Goal: Transaction & Acquisition: Book appointment/travel/reservation

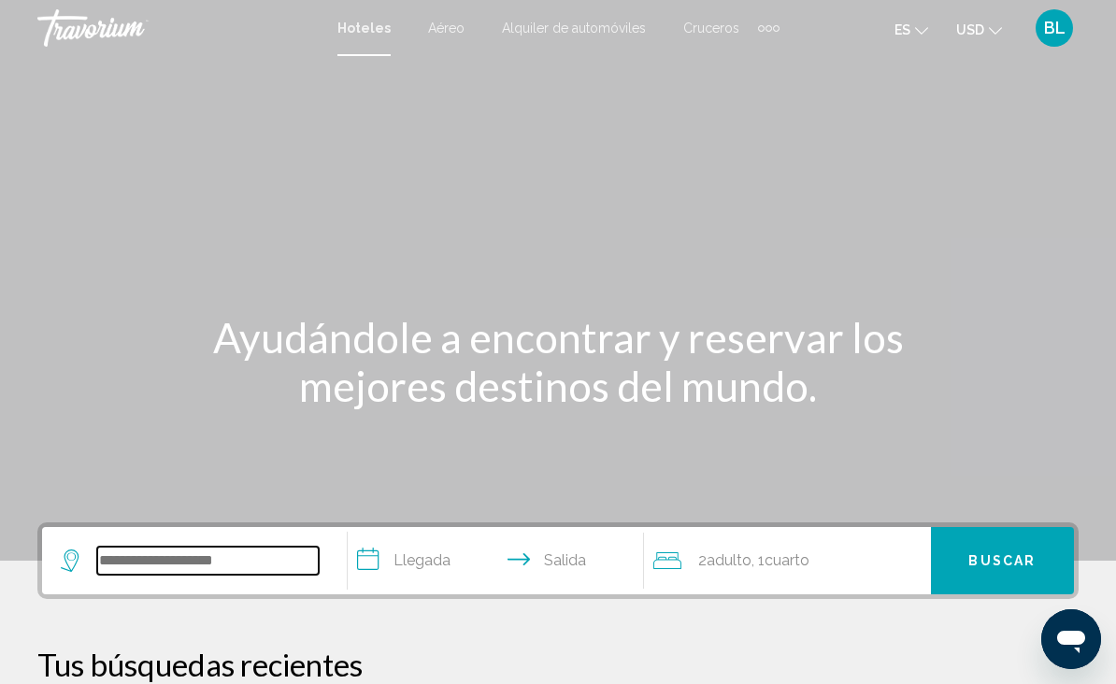
click at [229, 547] on input "Search widget" at bounding box center [208, 561] width 222 height 28
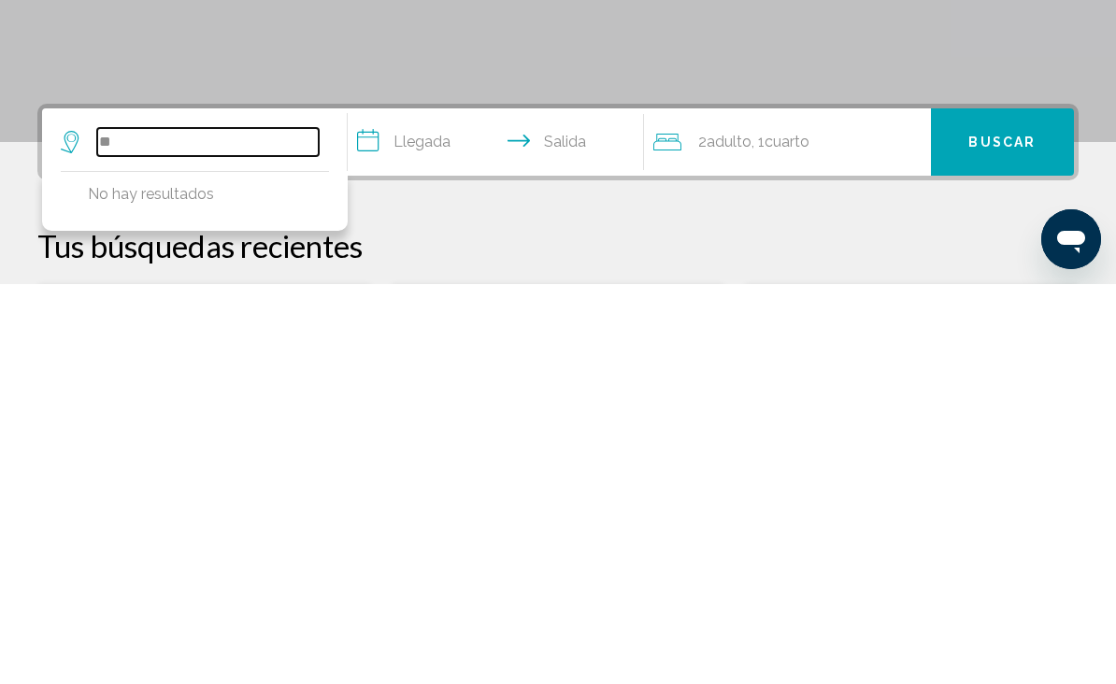
type input "*"
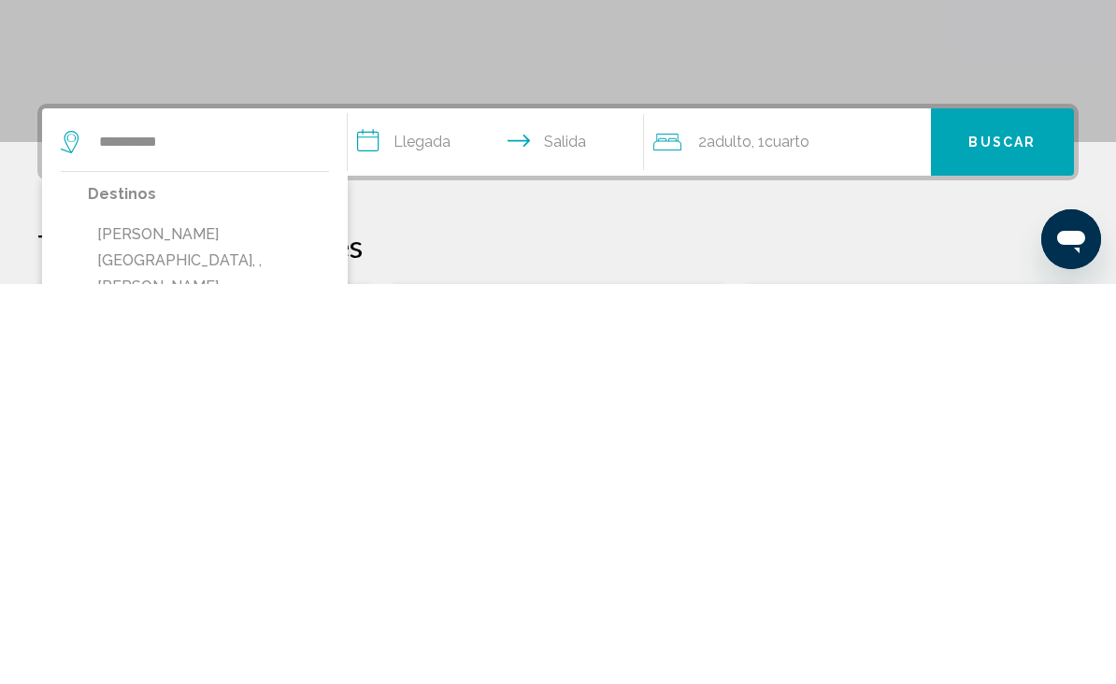
click at [223, 617] on button "[PERSON_NAME][GEOGRAPHIC_DATA], , [PERSON_NAME][GEOGRAPHIC_DATA]" at bounding box center [208, 674] width 241 height 114
type input "**********"
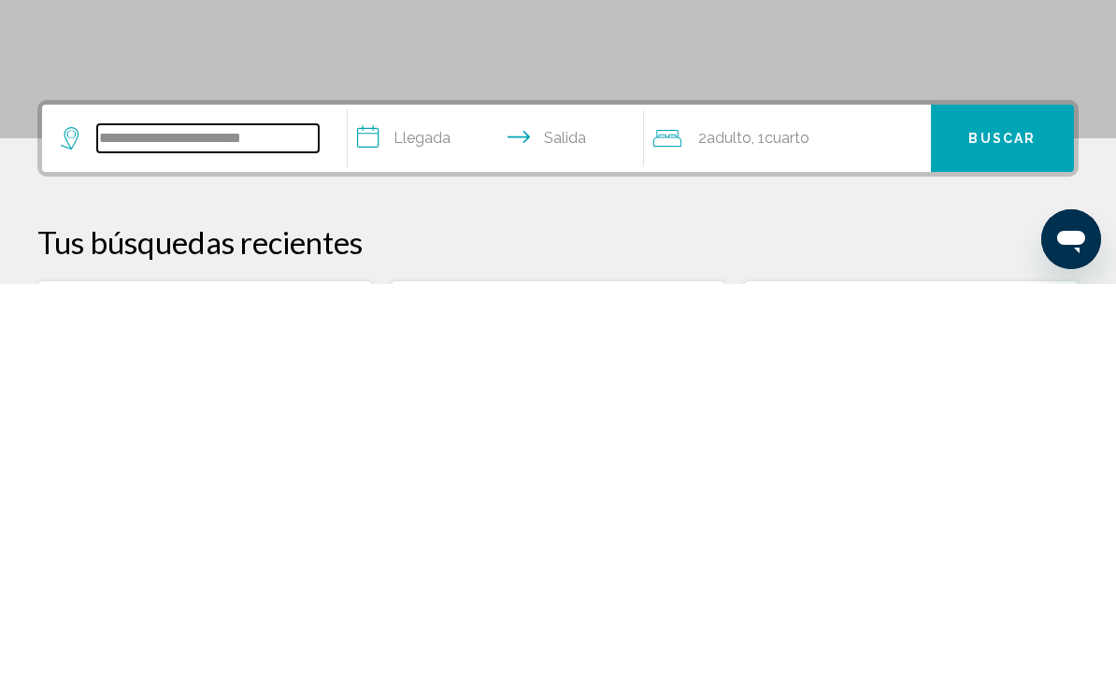
scroll to position [62, 0]
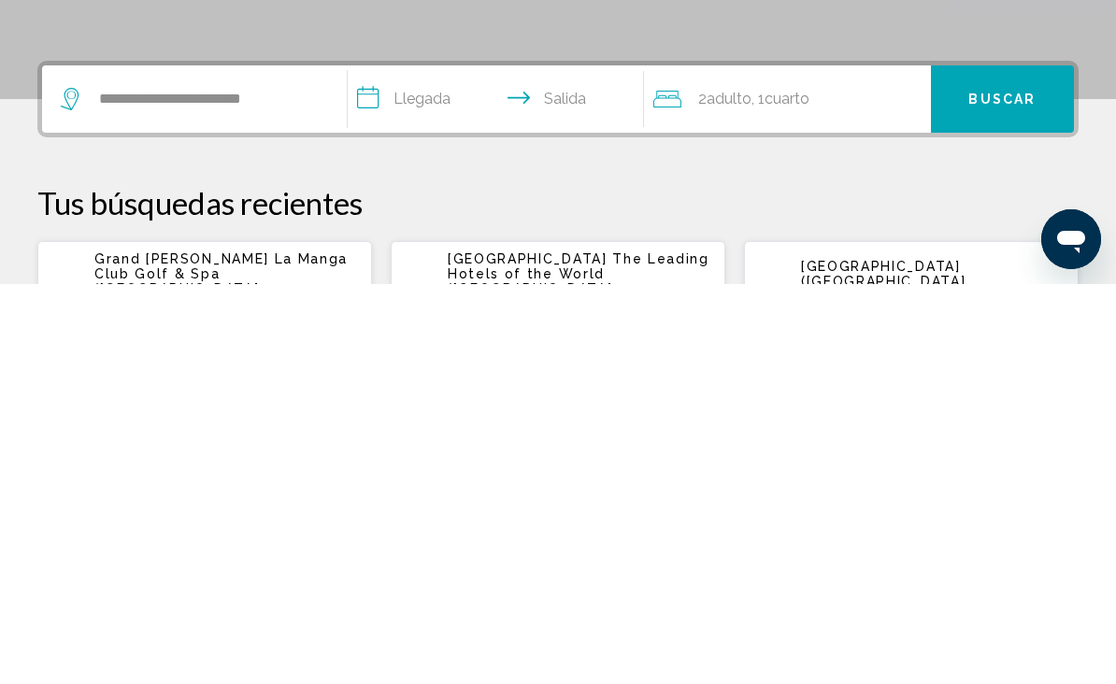
click at [430, 466] on input "**********" at bounding box center [500, 502] width 304 height 73
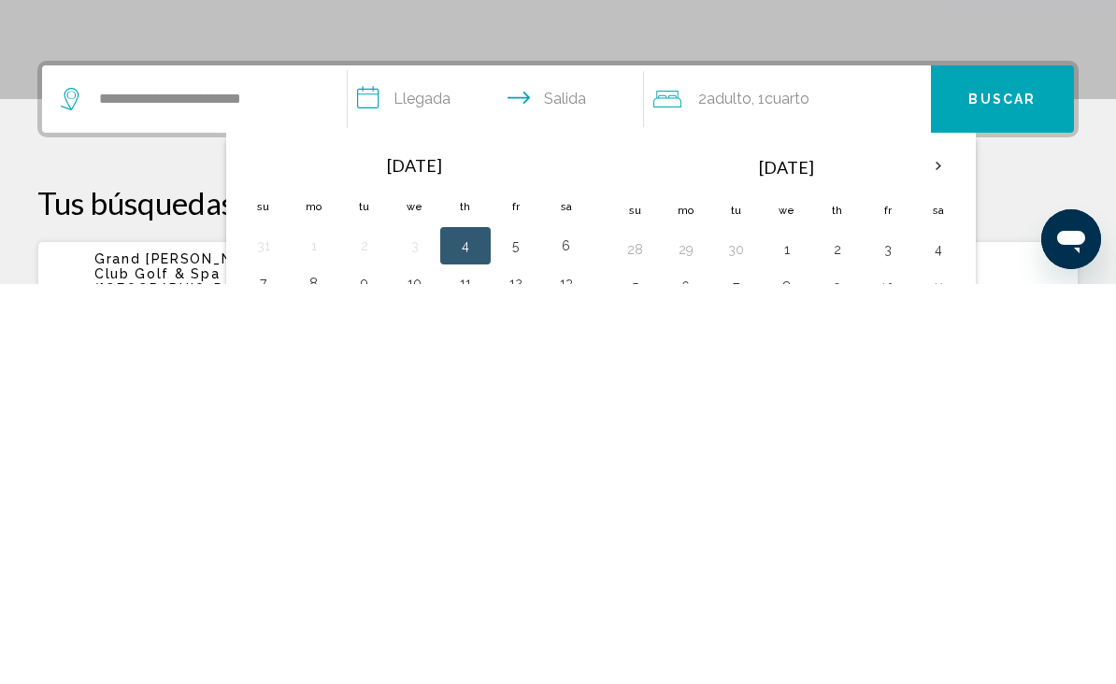
scroll to position [462, 0]
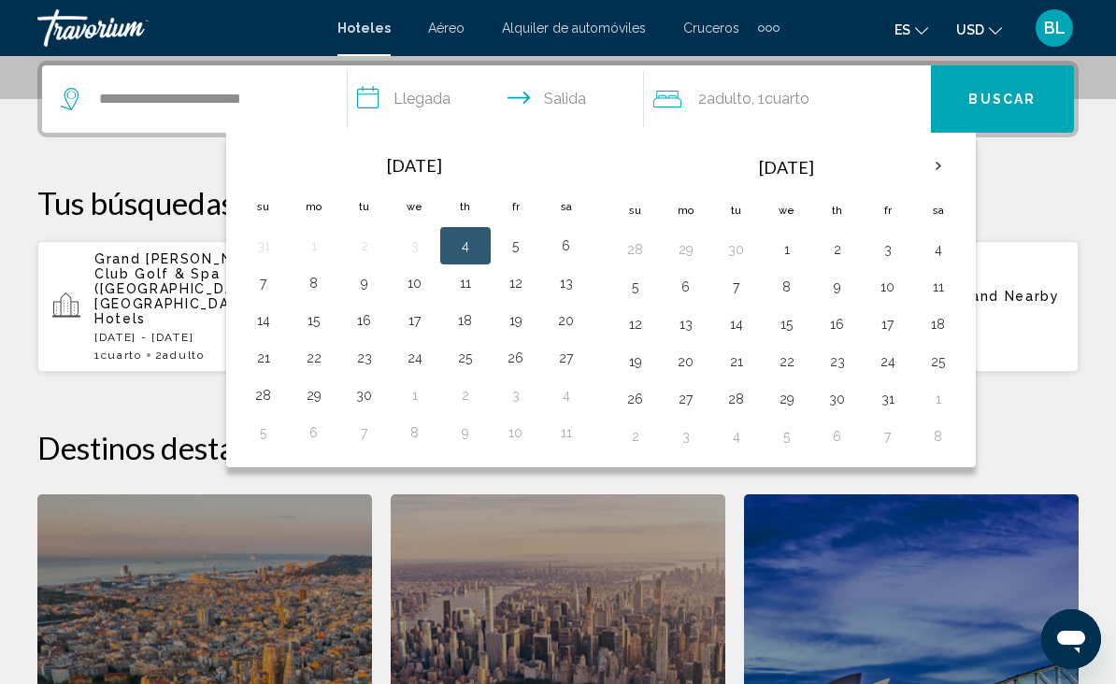
click at [518, 328] on button "19" at bounding box center [516, 321] width 30 height 26
click at [309, 359] on button "22" at bounding box center [314, 358] width 30 height 26
type input "**********"
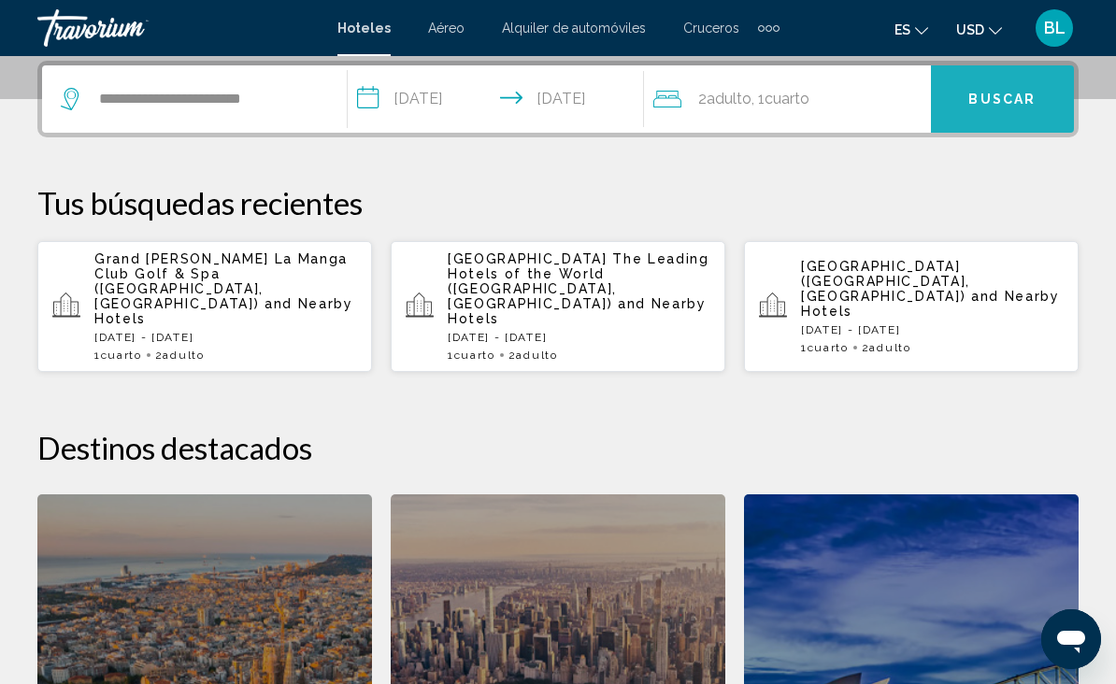
click at [1006, 88] on button "Buscar" at bounding box center [1002, 98] width 143 height 67
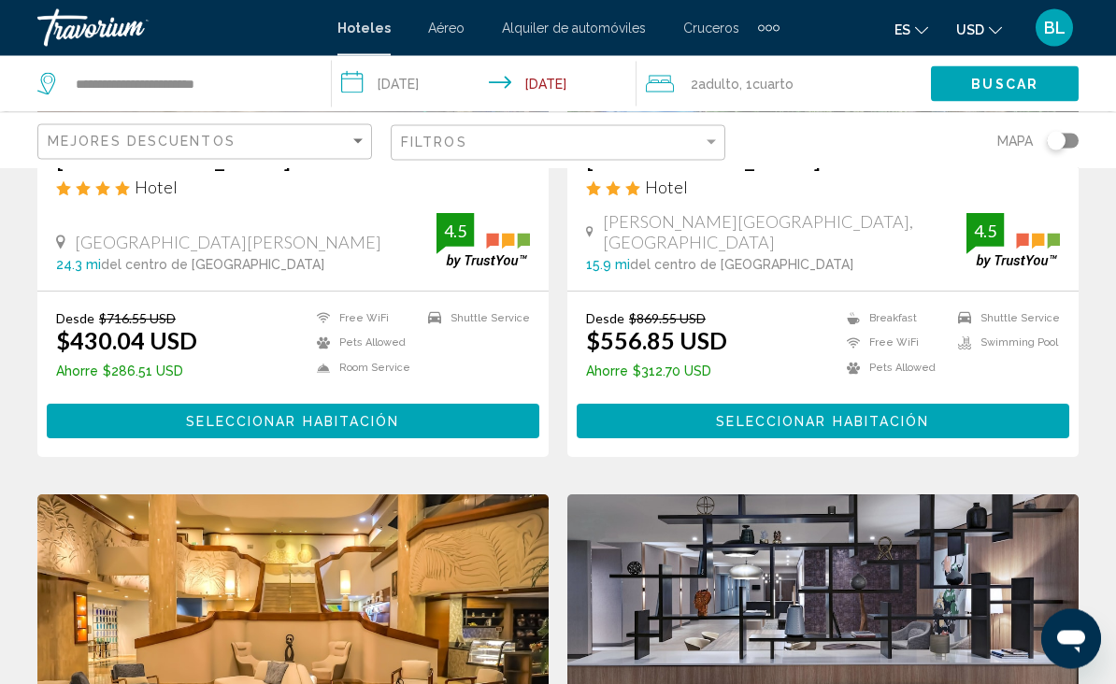
scroll to position [388, 0]
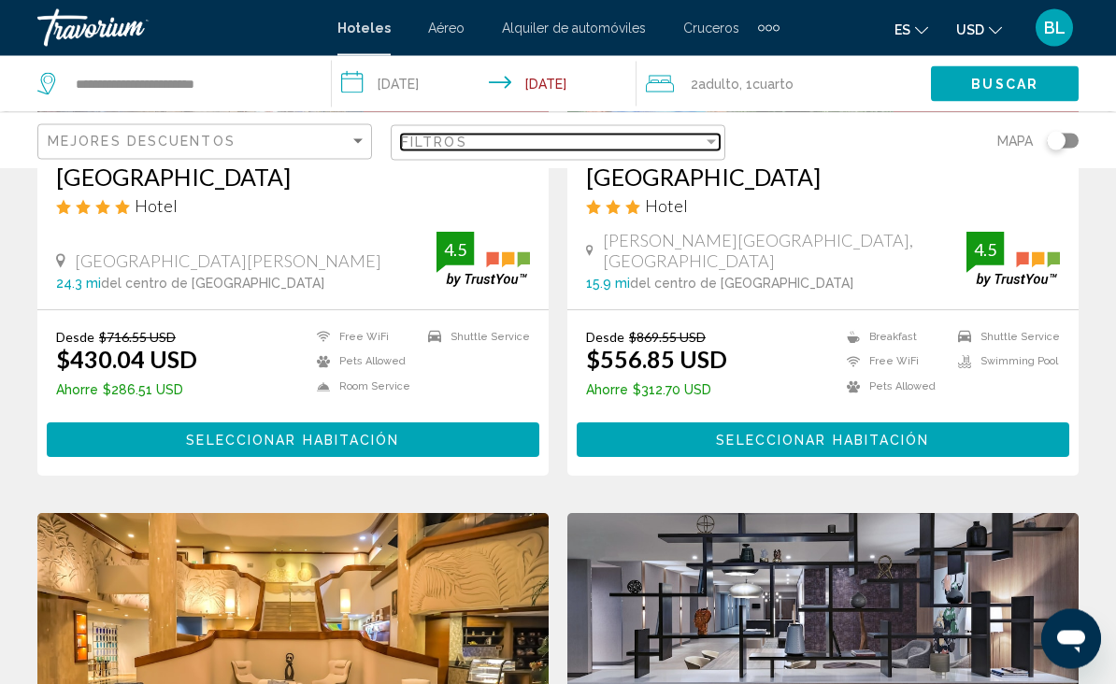
click at [571, 147] on div "Filtros" at bounding box center [552, 142] width 302 height 15
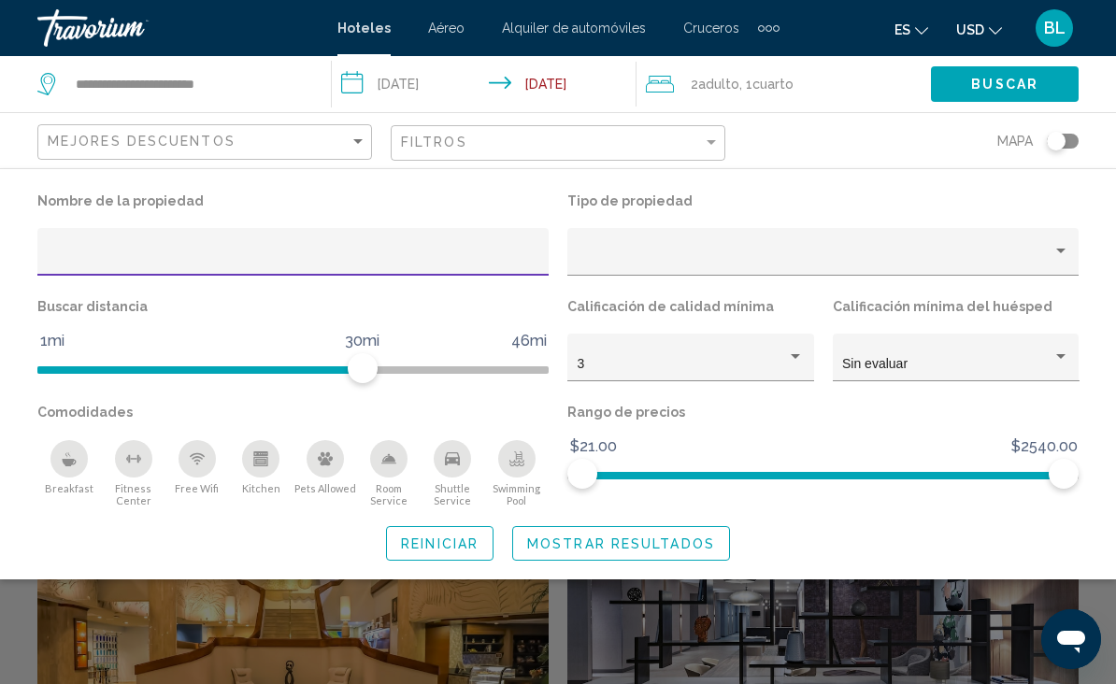
scroll to position [375, 0]
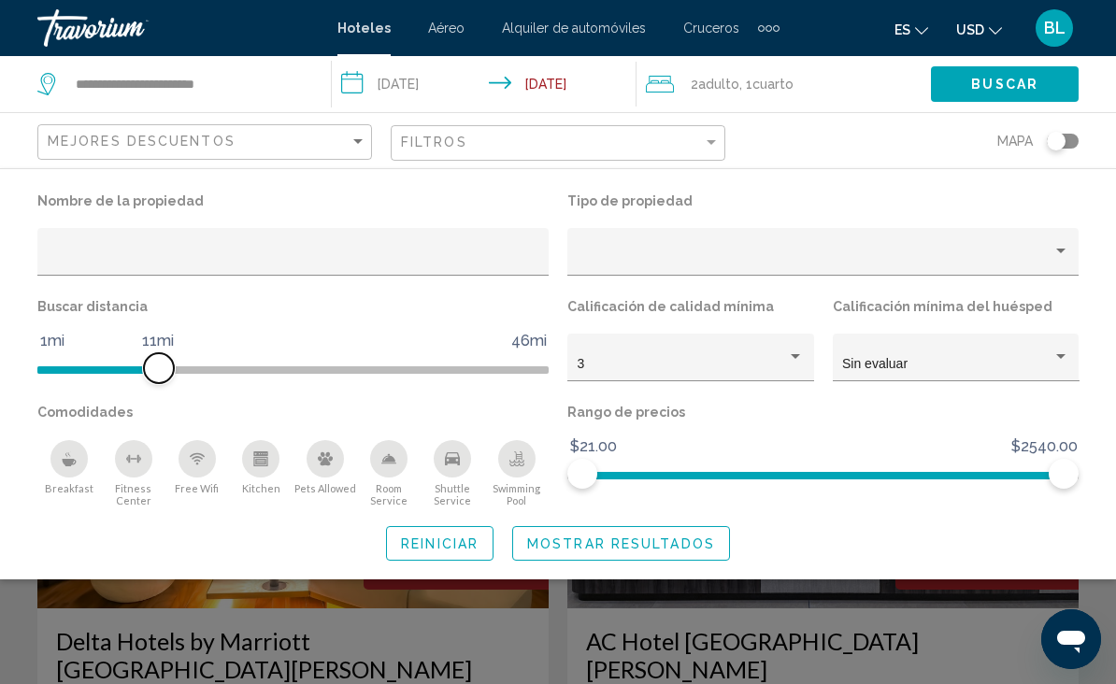
scroll to position [591, 0]
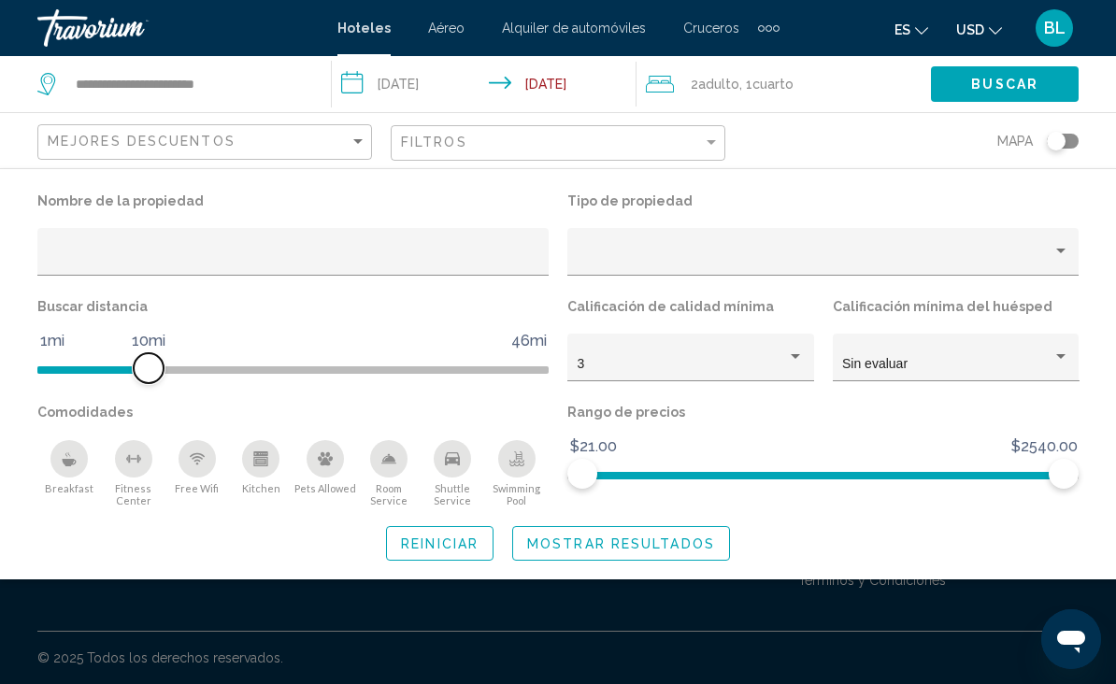
scroll to position [467, 0]
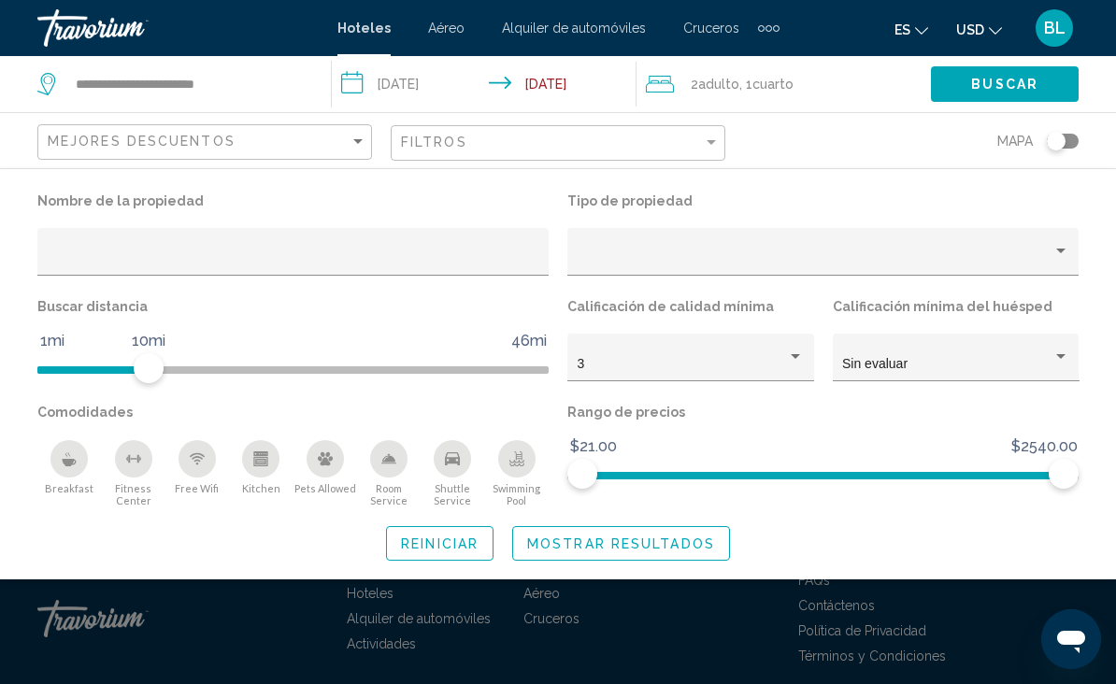
click at [515, 463] on icon "Swimming Pool" at bounding box center [517, 462] width 15 height 4
click at [452, 459] on icon "Shuttle Service" at bounding box center [452, 459] width 15 height 13
click at [389, 462] on icon "Room Service" at bounding box center [388, 458] width 13 height 8
click at [193, 467] on icon "Free Wifi" at bounding box center [197, 459] width 15 height 15
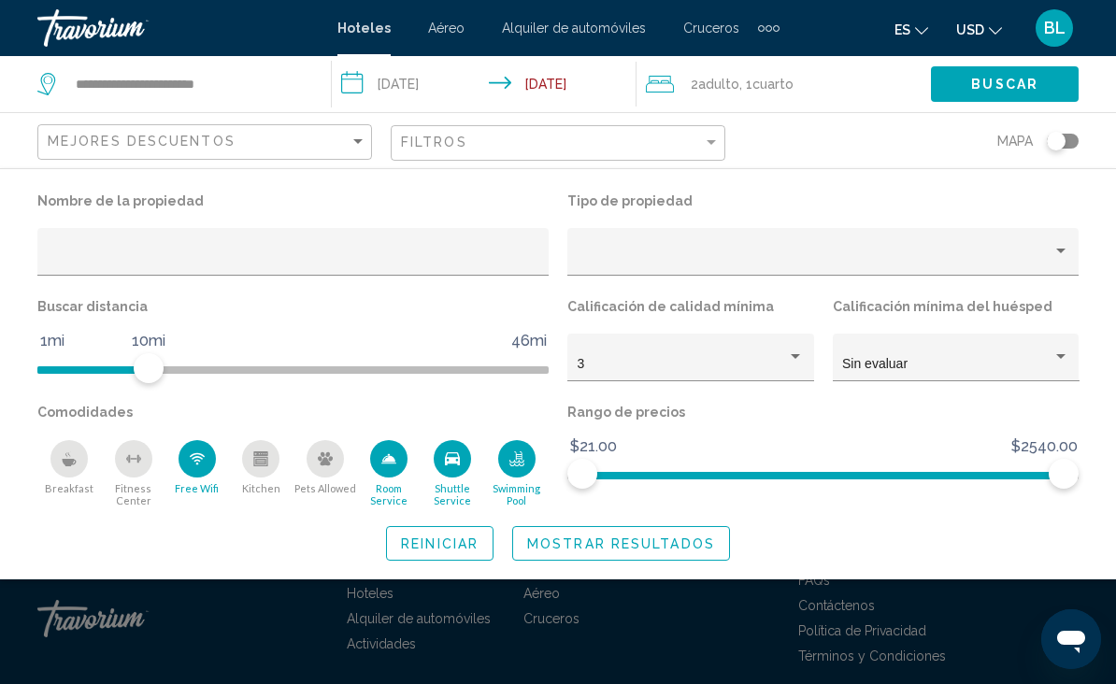
click at [72, 463] on icon "Breakfast" at bounding box center [70, 462] width 14 height 7
click at [661, 366] on div "3" at bounding box center [683, 364] width 210 height 15
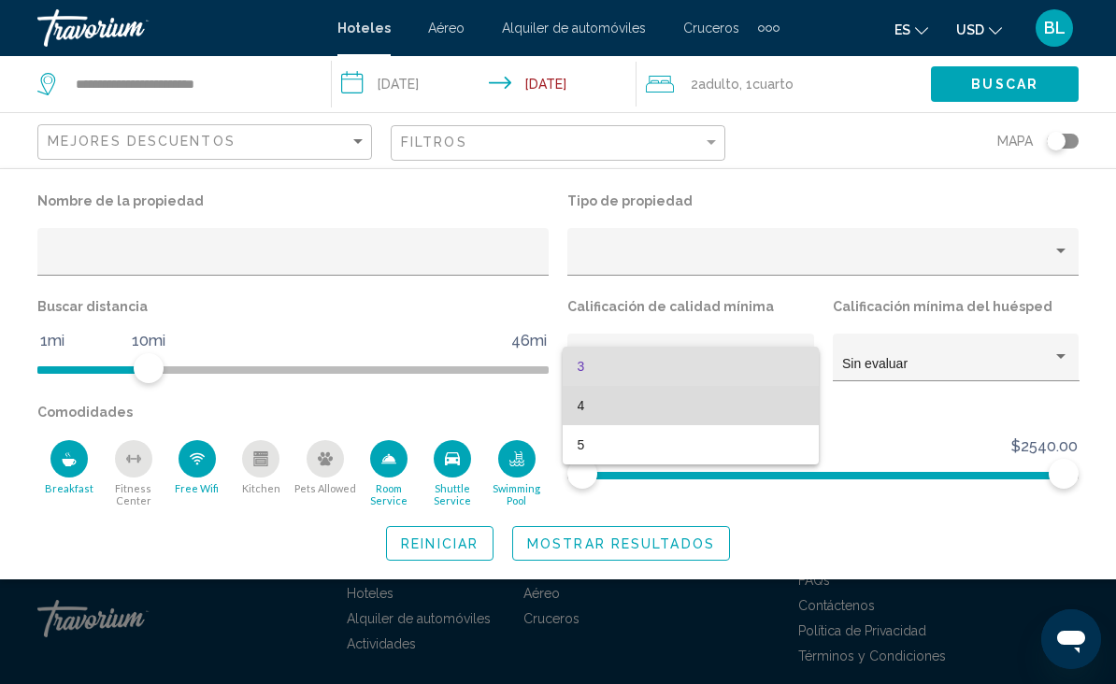
click at [699, 412] on span "4" at bounding box center [691, 405] width 227 height 39
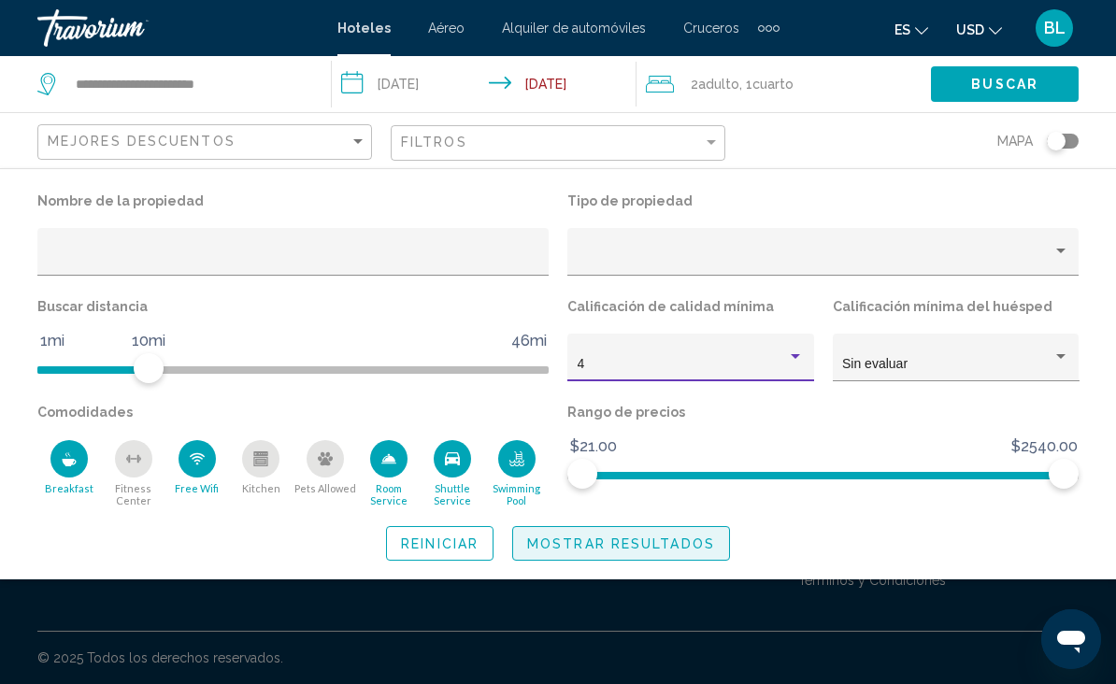
click at [628, 545] on span "Mostrar resultados" at bounding box center [621, 544] width 188 height 15
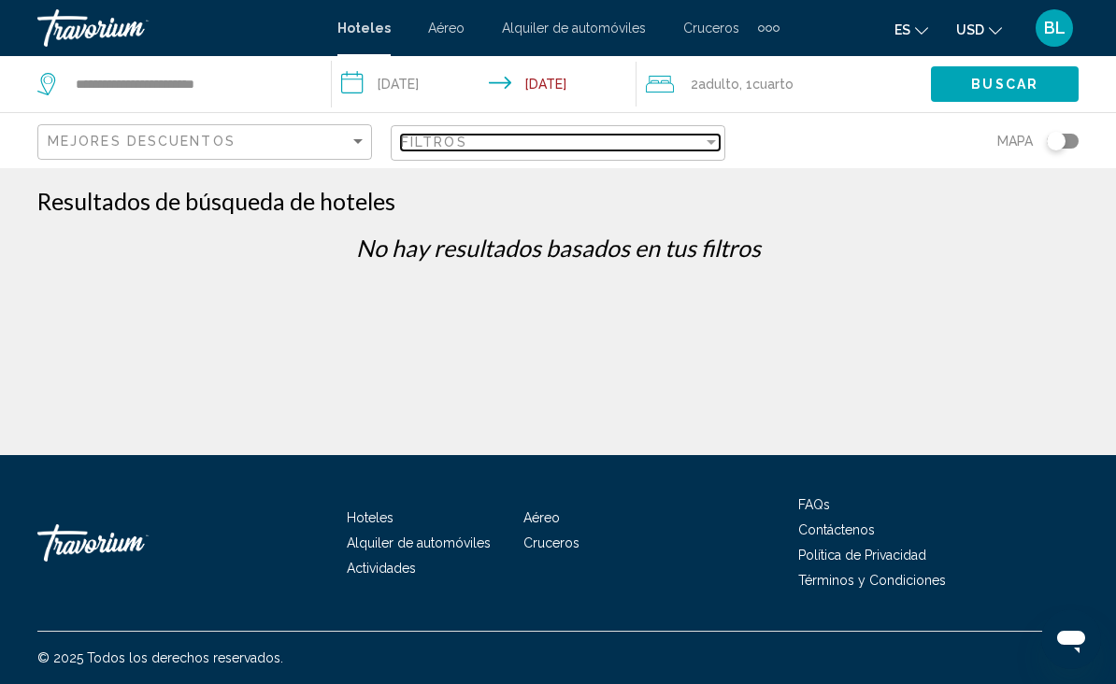
click at [674, 148] on div "Filtros" at bounding box center [552, 142] width 302 height 15
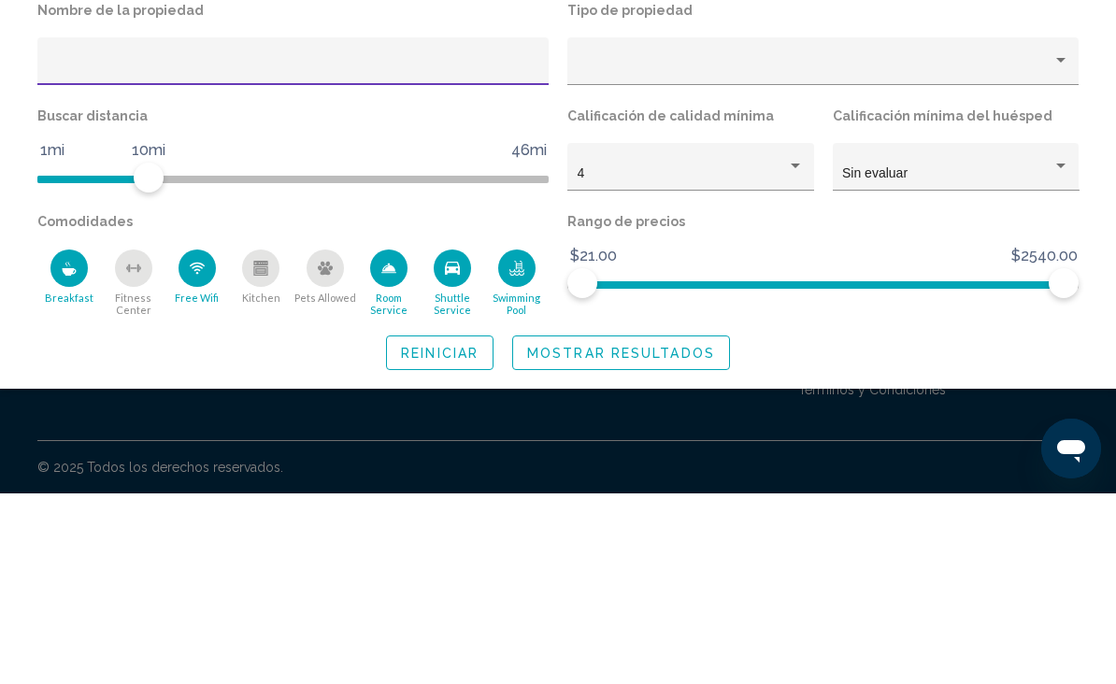
click at [456, 452] on icon "Shuttle Service" at bounding box center [452, 459] width 15 height 15
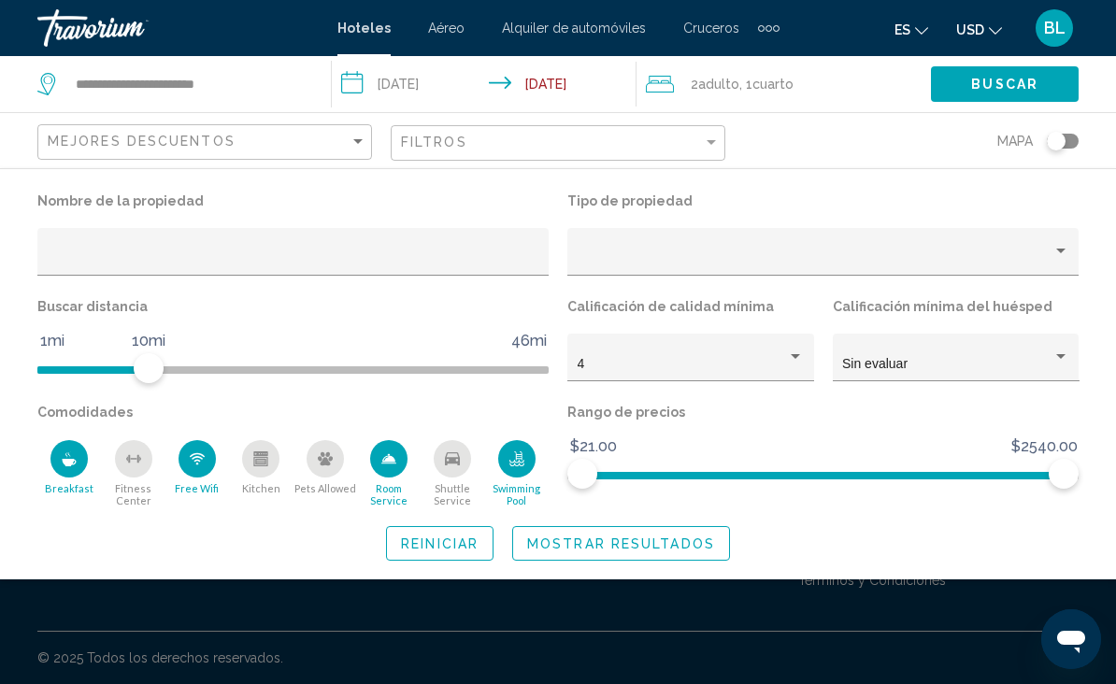
click at [396, 459] on icon "Room Service" at bounding box center [388, 459] width 15 height 15
click at [206, 462] on div "Free Wifi" at bounding box center [197, 458] width 37 height 37
click at [209, 468] on div "Free Wifi" at bounding box center [197, 458] width 37 height 37
click at [65, 463] on icon "Breakfast" at bounding box center [70, 462] width 14 height 7
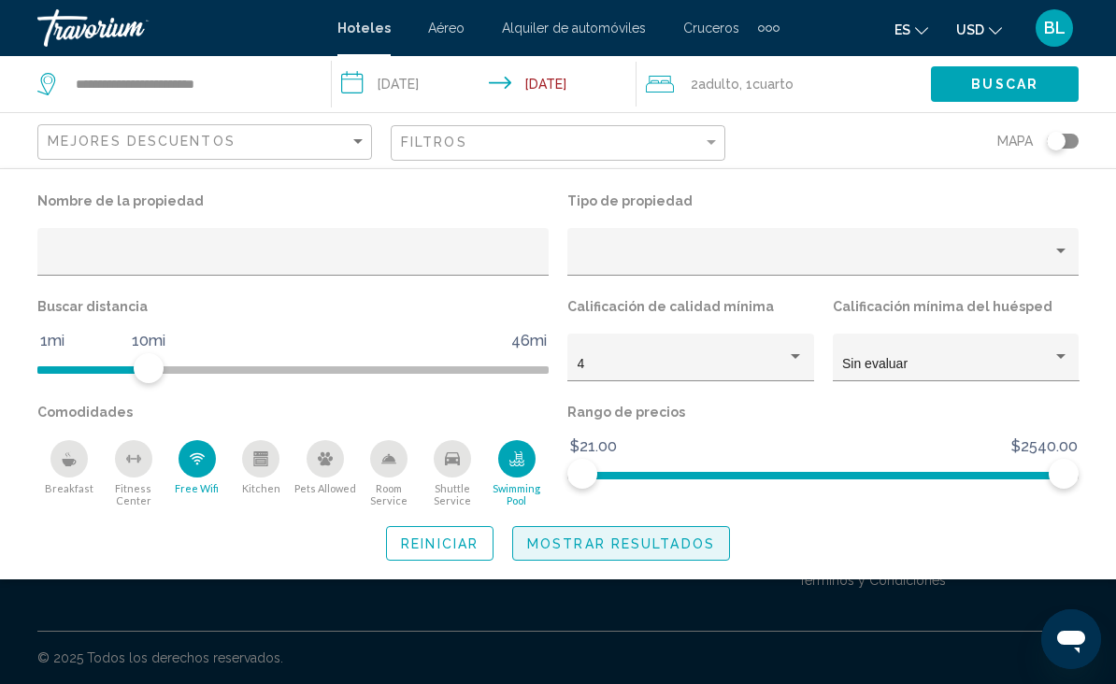
click at [637, 553] on button "Mostrar resultados" at bounding box center [621, 543] width 218 height 35
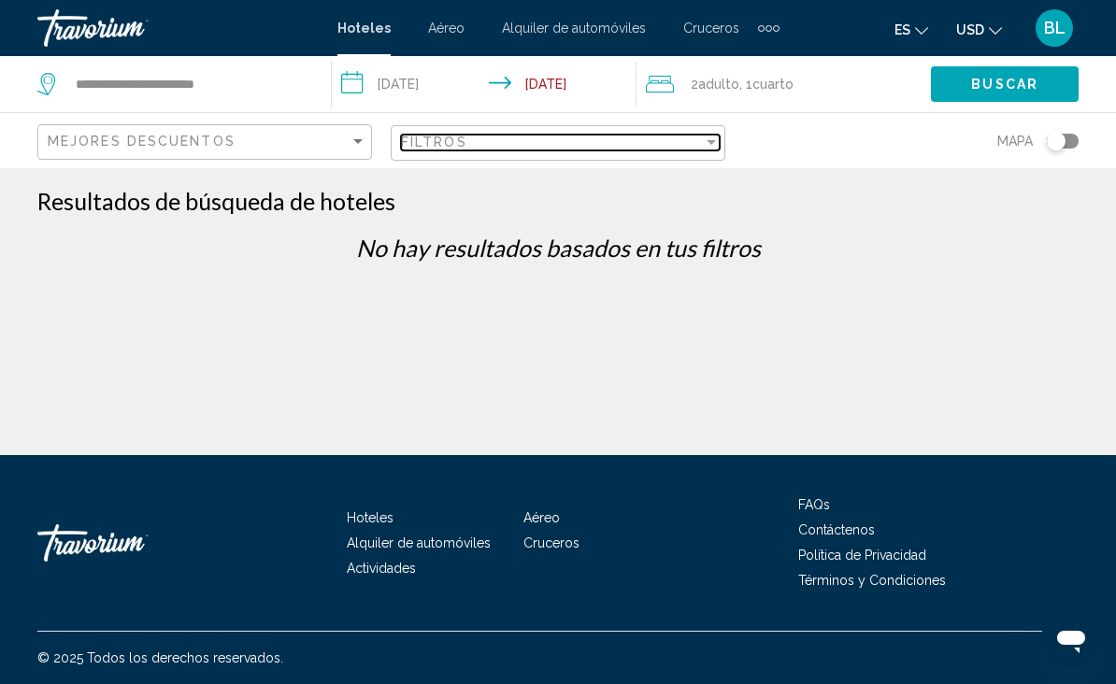
click at [656, 148] on div "Filtros" at bounding box center [552, 142] width 302 height 15
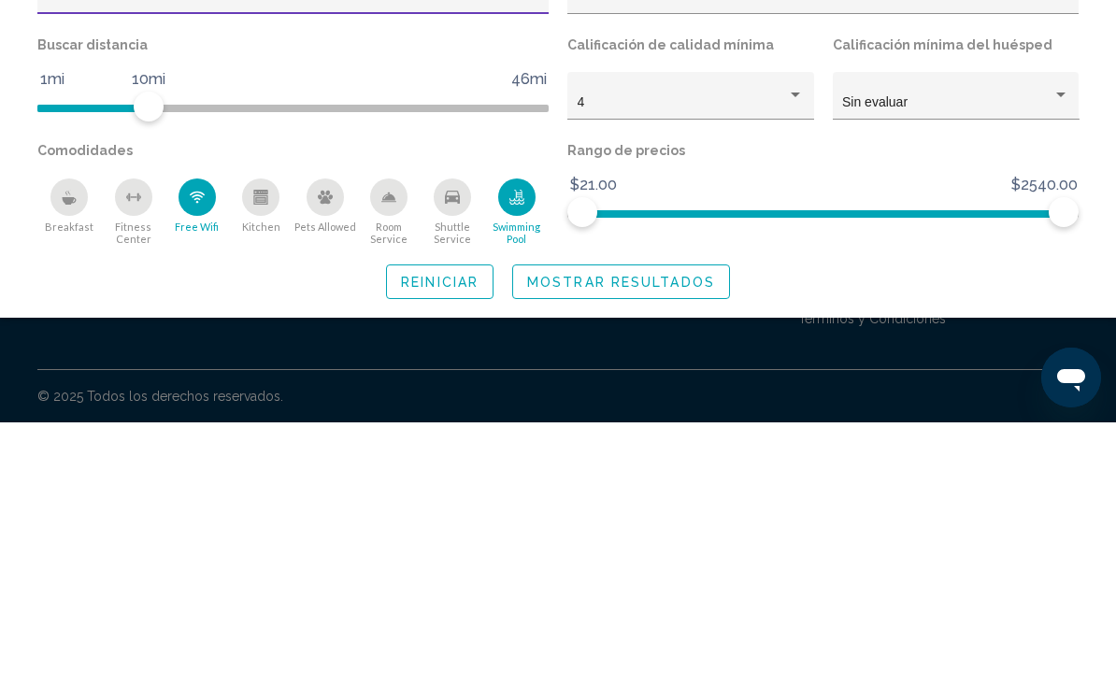
click at [677, 357] on div "4" at bounding box center [683, 364] width 210 height 15
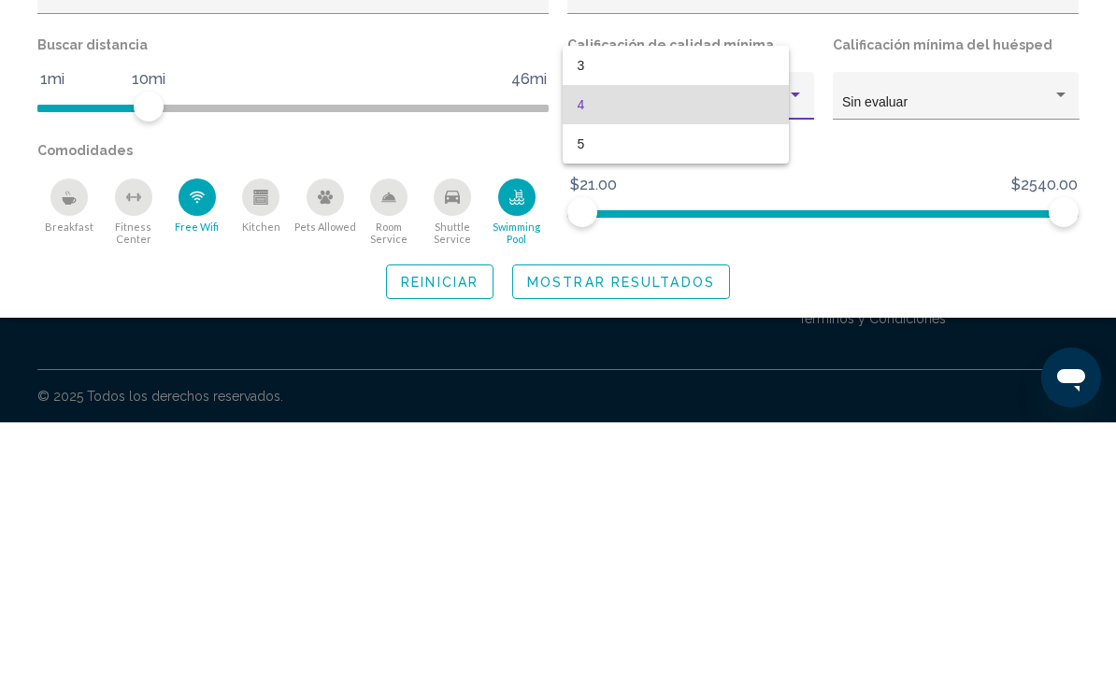
scroll to position [55, 0]
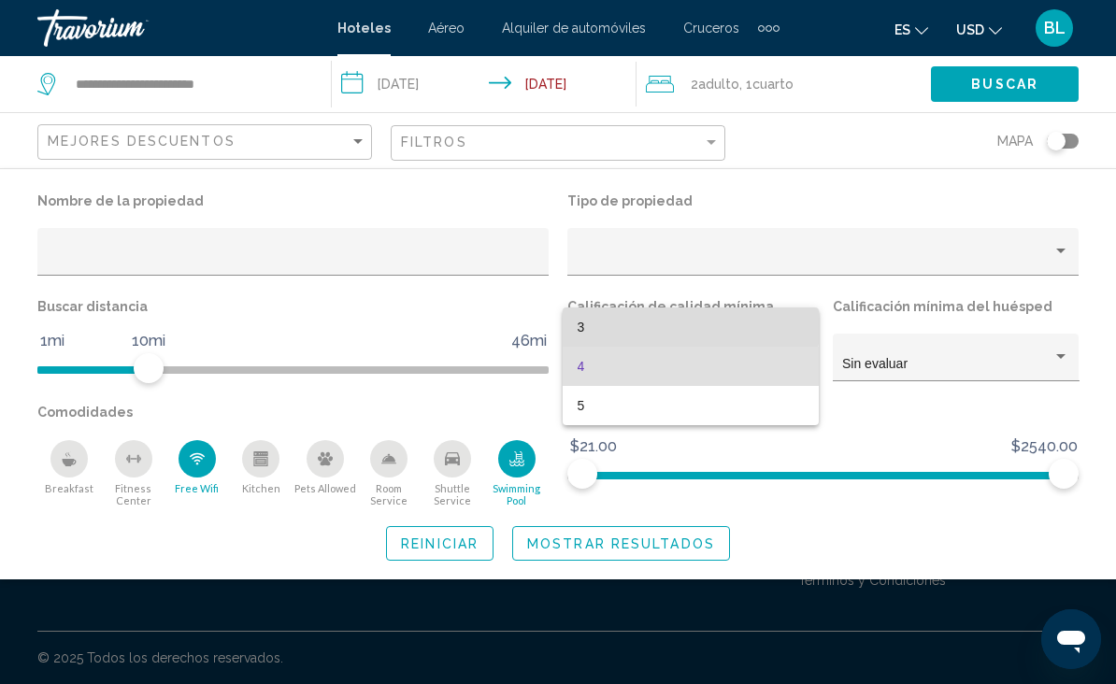
click at [653, 321] on span "3" at bounding box center [691, 327] width 227 height 39
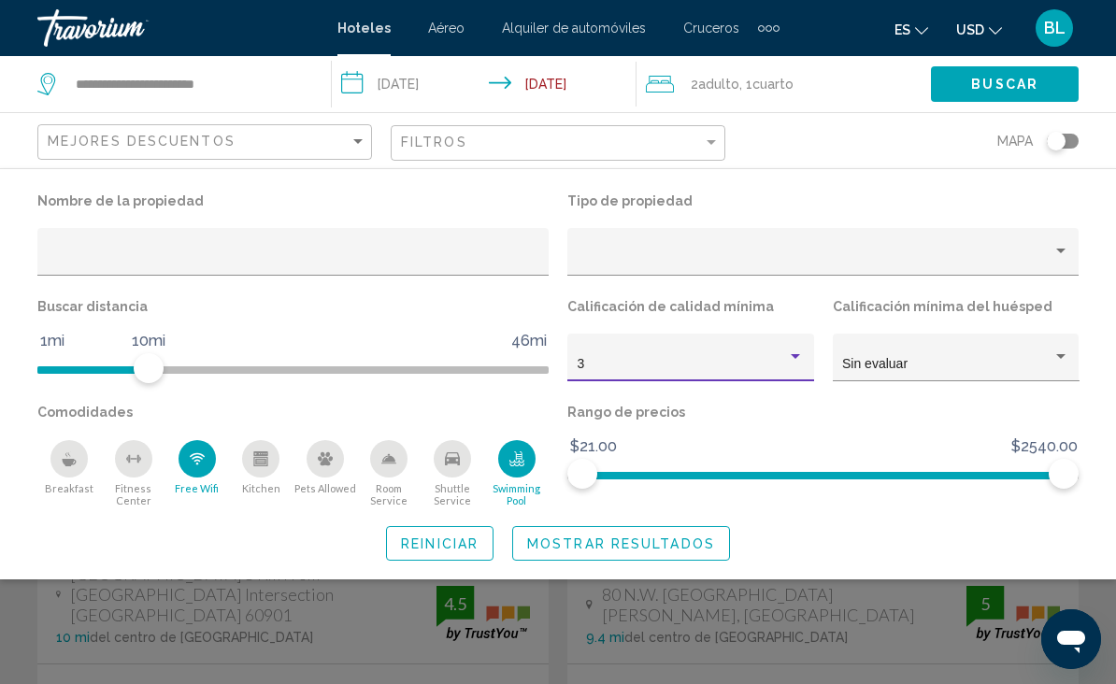
click at [525, 466] on div "Swimming Pool" at bounding box center [516, 458] width 37 height 37
click at [189, 468] on div "Free Wifi" at bounding box center [197, 458] width 37 height 37
click at [521, 467] on icon "Swimming Pool" at bounding box center [517, 466] width 15 height 4
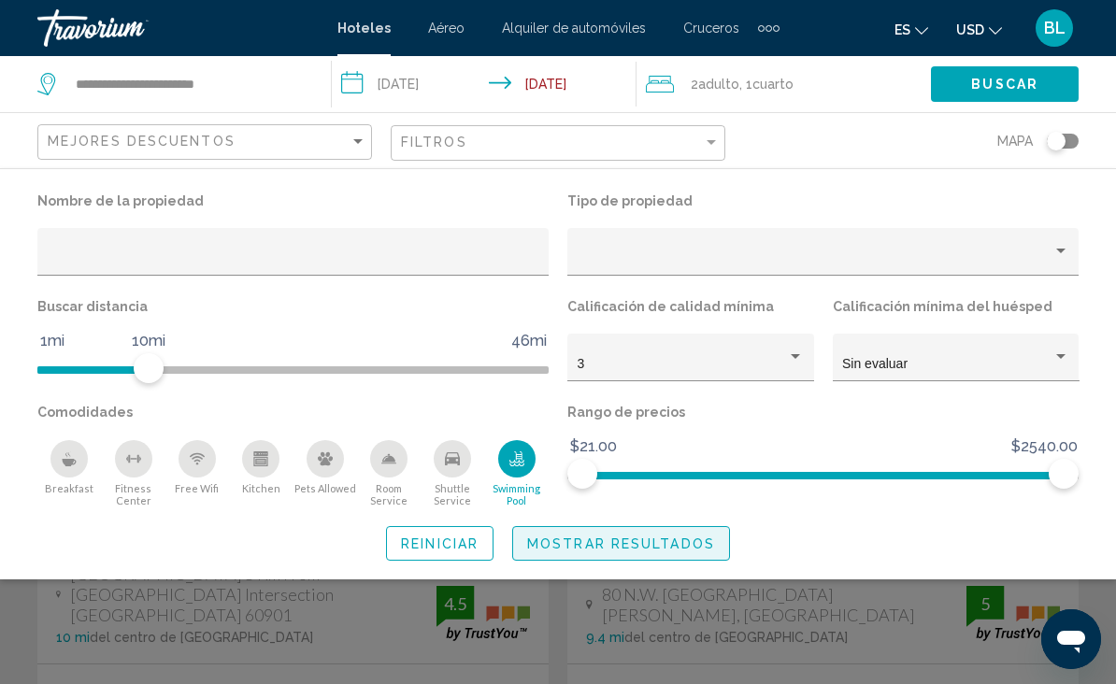
click at [577, 557] on button "Mostrar resultados" at bounding box center [621, 543] width 218 height 35
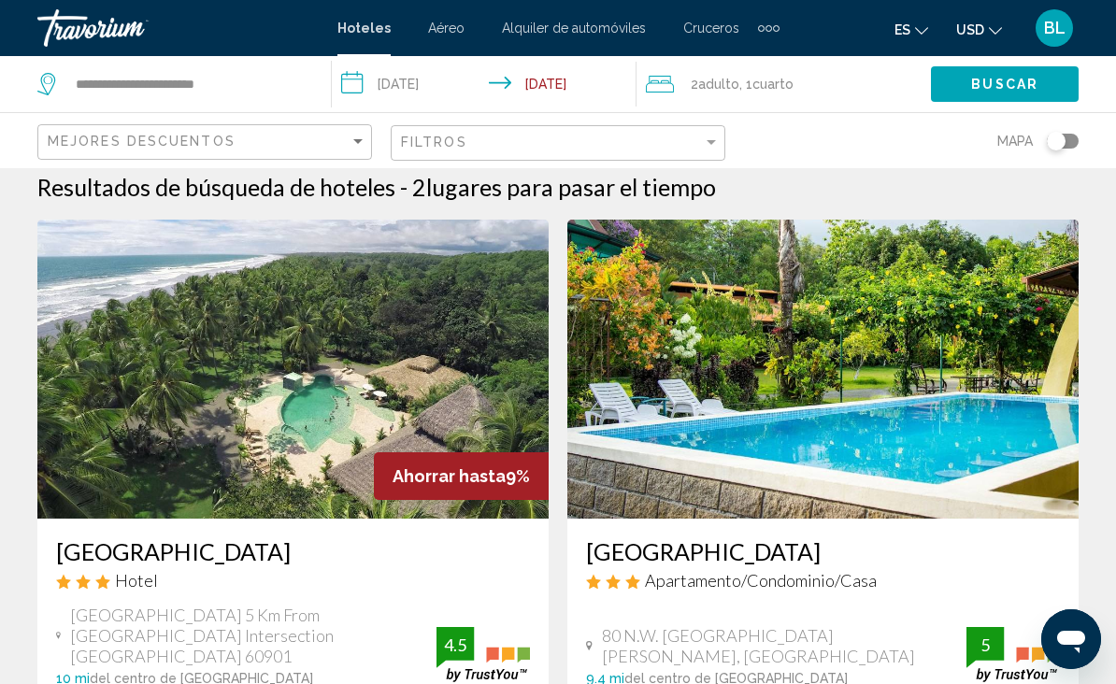
scroll to position [22, 0]
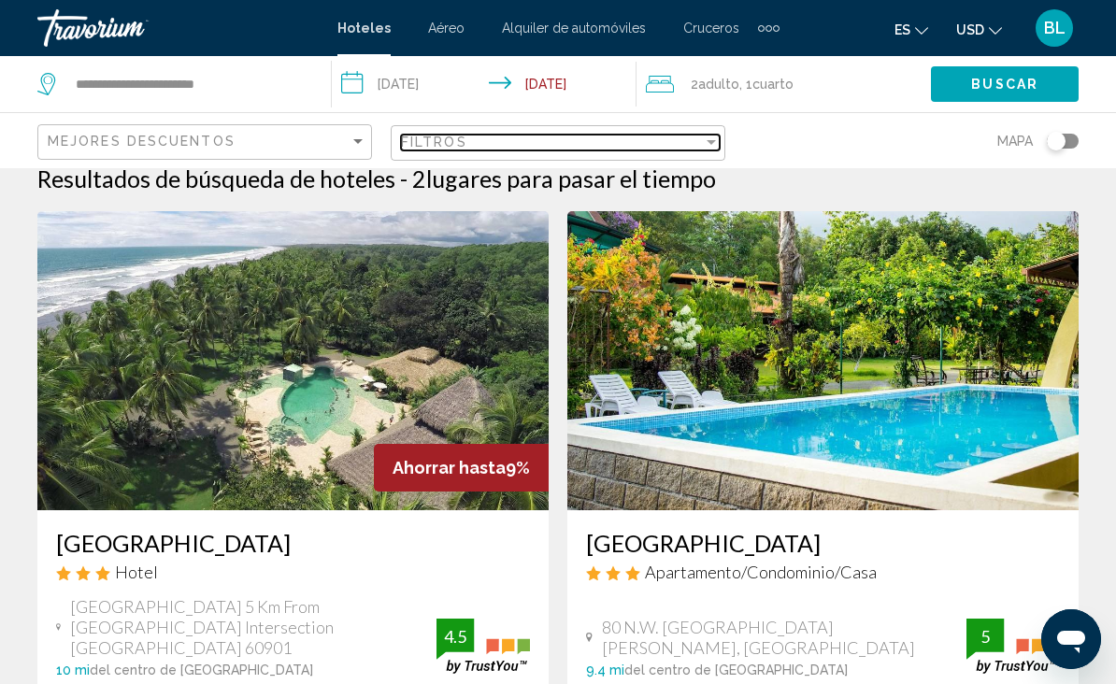
click at [697, 143] on div "Filtros" at bounding box center [552, 142] width 302 height 15
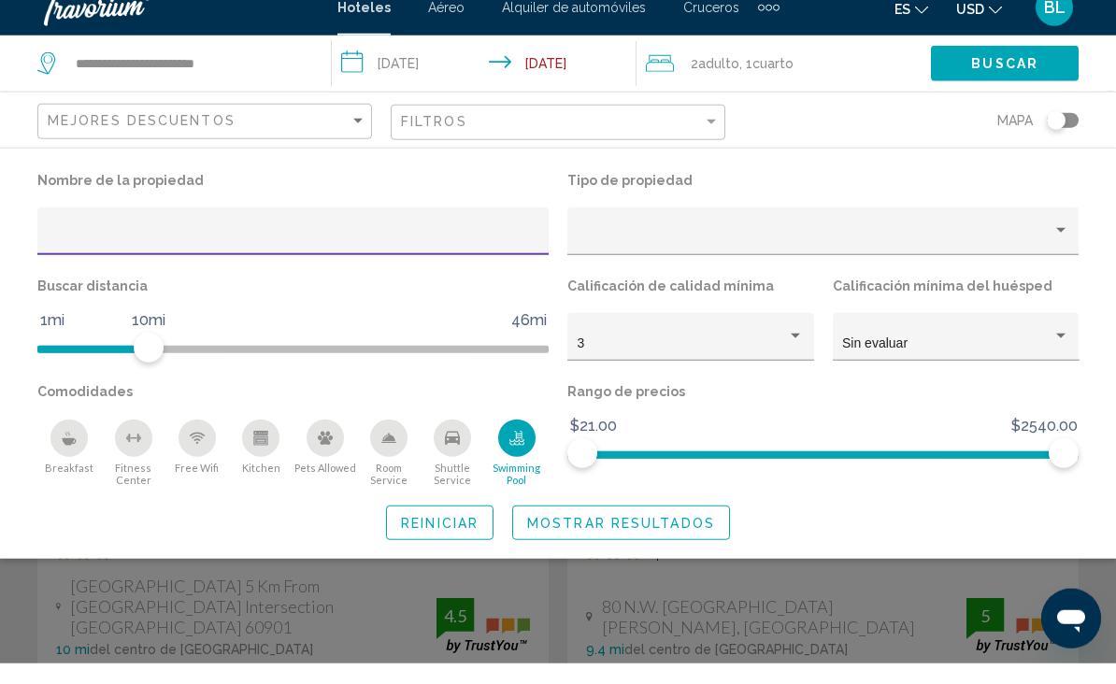
scroll to position [5, 0]
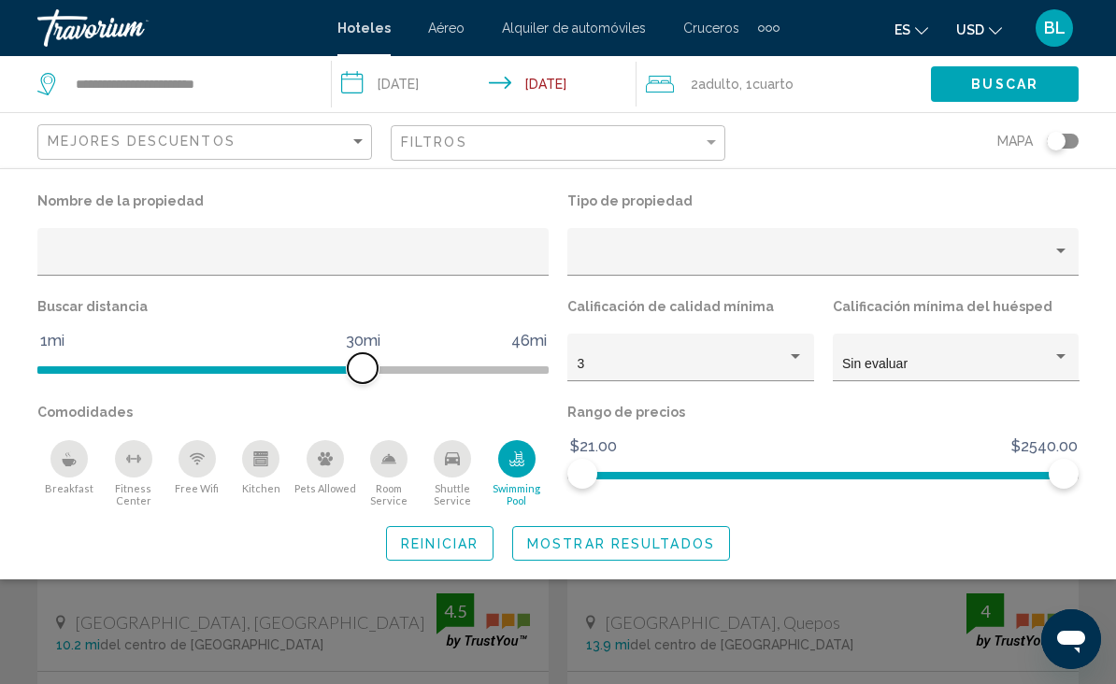
scroll to position [24, 0]
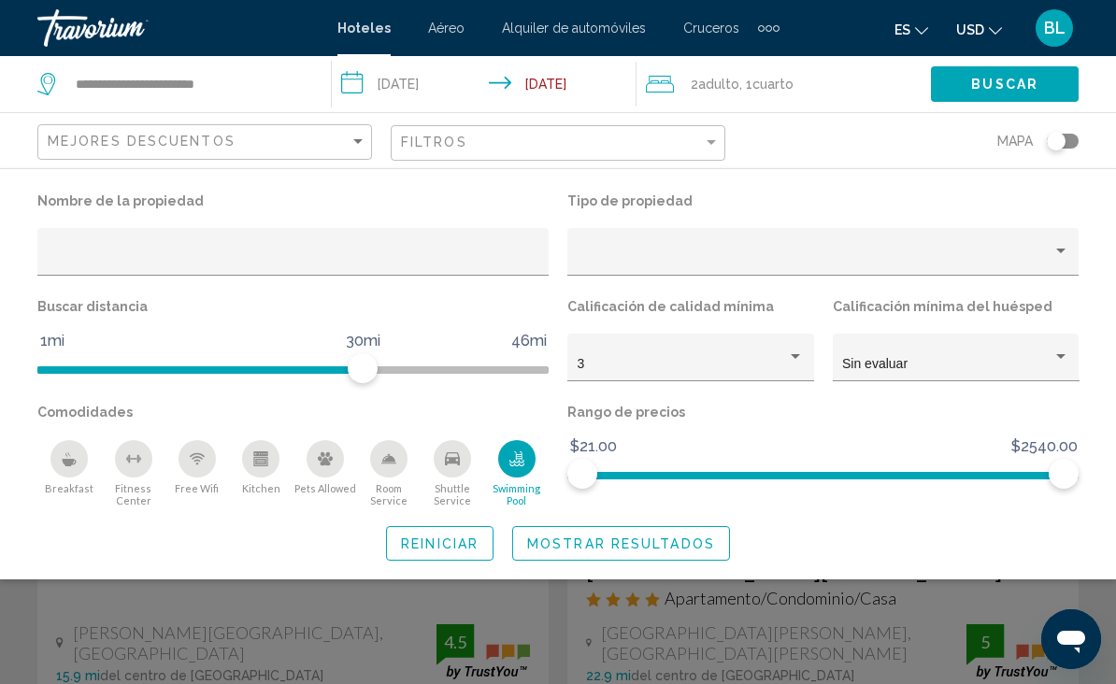
click at [602, 547] on span "Mostrar resultados" at bounding box center [621, 544] width 188 height 15
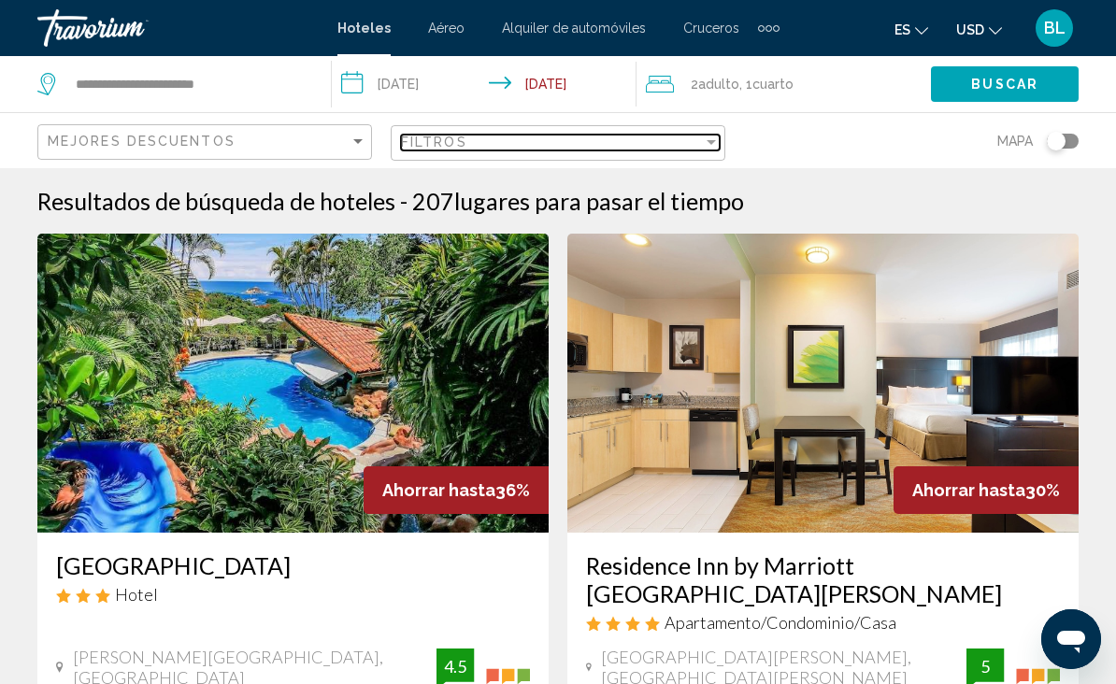
click at [689, 147] on div "Filtros" at bounding box center [552, 142] width 302 height 15
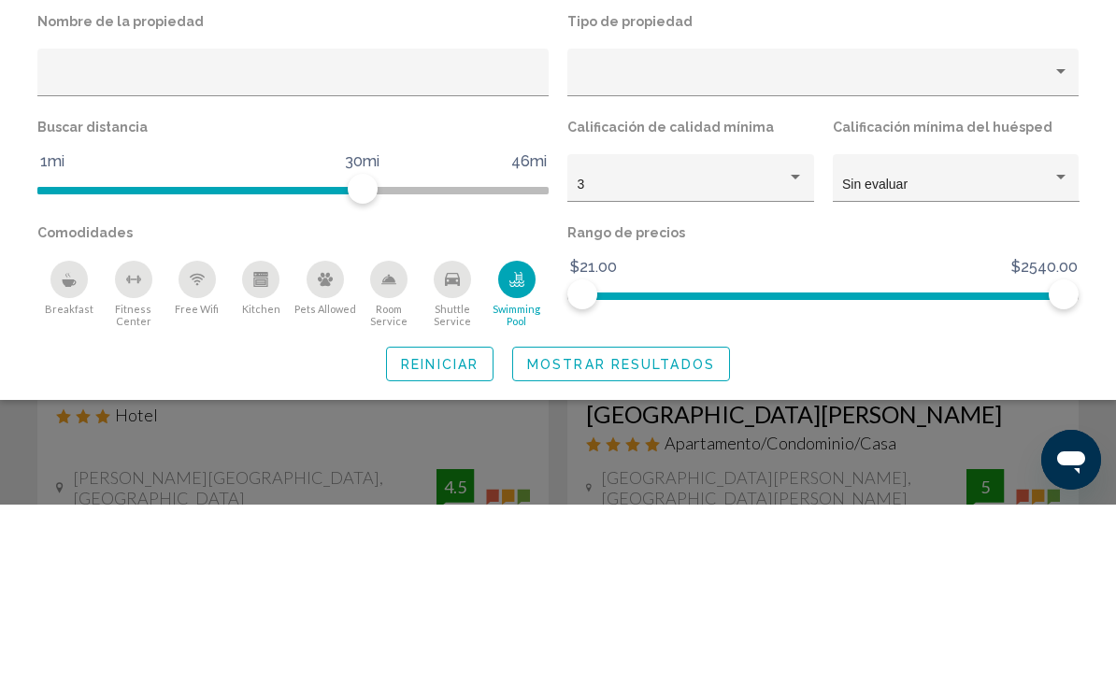
scroll to position [180, 0]
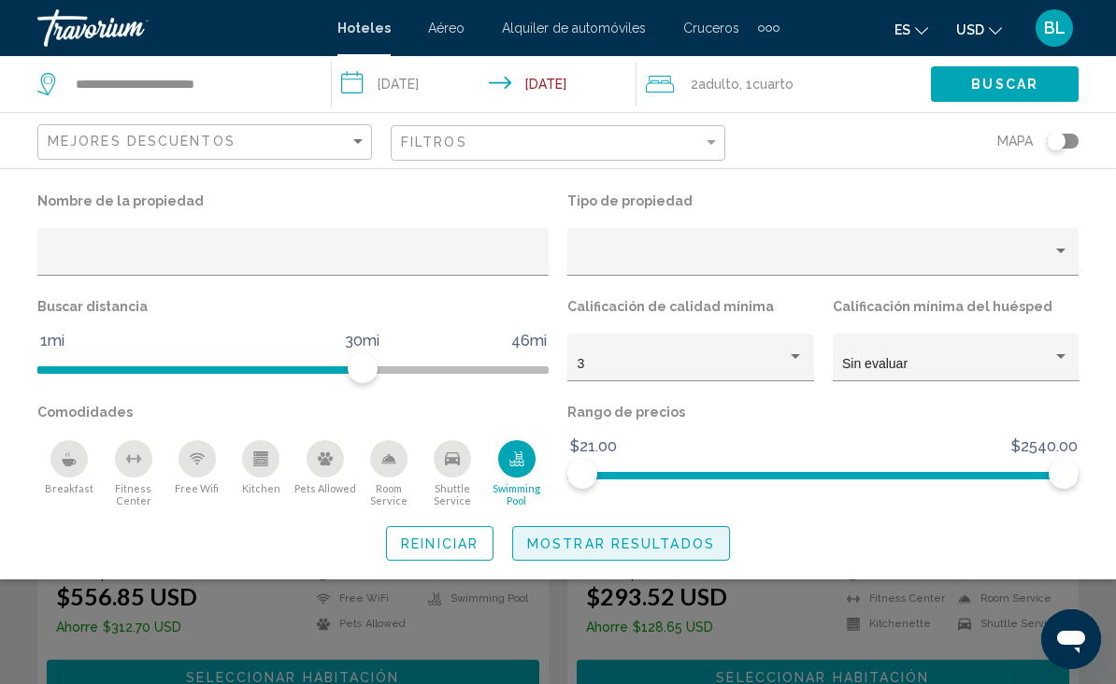
click at [640, 547] on span "Mostrar resultados" at bounding box center [621, 544] width 188 height 15
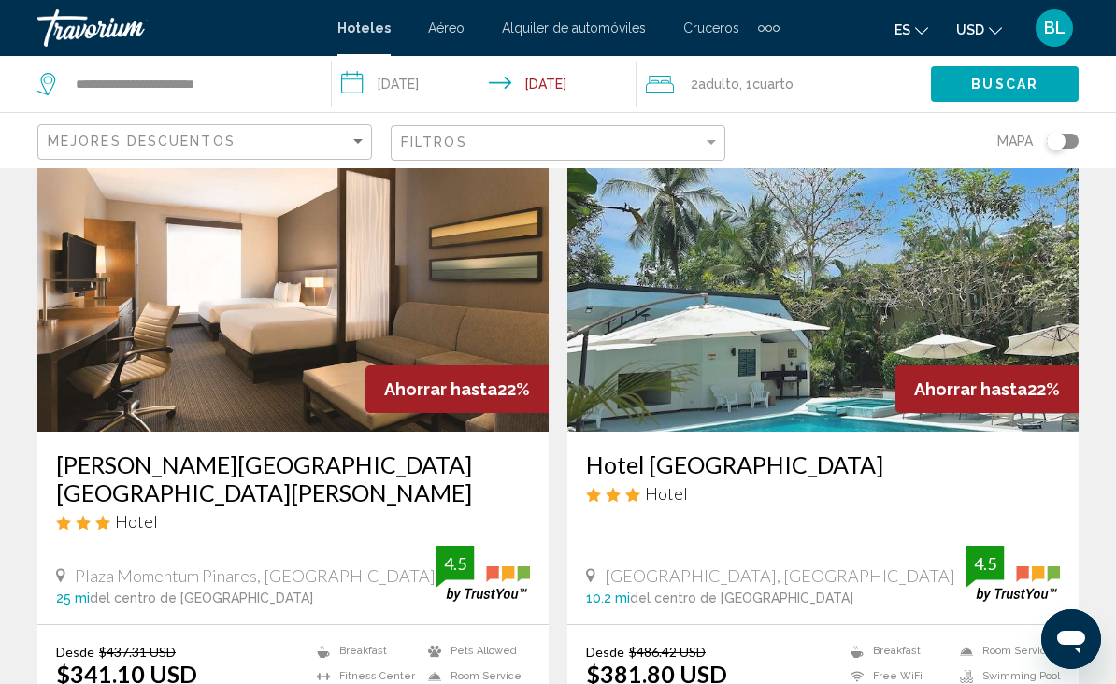
scroll to position [3633, 0]
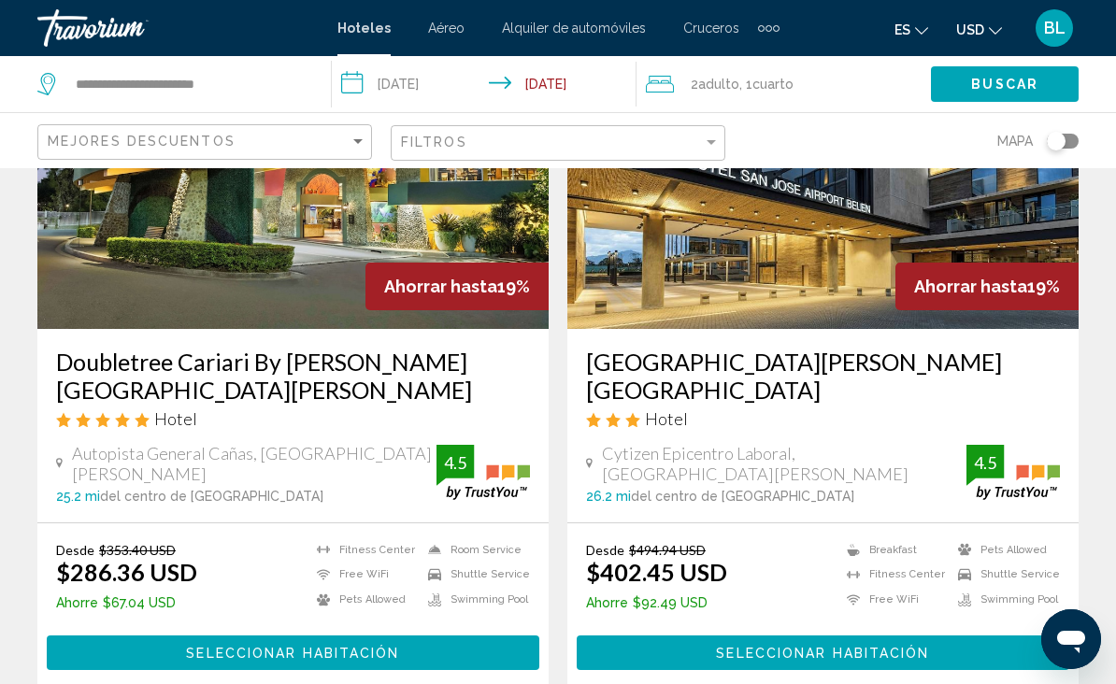
scroll to position [198, 0]
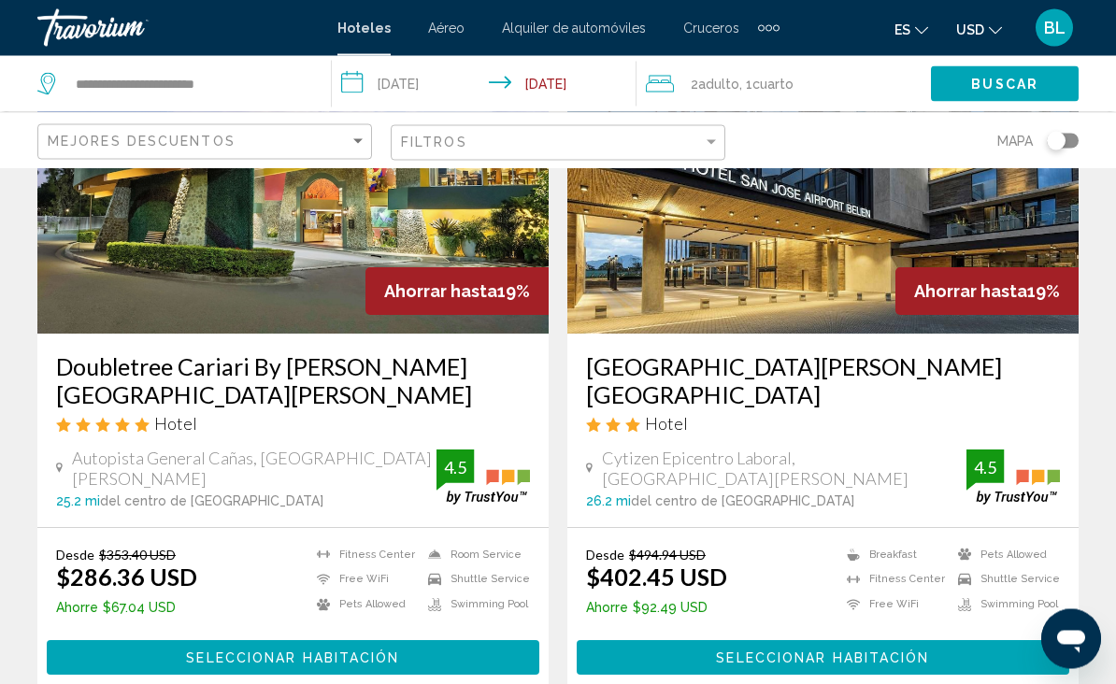
click at [704, 279] on img "Main content" at bounding box center [823, 185] width 511 height 299
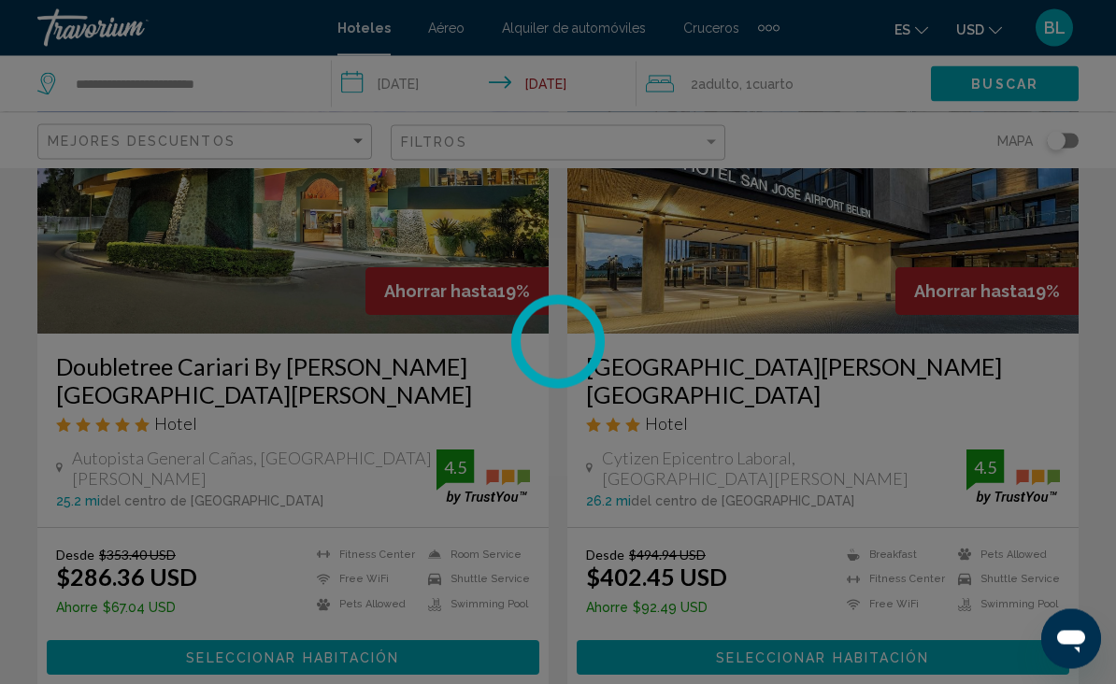
scroll to position [199, 0]
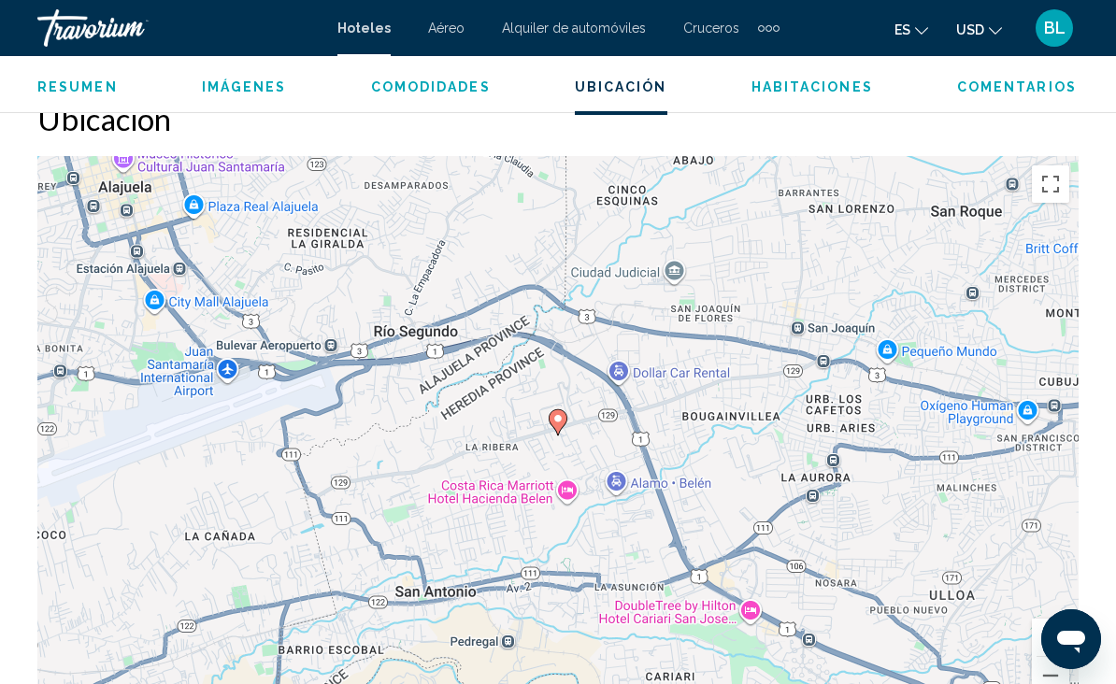
scroll to position [2048, 0]
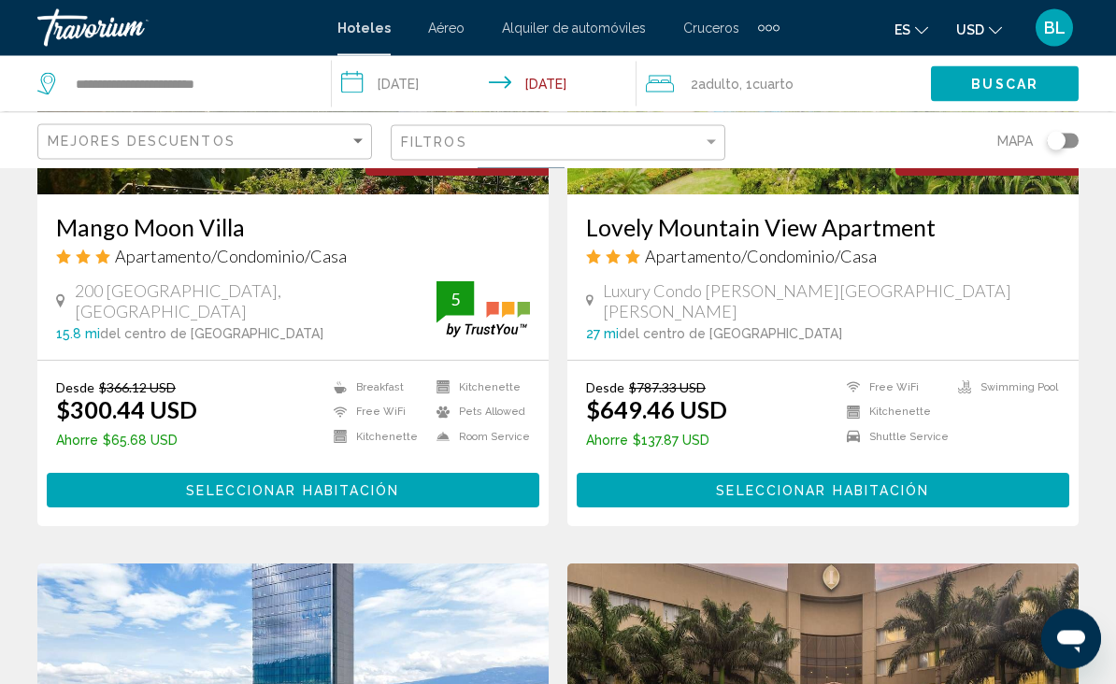
scroll to position [1645, 0]
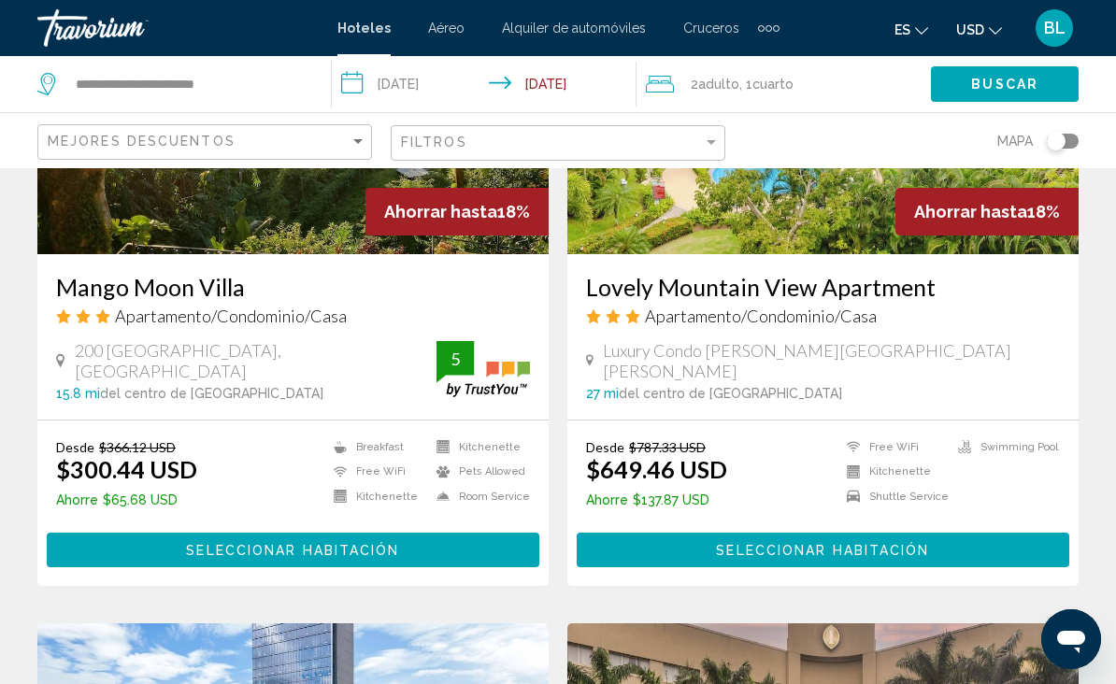
click at [845, 273] on h3 "Lovely Mountain View Apartment" at bounding box center [823, 287] width 474 height 28
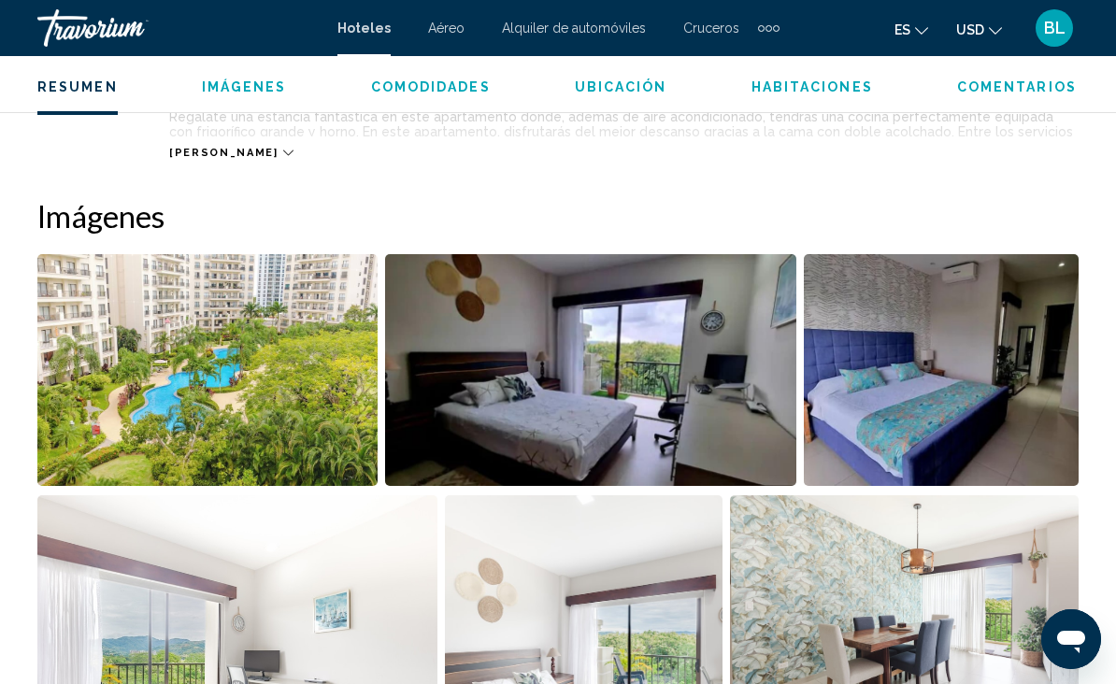
scroll to position [1152, 0]
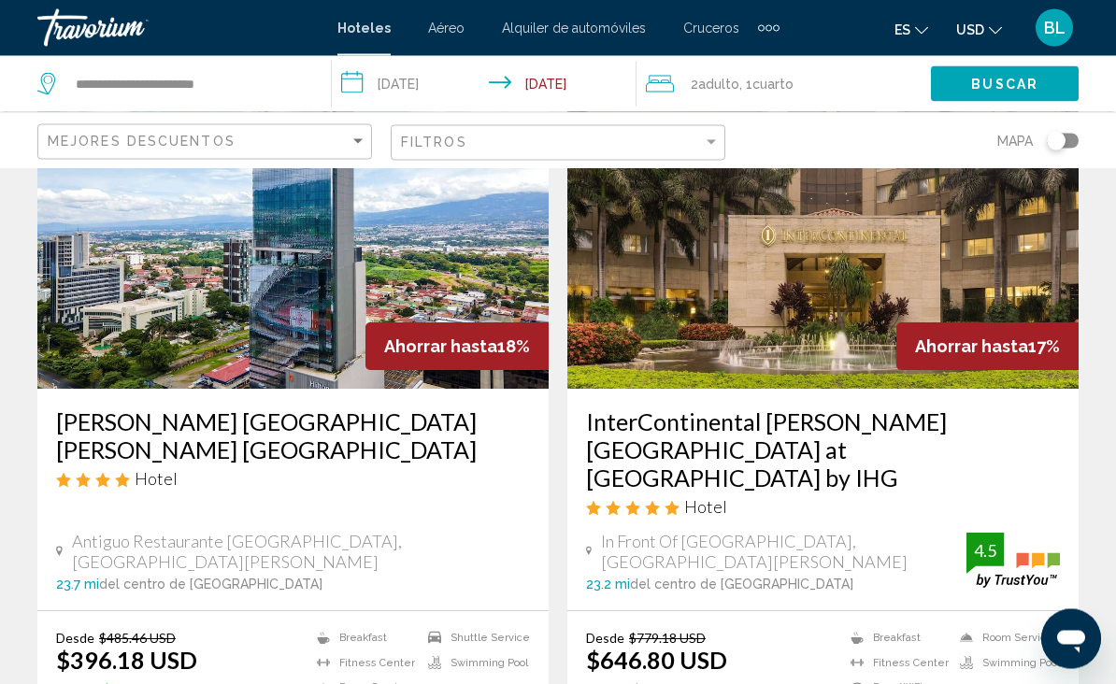
click at [280, 279] on img "Main content" at bounding box center [292, 240] width 511 height 299
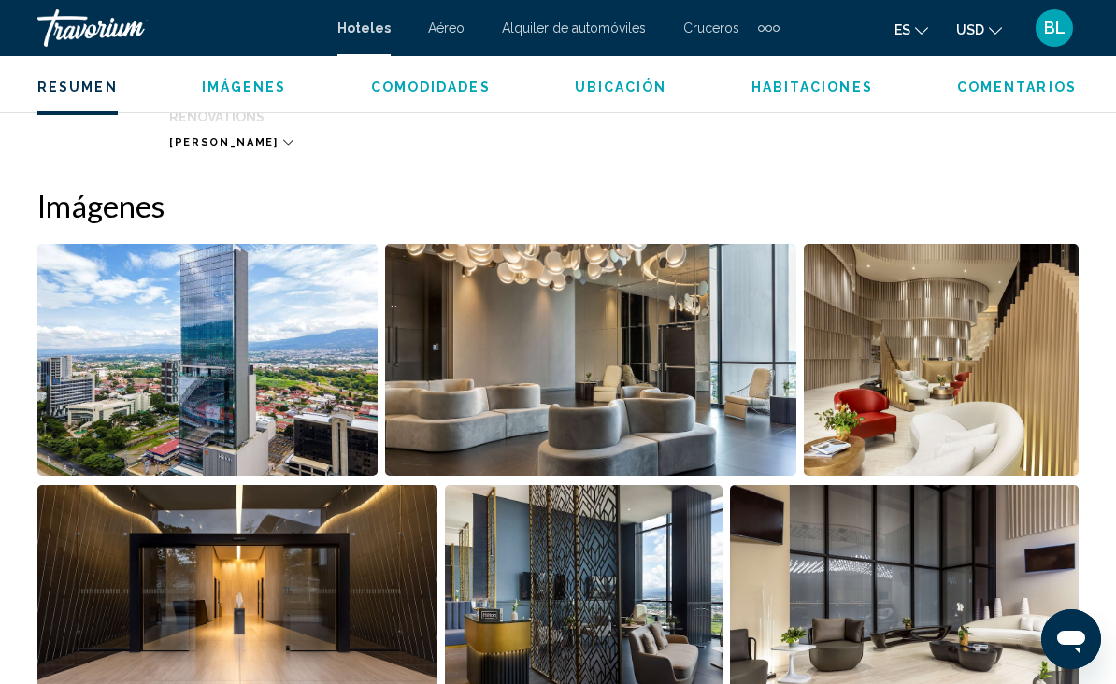
scroll to position [1171, 0]
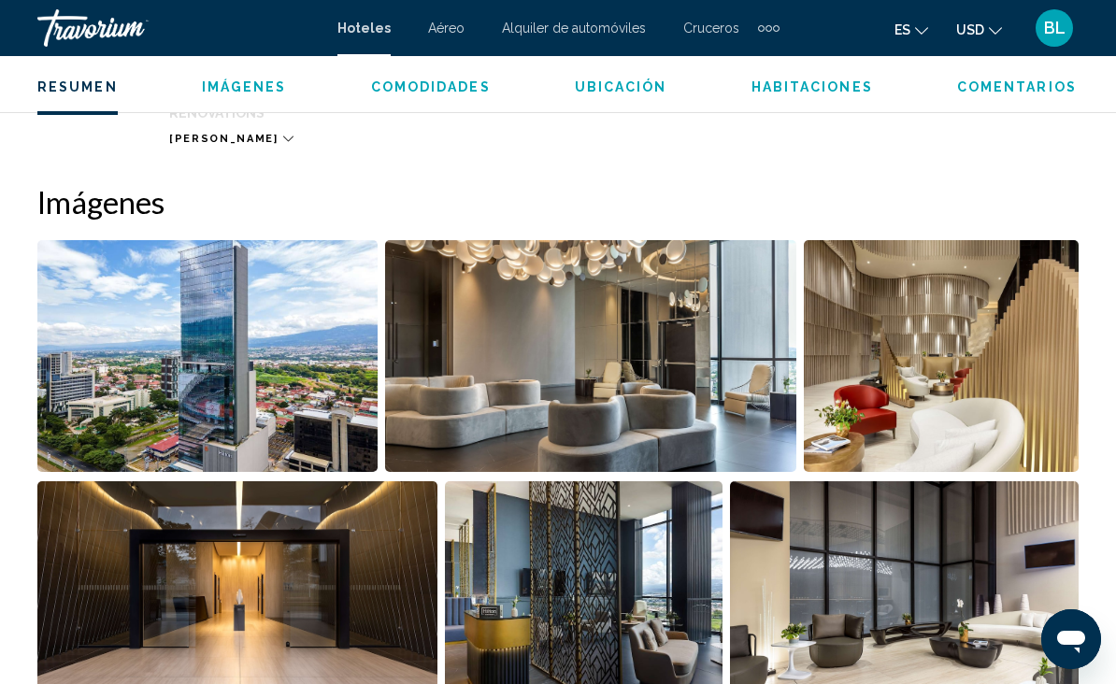
click at [277, 354] on img "Open full-screen image slider" at bounding box center [207, 356] width 340 height 232
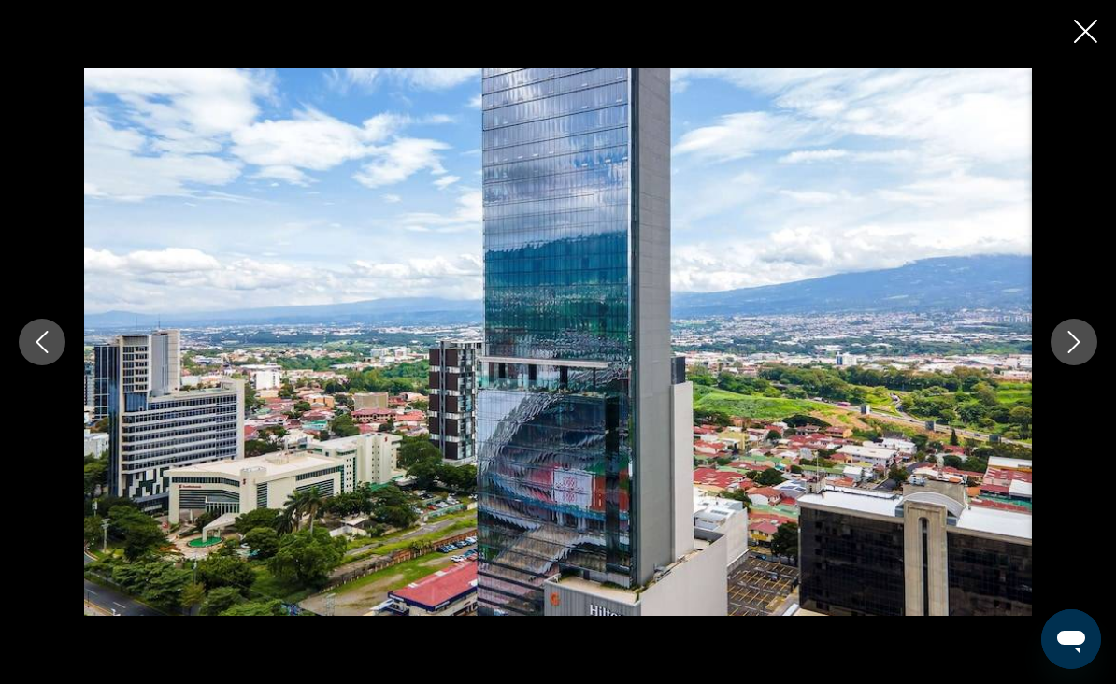
click at [1090, 366] on button "Next image" at bounding box center [1074, 342] width 47 height 47
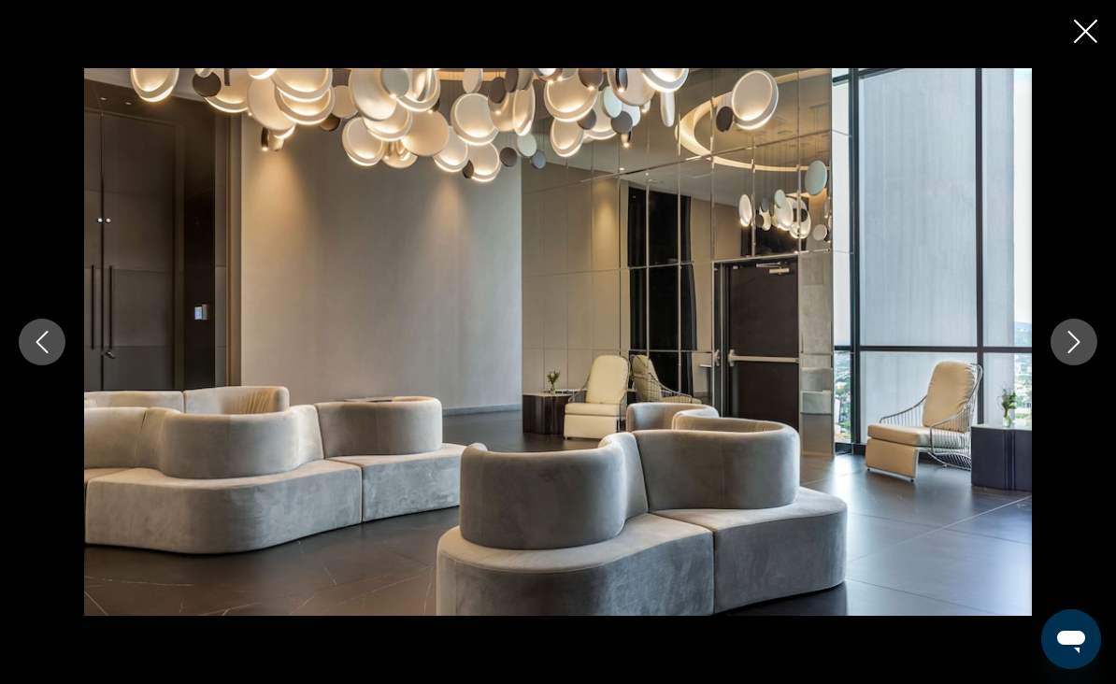
click at [1065, 353] on icon "Next image" at bounding box center [1074, 342] width 22 height 22
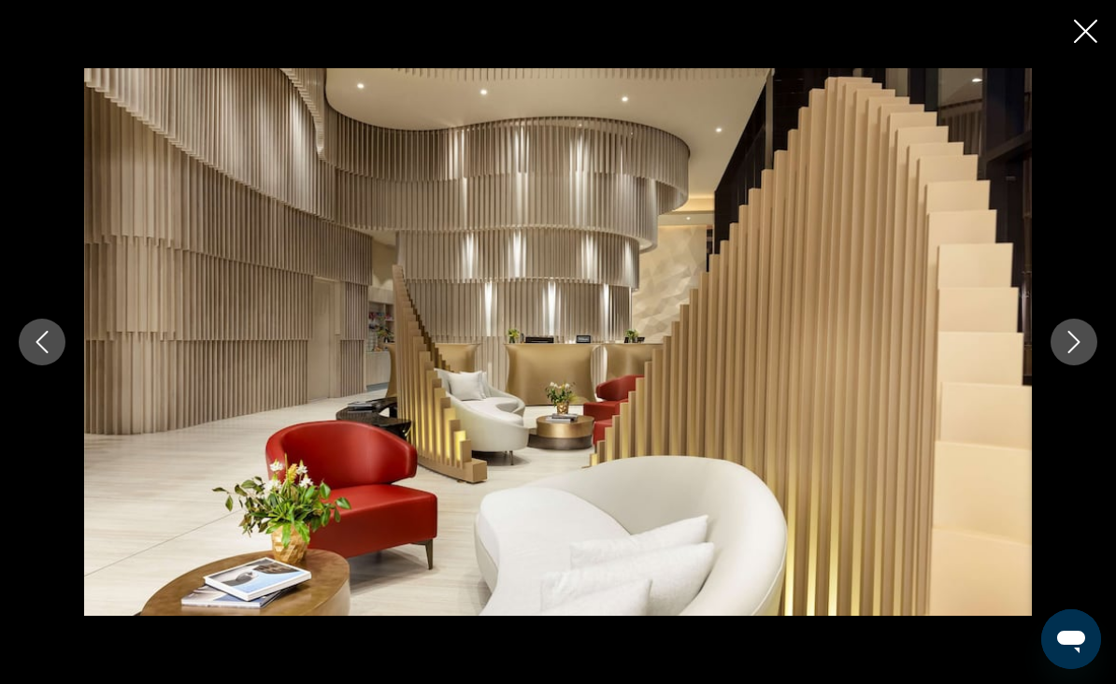
click at [1061, 366] on button "Next image" at bounding box center [1074, 342] width 47 height 47
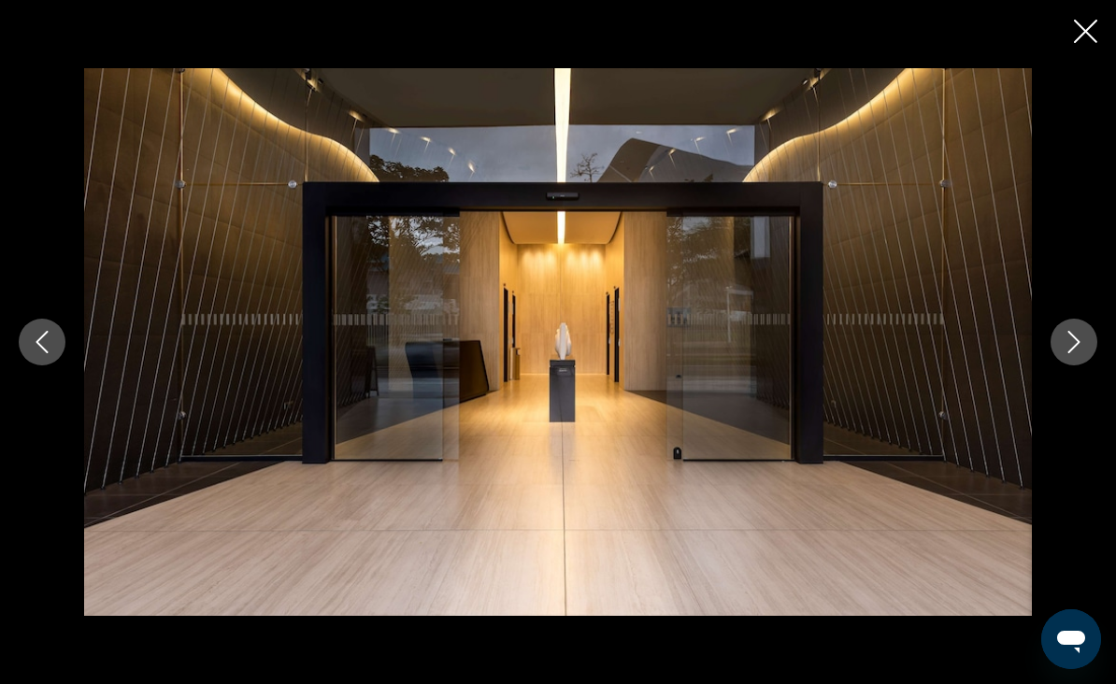
click at [1068, 353] on icon "Next image" at bounding box center [1074, 342] width 22 height 22
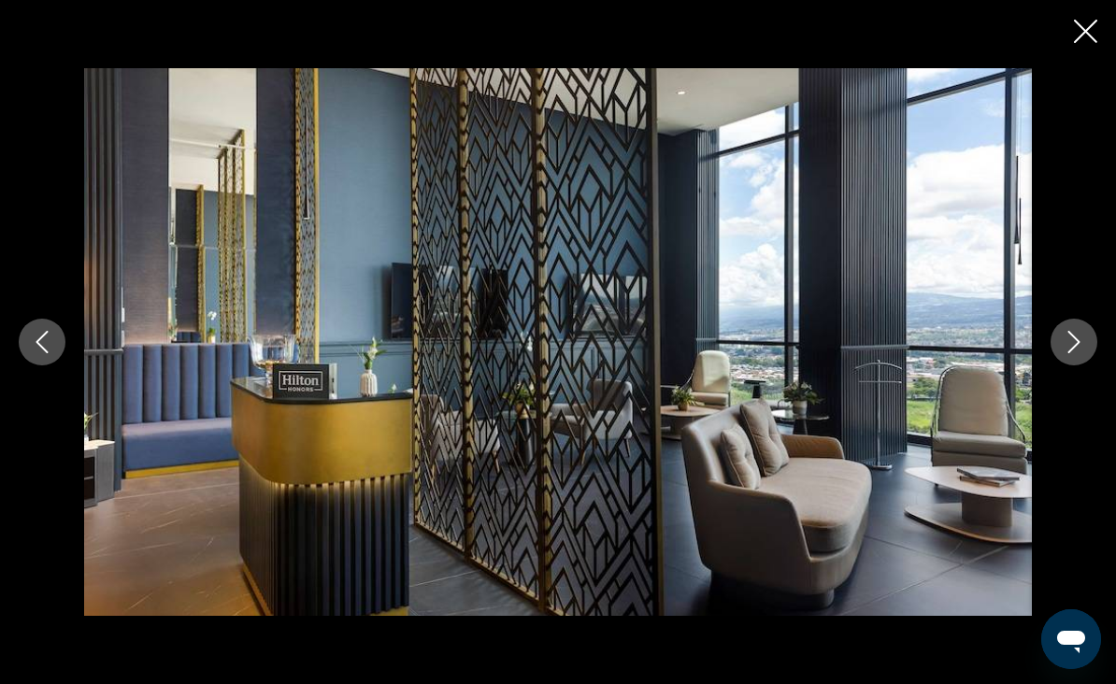
click at [1063, 353] on icon "Next image" at bounding box center [1074, 342] width 22 height 22
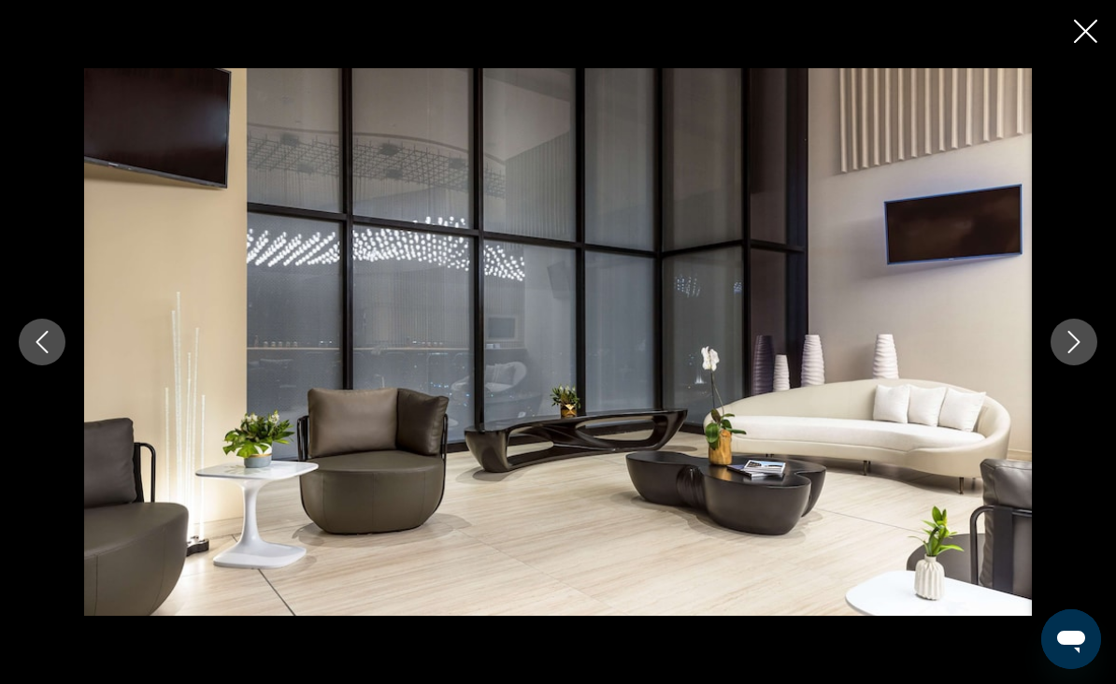
click at [1068, 353] on icon "Next image" at bounding box center [1074, 342] width 22 height 22
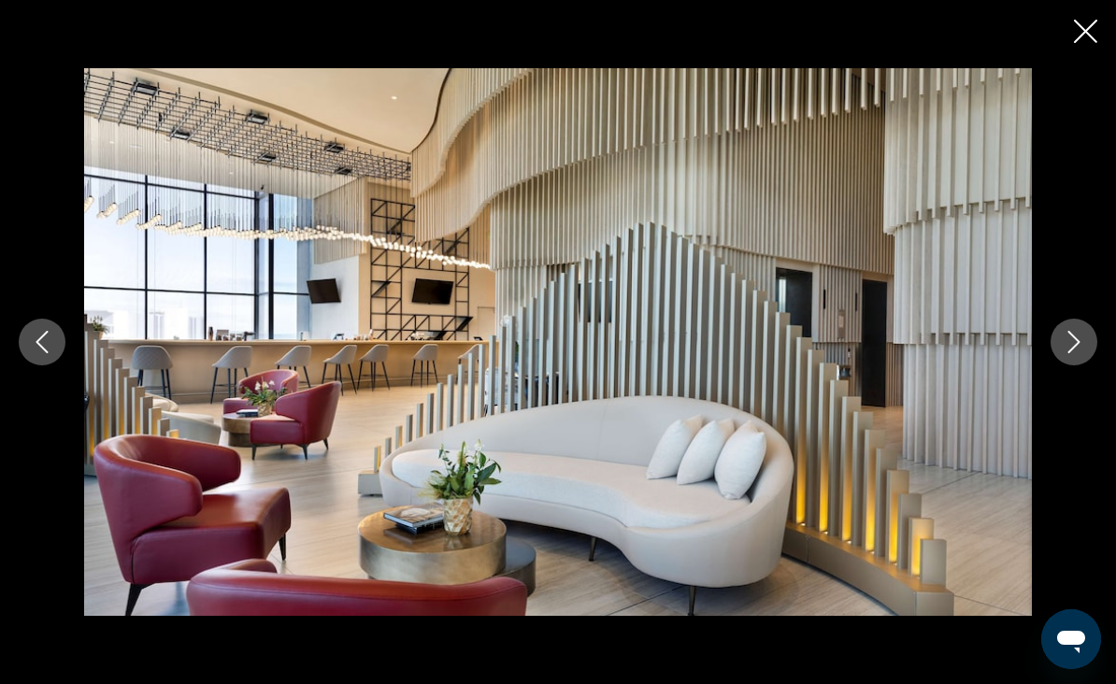
click at [1068, 353] on icon "Next image" at bounding box center [1074, 342] width 22 height 22
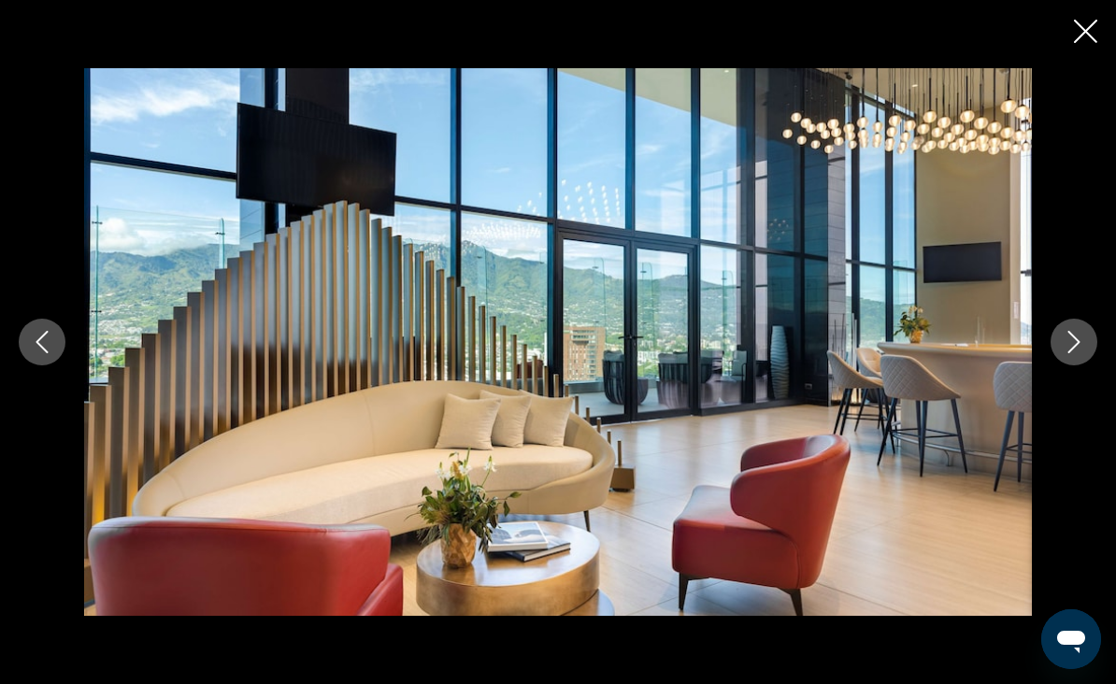
click at [1069, 353] on icon "Next image" at bounding box center [1075, 342] width 12 height 22
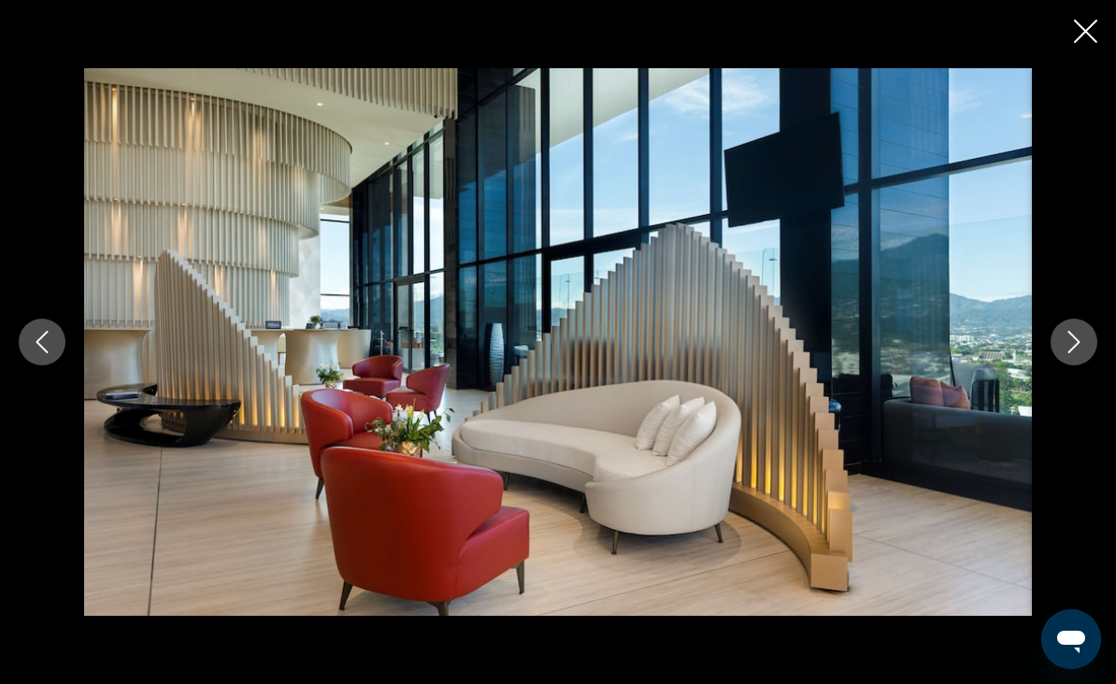
click at [1063, 366] on button "Next image" at bounding box center [1074, 342] width 47 height 47
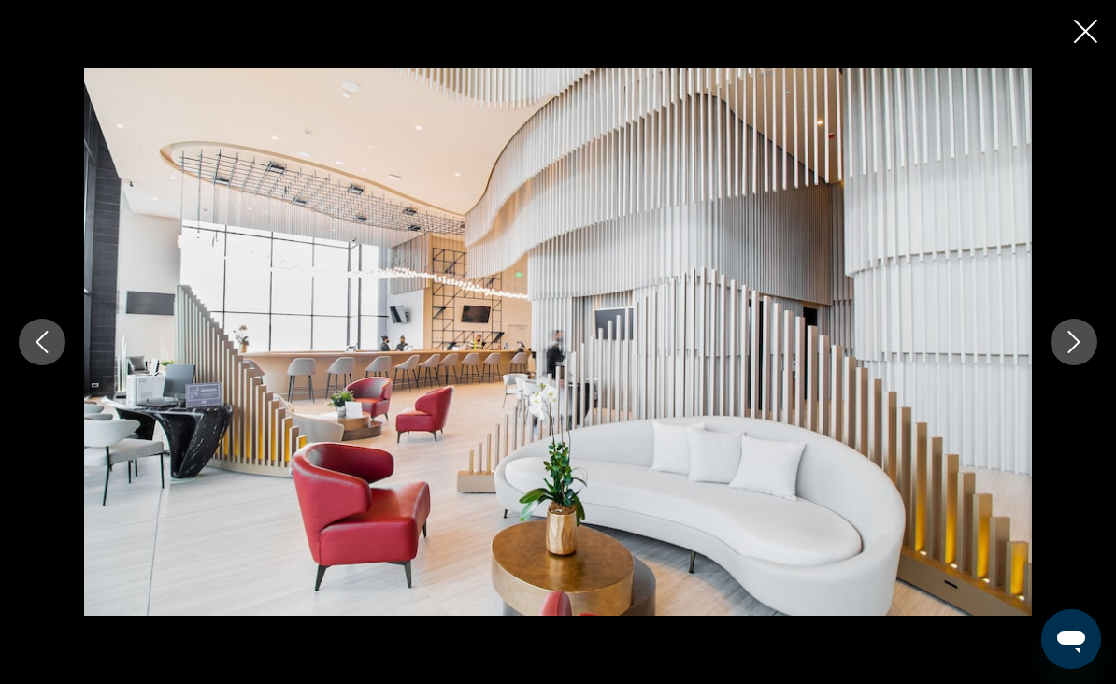
click at [1061, 366] on button "Next image" at bounding box center [1074, 342] width 47 height 47
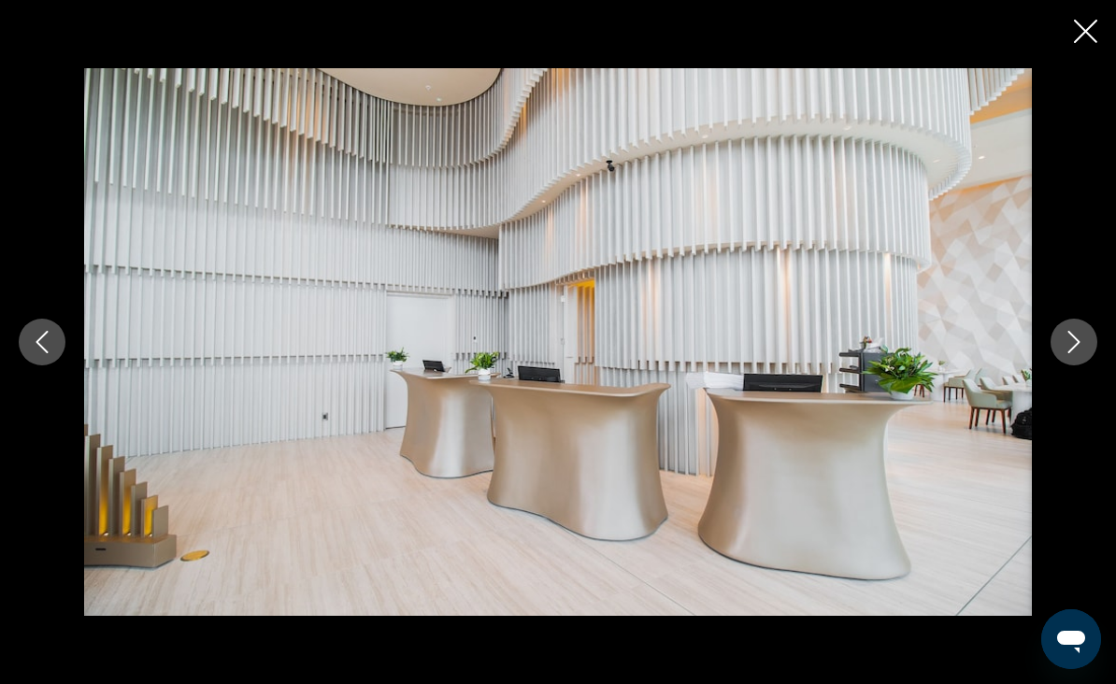
click at [1061, 366] on button "Next image" at bounding box center [1074, 342] width 47 height 47
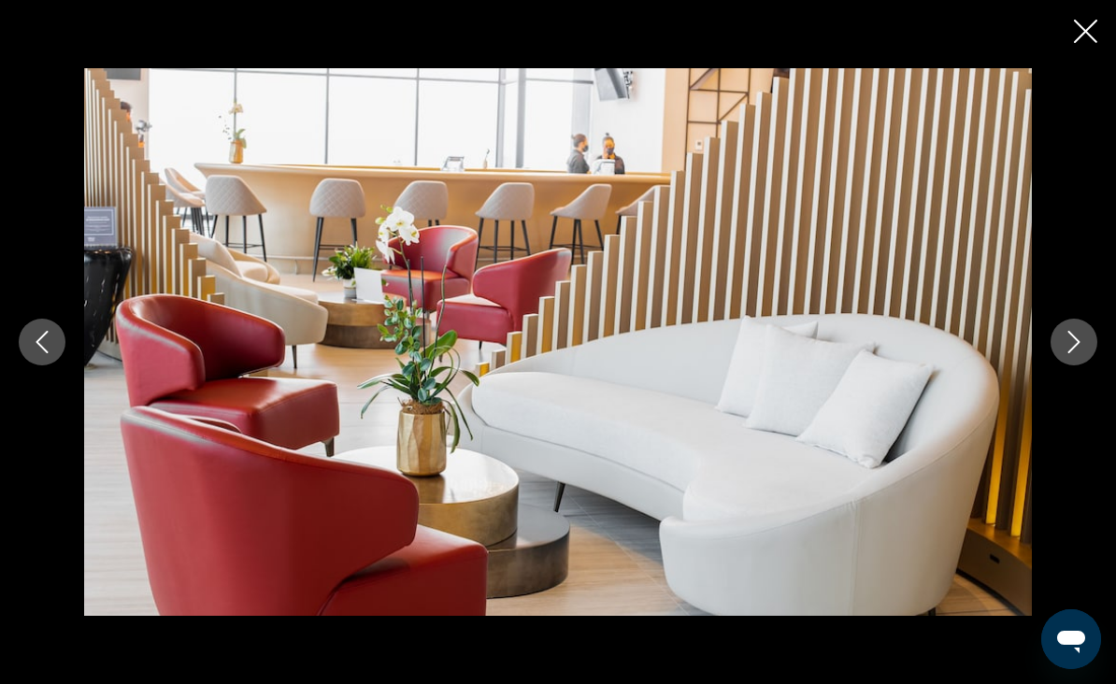
click at [1059, 366] on button "Next image" at bounding box center [1074, 342] width 47 height 47
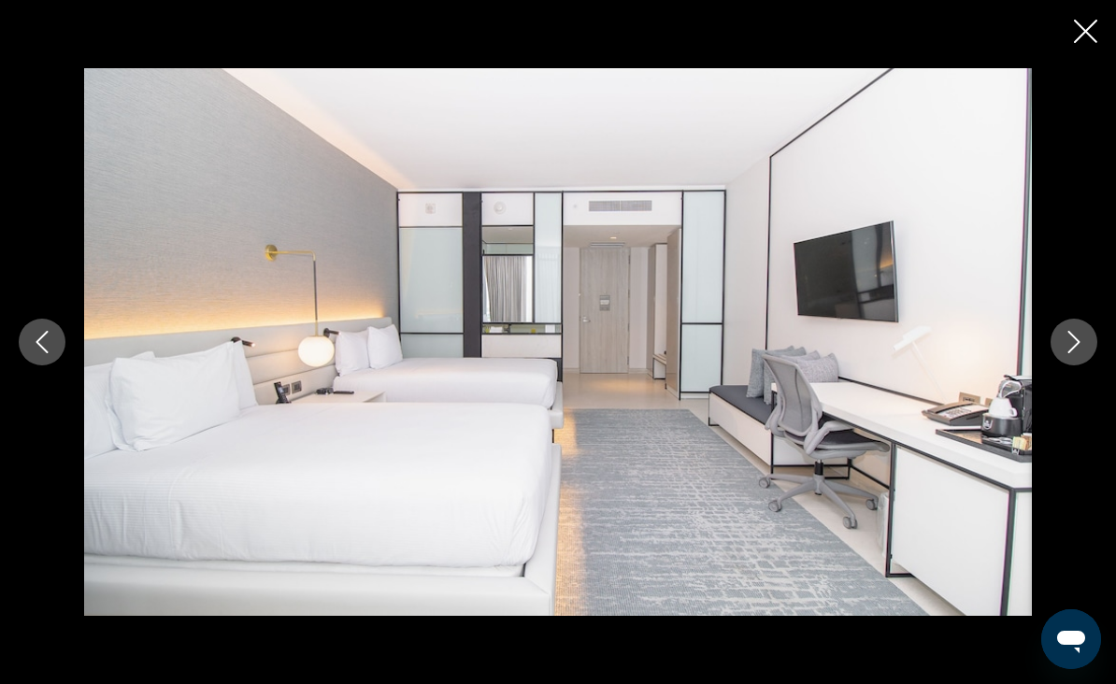
click at [1053, 388] on div "Main content" at bounding box center [558, 342] width 1116 height 548
click at [1061, 366] on button "Next image" at bounding box center [1074, 342] width 47 height 47
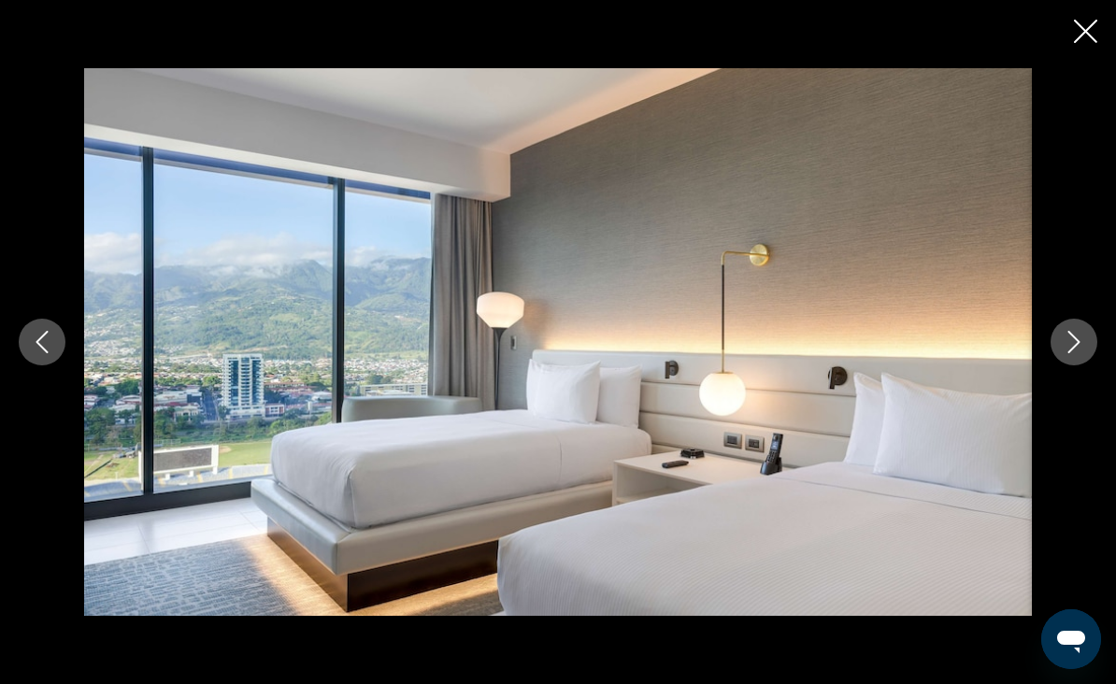
click at [1075, 353] on icon "Next image" at bounding box center [1075, 342] width 12 height 22
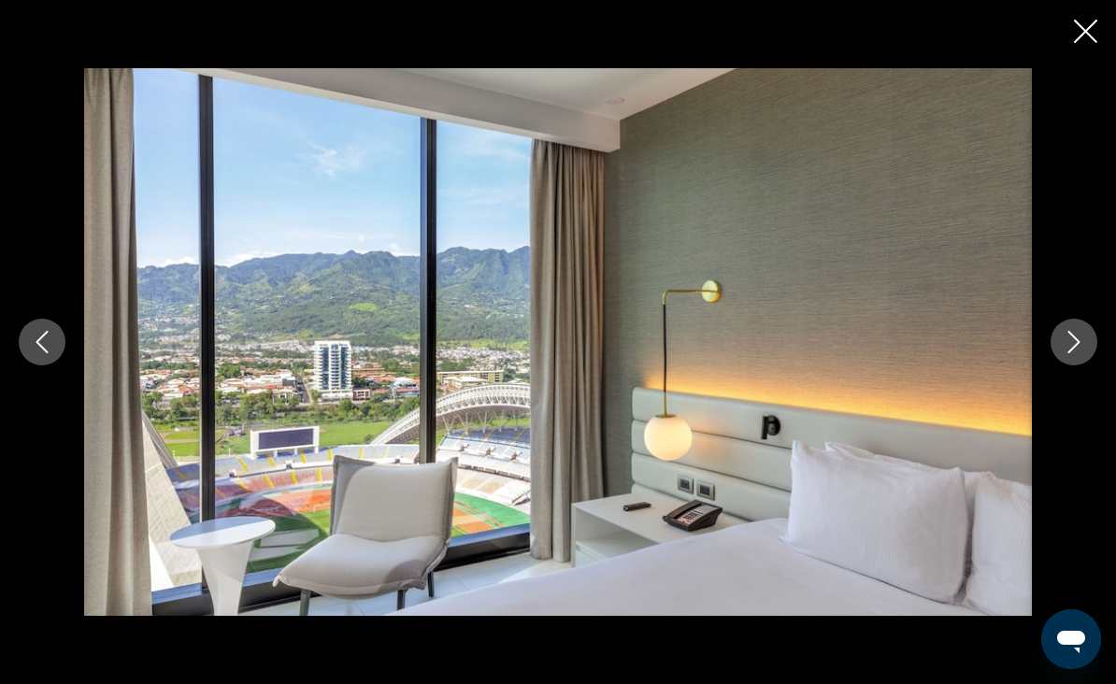
click at [1051, 384] on div "Main content" at bounding box center [558, 342] width 1116 height 548
click at [1060, 366] on button "Next image" at bounding box center [1074, 342] width 47 height 47
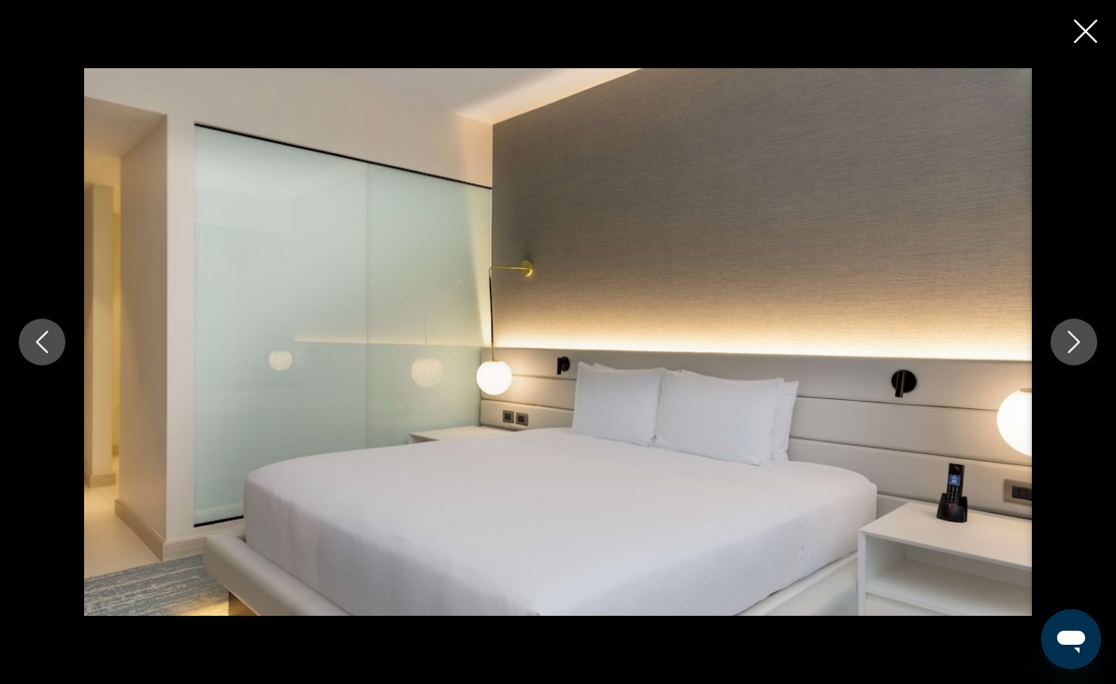
click at [1069, 353] on icon "Next image" at bounding box center [1074, 342] width 22 height 22
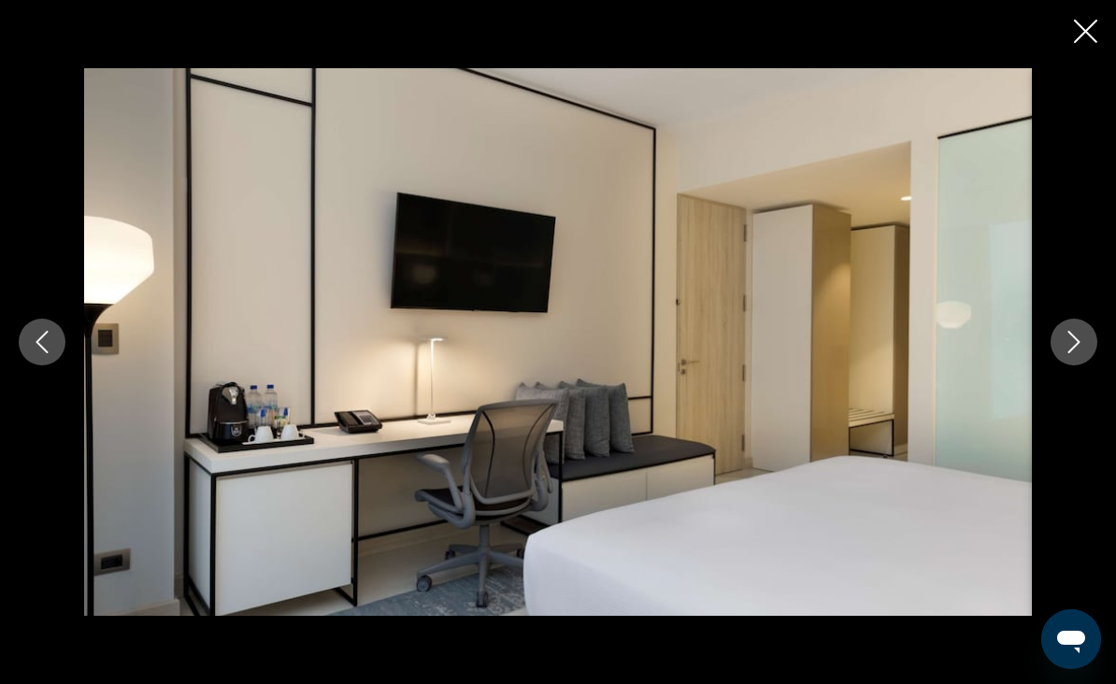
click at [1060, 366] on button "Next image" at bounding box center [1074, 342] width 47 height 47
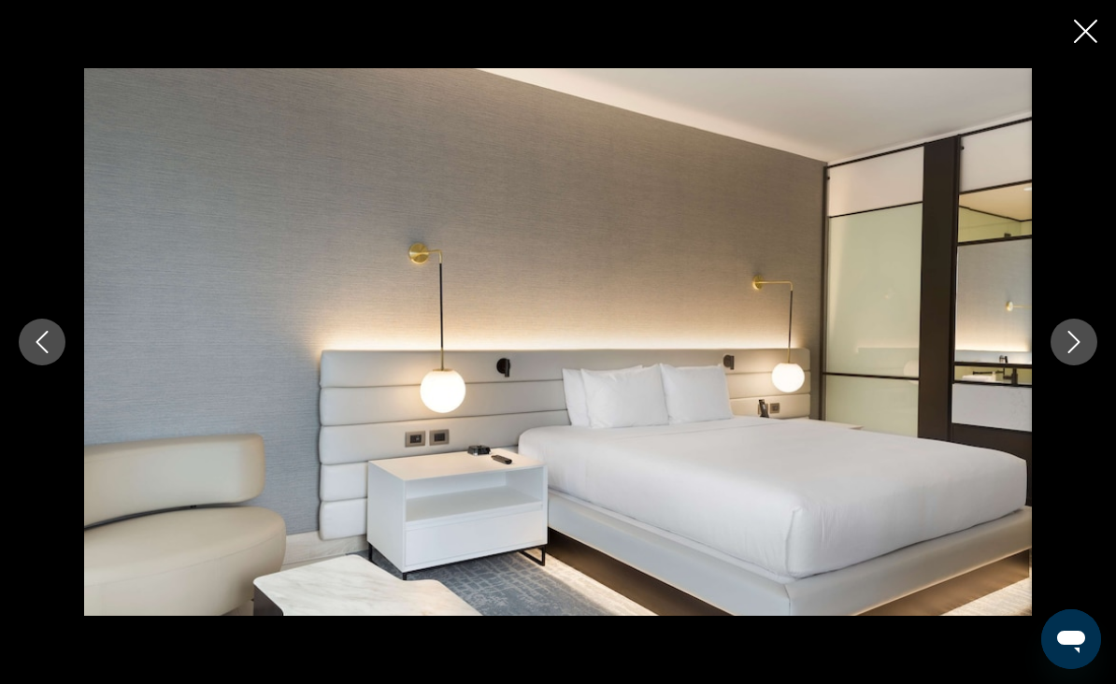
click at [1059, 366] on button "Next image" at bounding box center [1074, 342] width 47 height 47
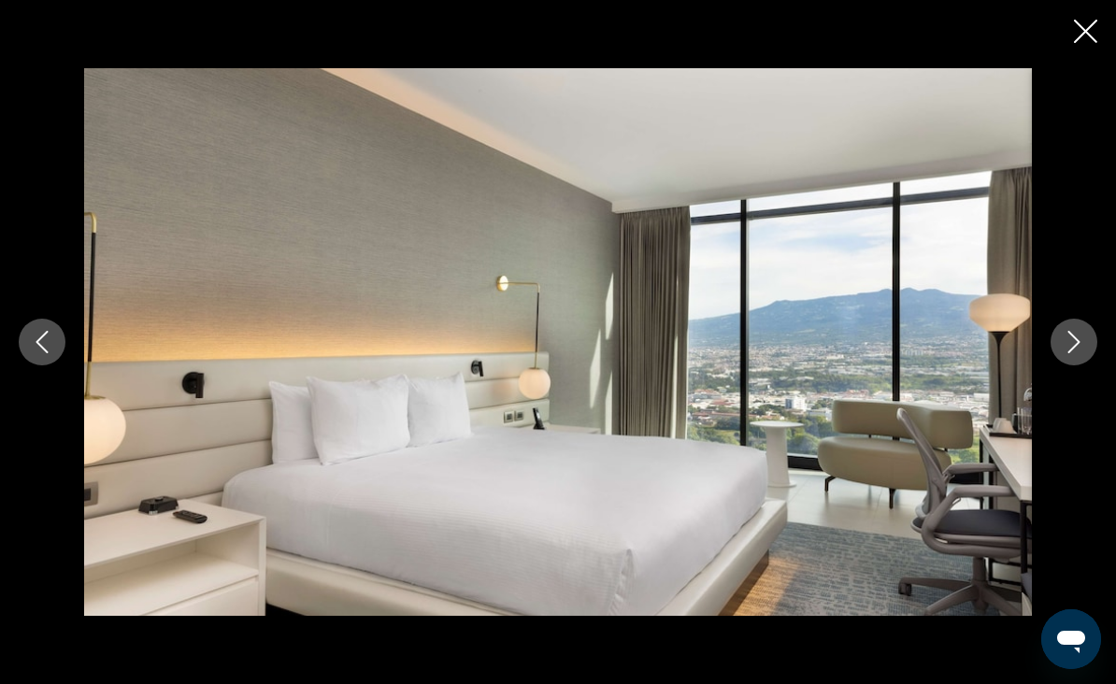
click at [1059, 366] on button "Next image" at bounding box center [1074, 342] width 47 height 47
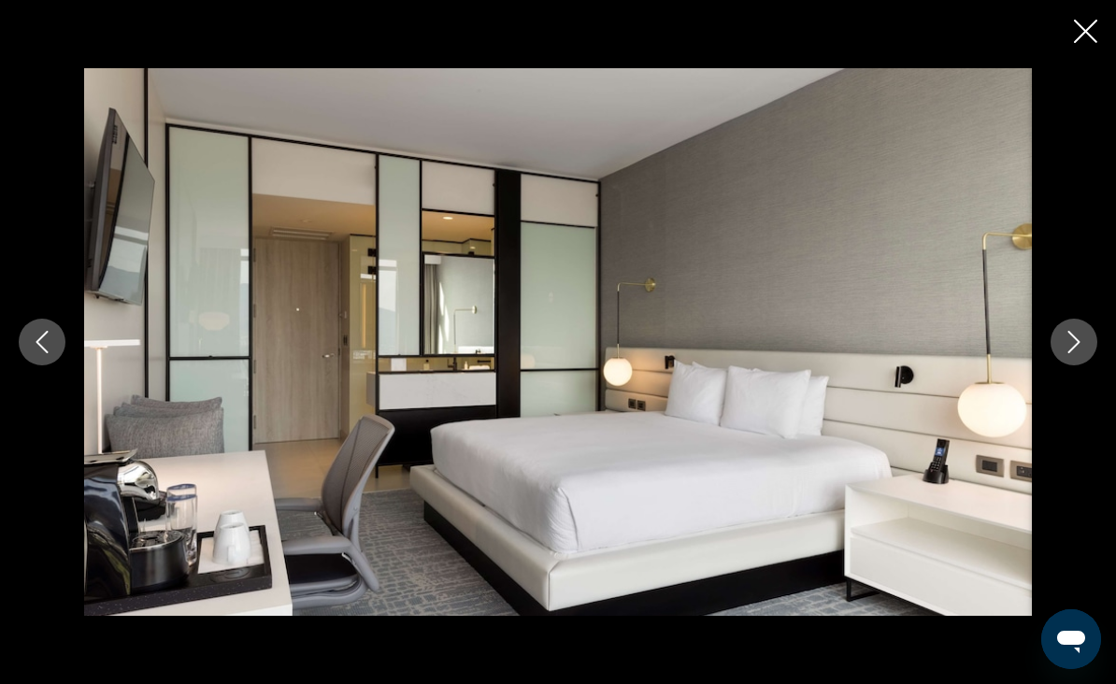
click at [1065, 366] on button "Next image" at bounding box center [1074, 342] width 47 height 47
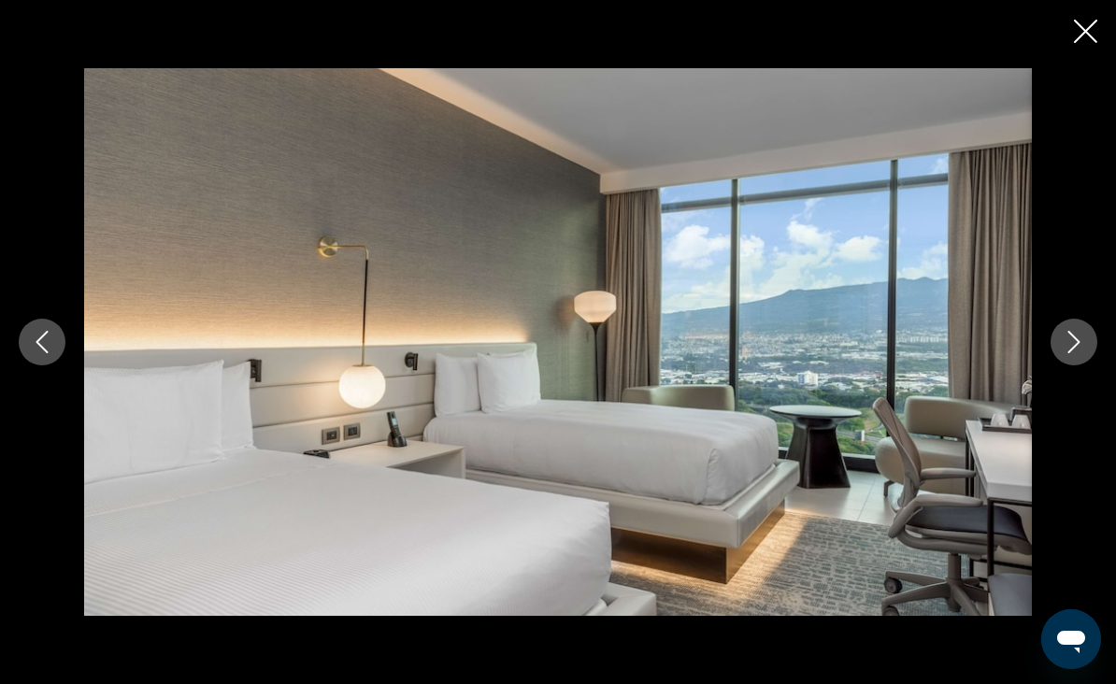
click at [1055, 385] on div "Main content" at bounding box center [558, 342] width 1116 height 548
click at [1080, 36] on icon "Close slideshow" at bounding box center [1085, 31] width 23 height 23
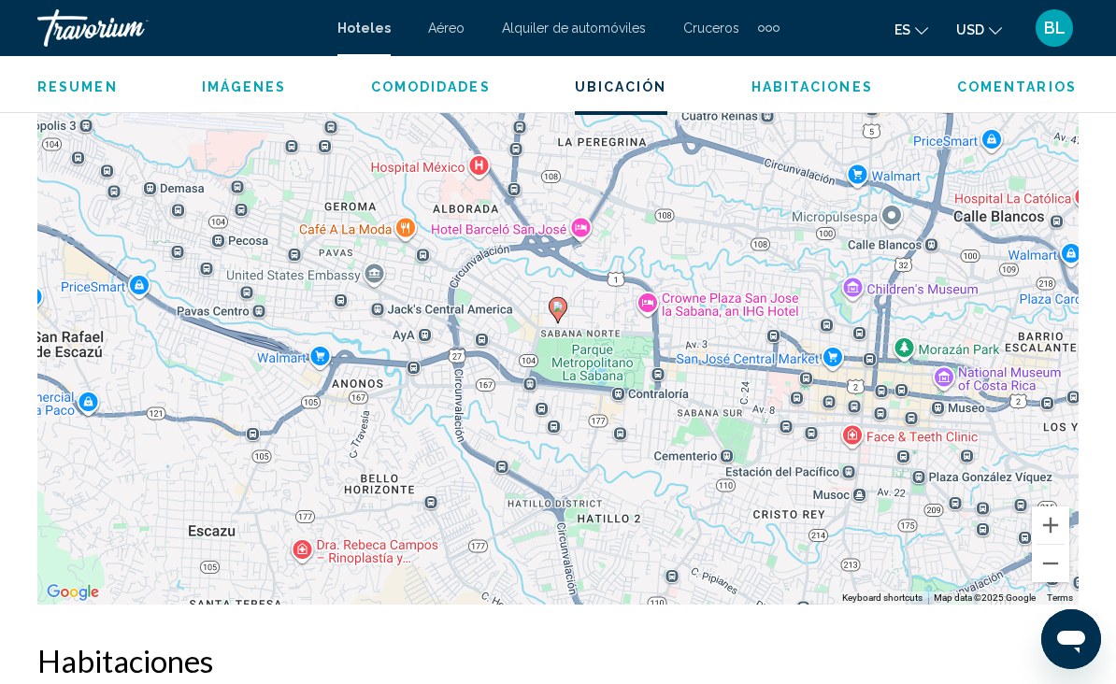
scroll to position [2168, 0]
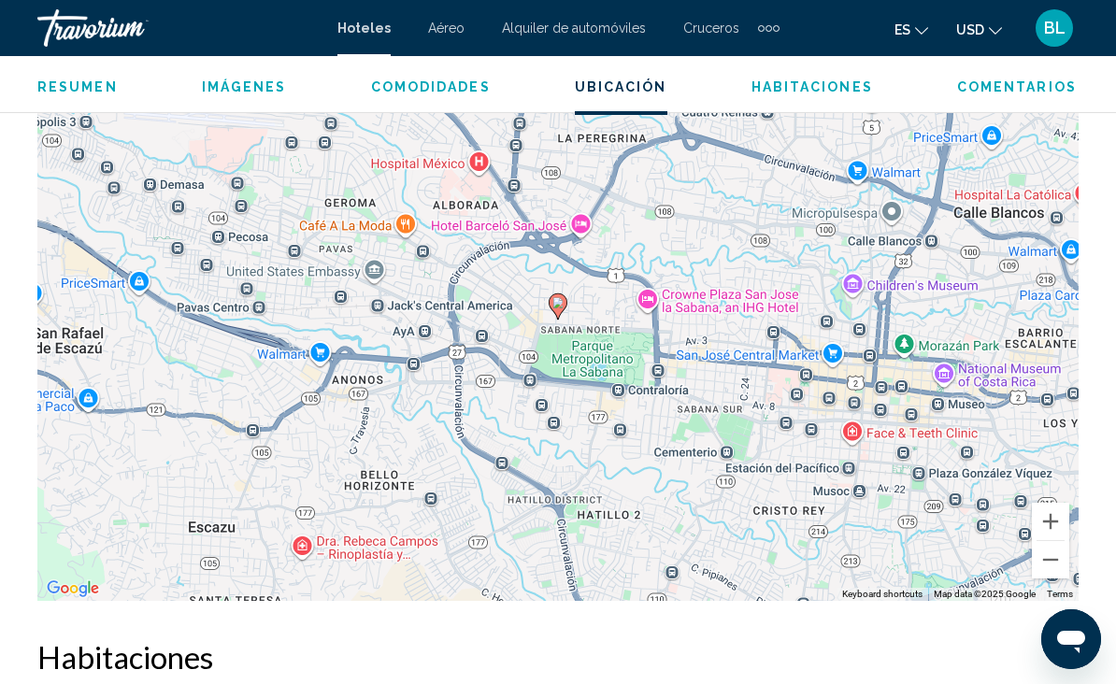
click at [1056, 560] on button "Zoom out" at bounding box center [1050, 559] width 37 height 37
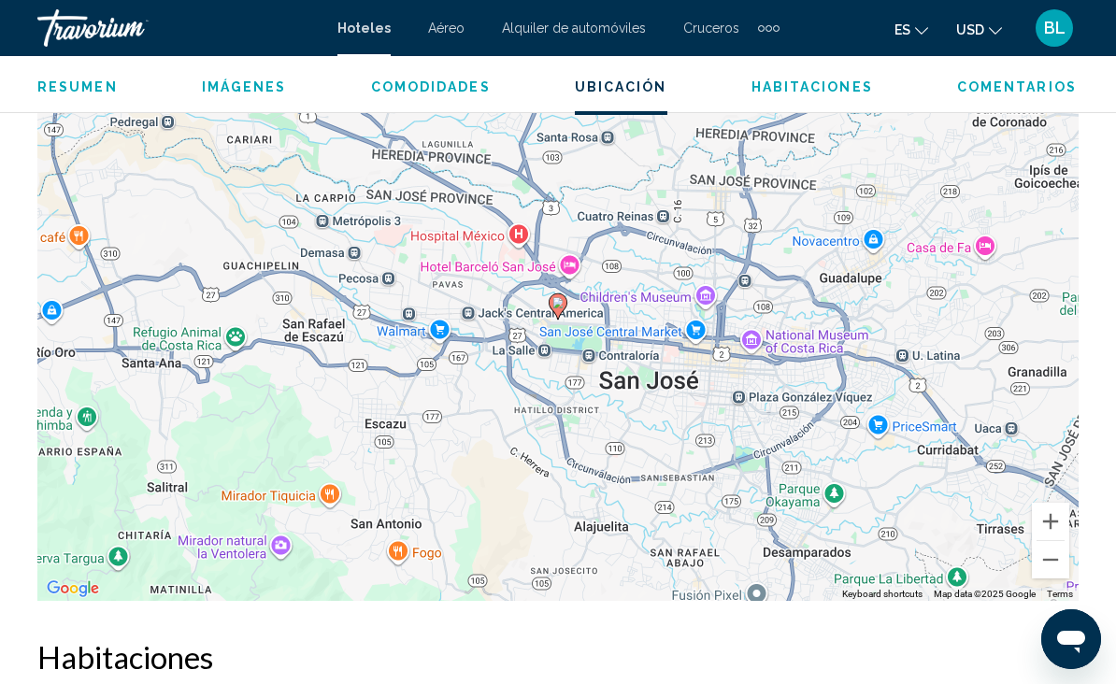
click at [1056, 560] on button "Zoom out" at bounding box center [1050, 559] width 37 height 37
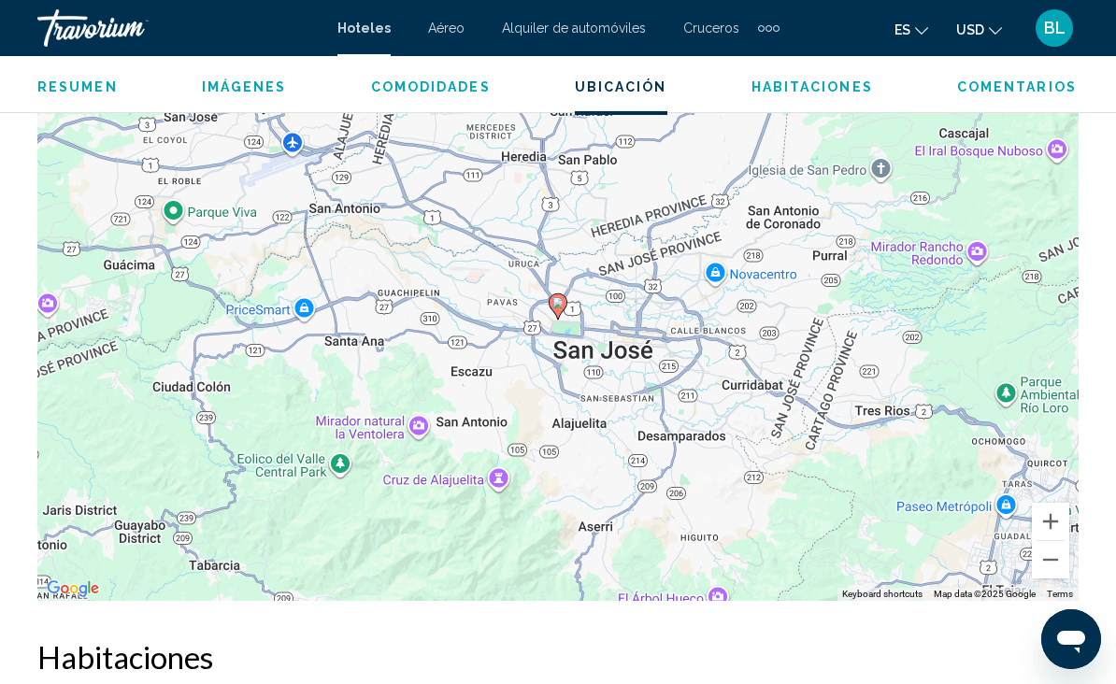
click at [1055, 555] on button "Zoom out" at bounding box center [1050, 559] width 37 height 37
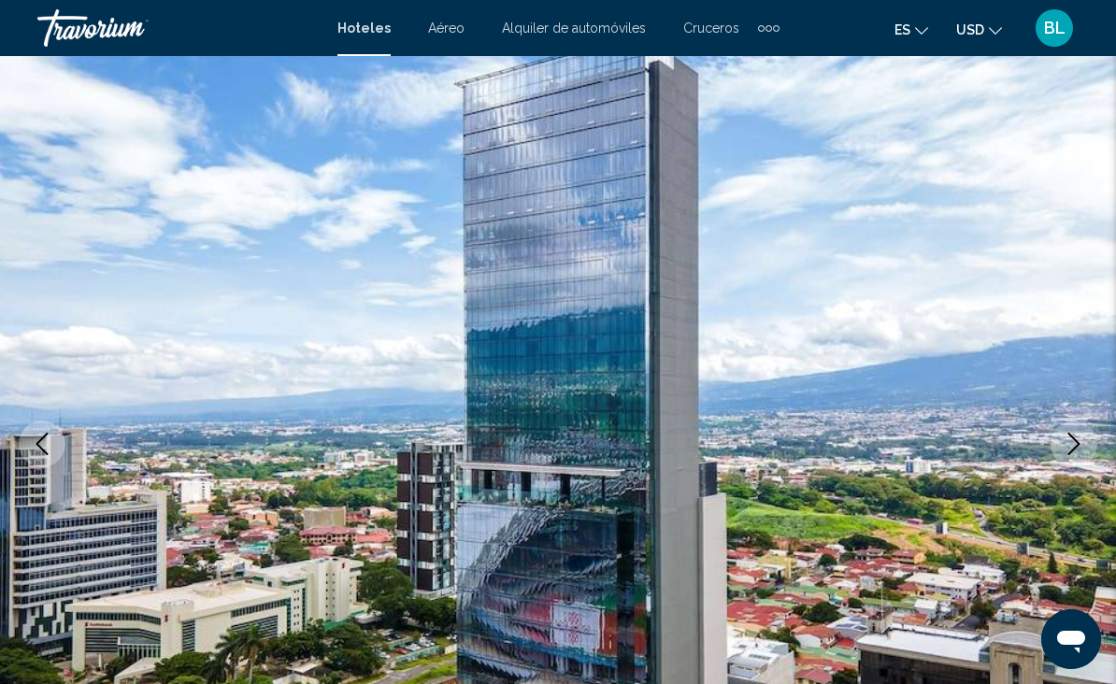
scroll to position [0, 0]
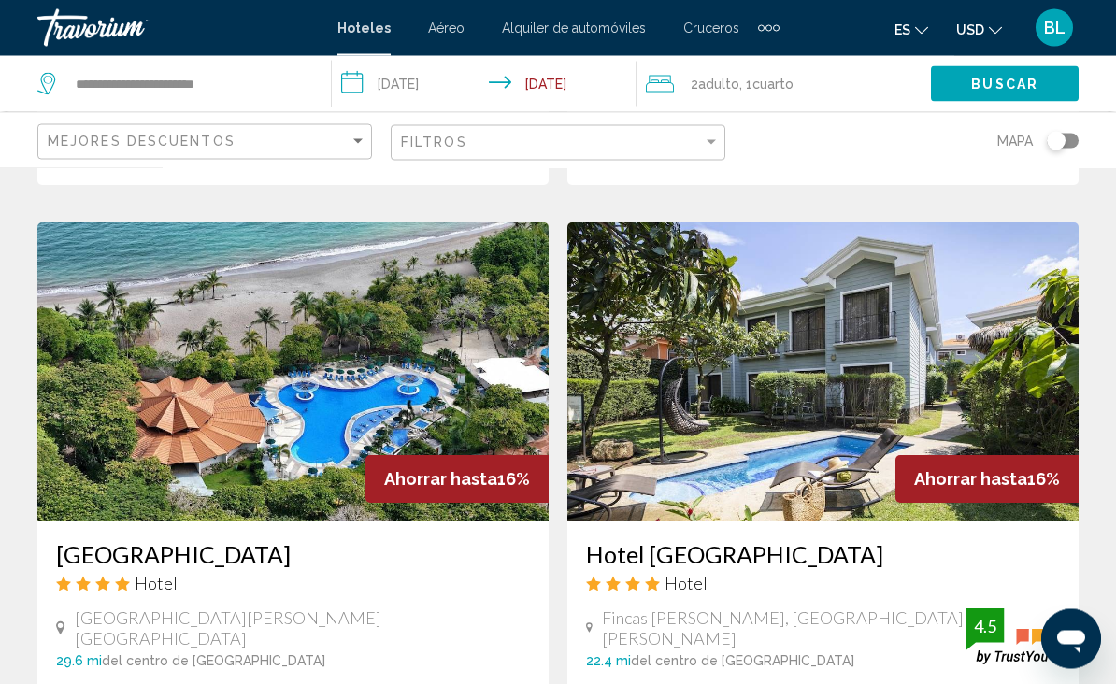
scroll to position [3447, 0]
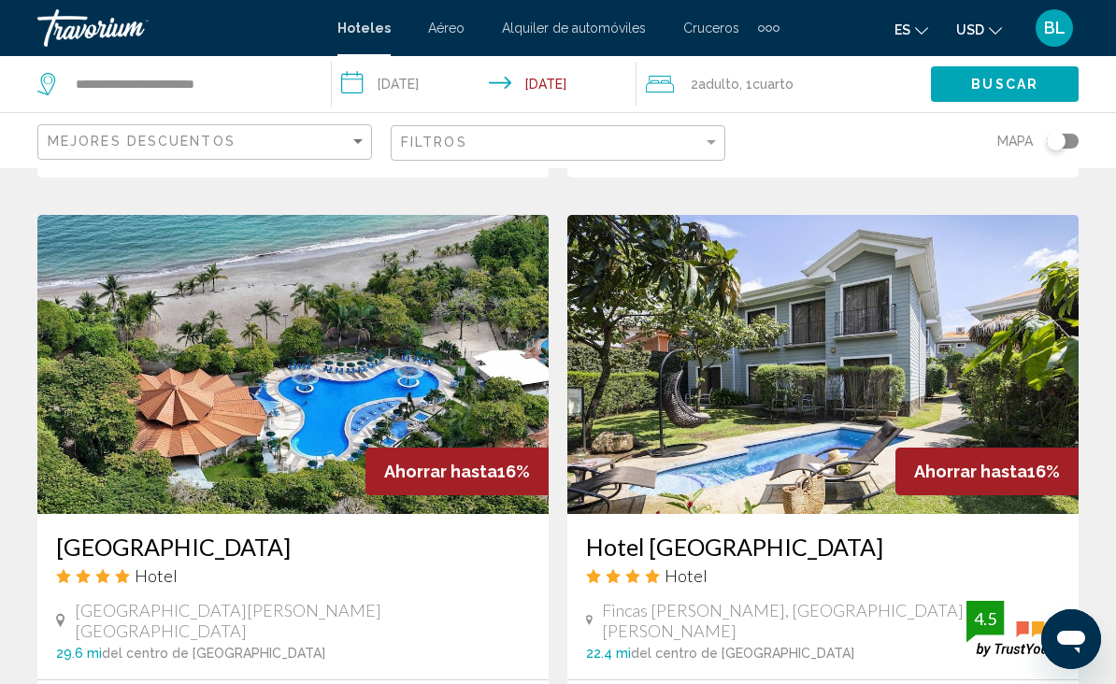
click at [383, 321] on img "Main content" at bounding box center [292, 364] width 511 height 299
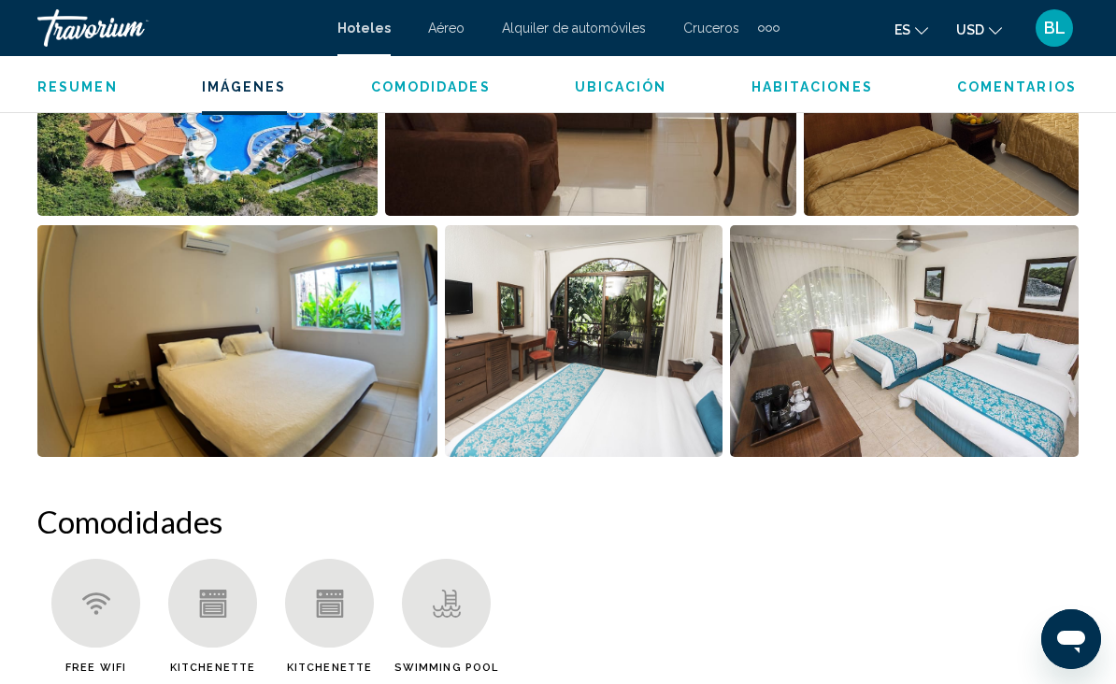
scroll to position [1426, 0]
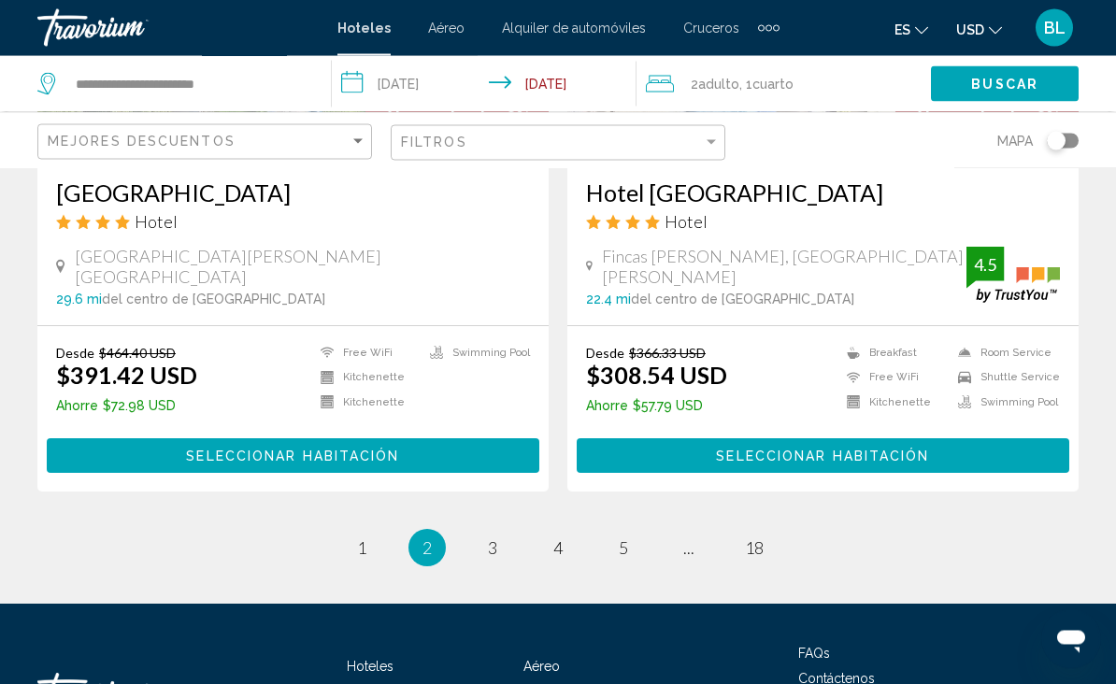
scroll to position [3830, 0]
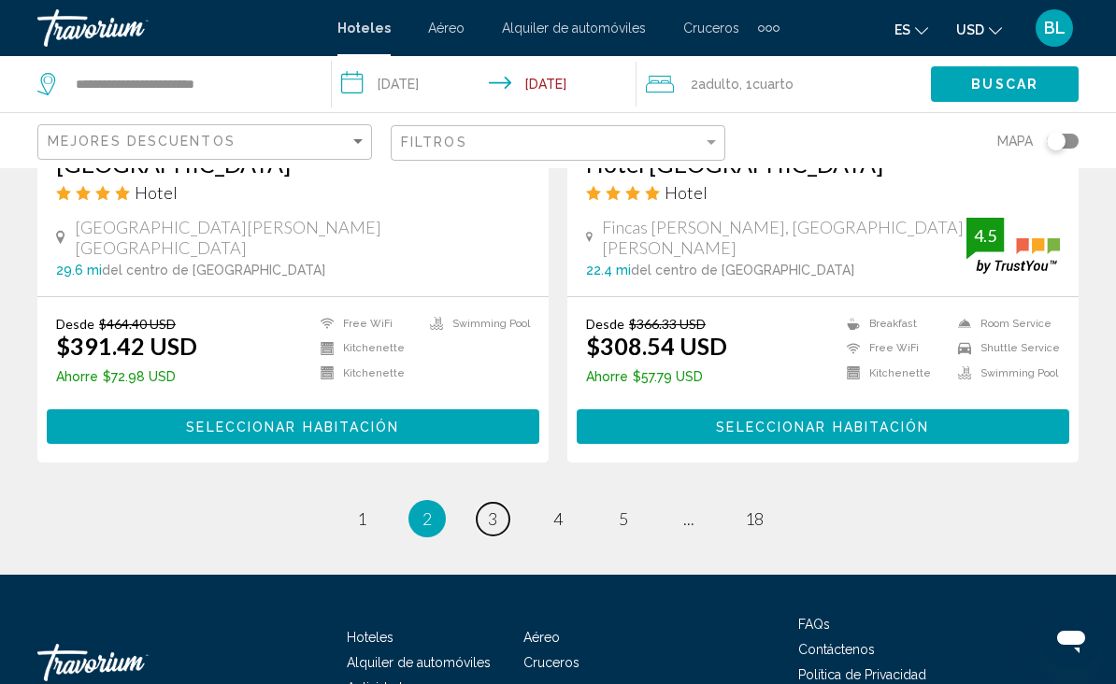
click at [498, 503] on link "page 3" at bounding box center [493, 519] width 33 height 33
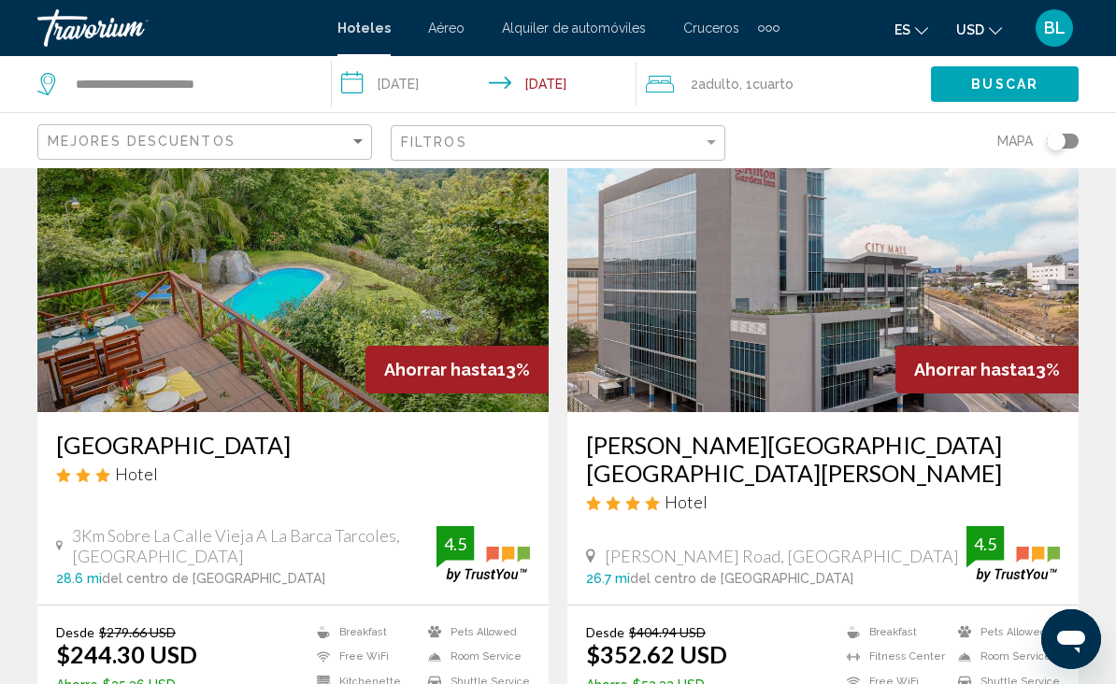
scroll to position [2843, 0]
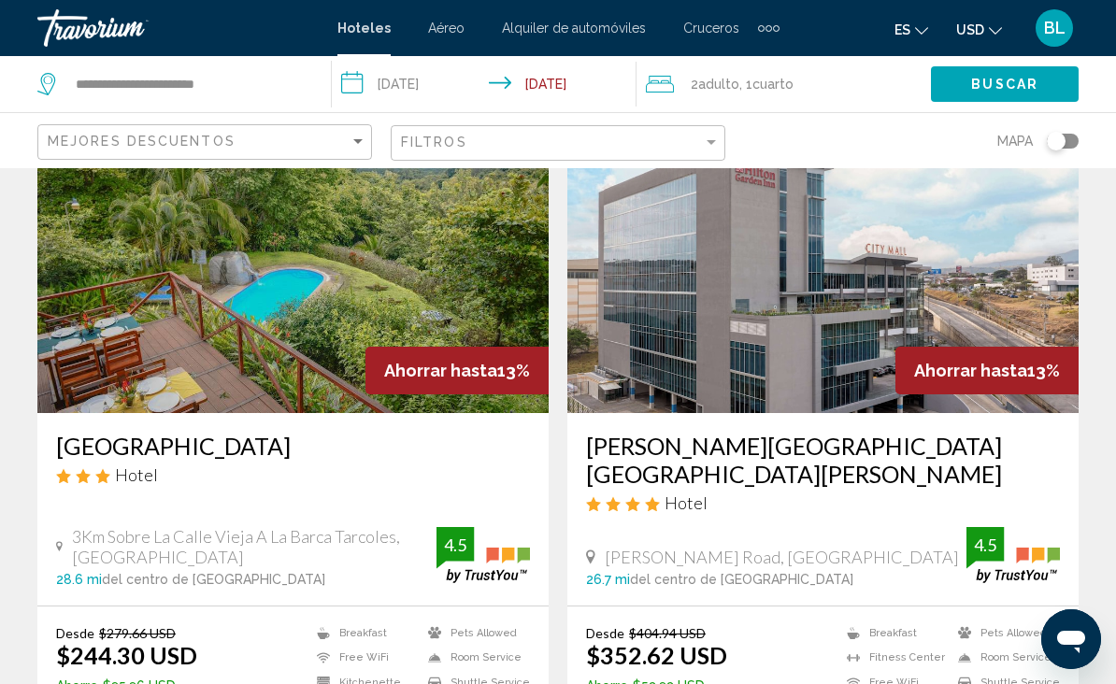
click at [768, 346] on img "Main content" at bounding box center [823, 263] width 511 height 299
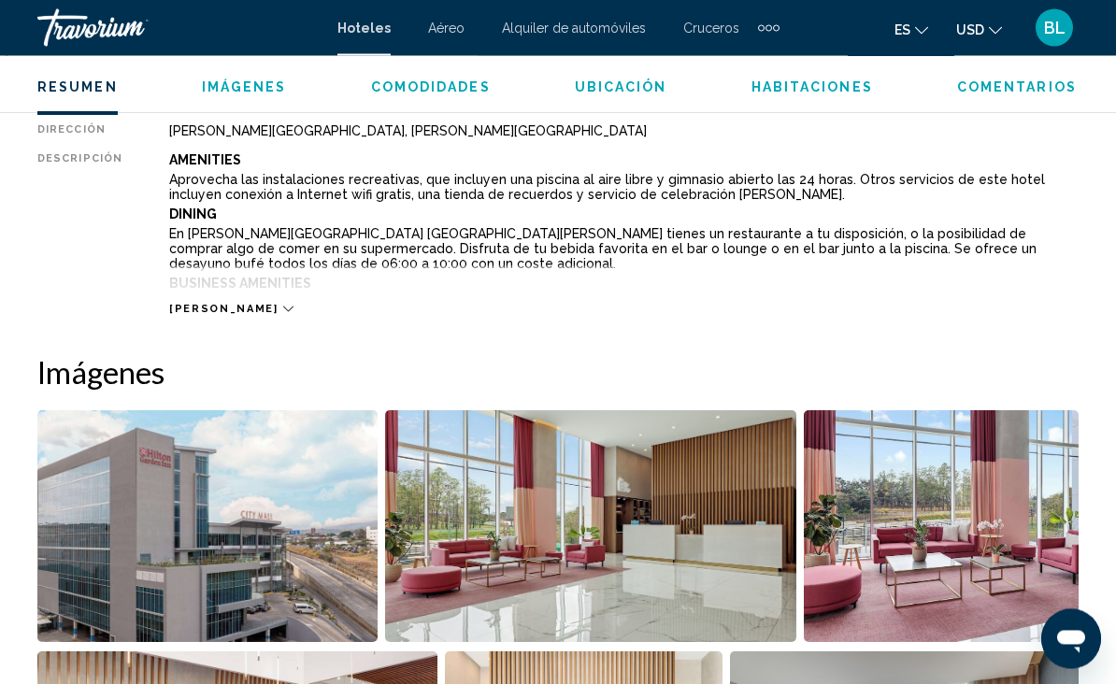
scroll to position [985, 0]
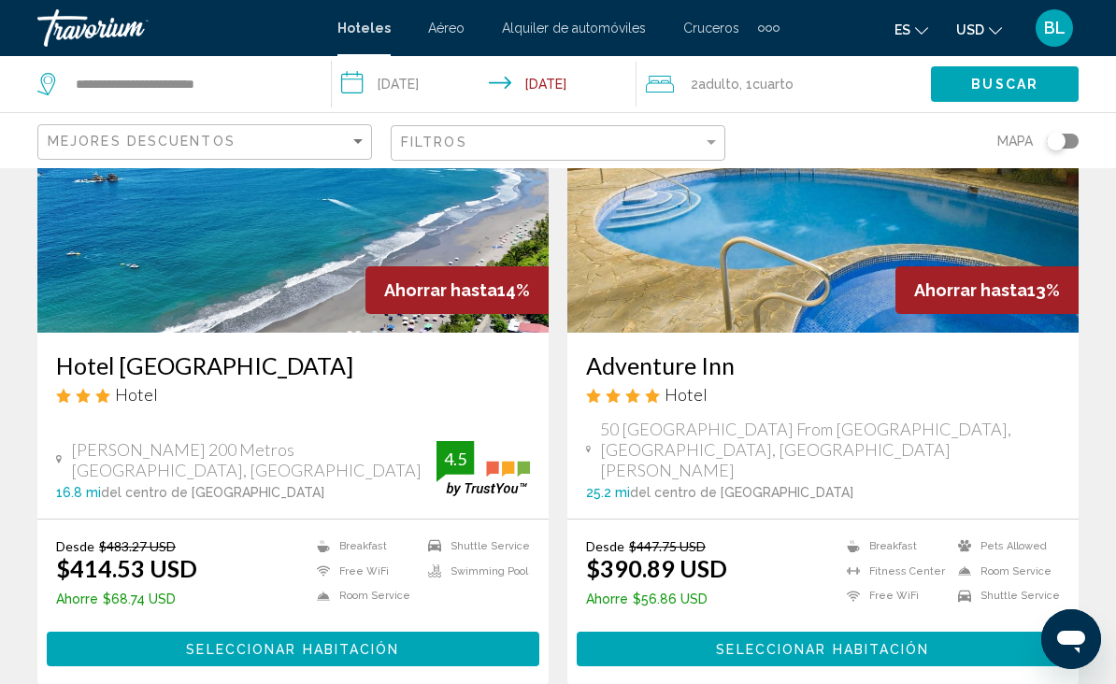
scroll to position [2236, 0]
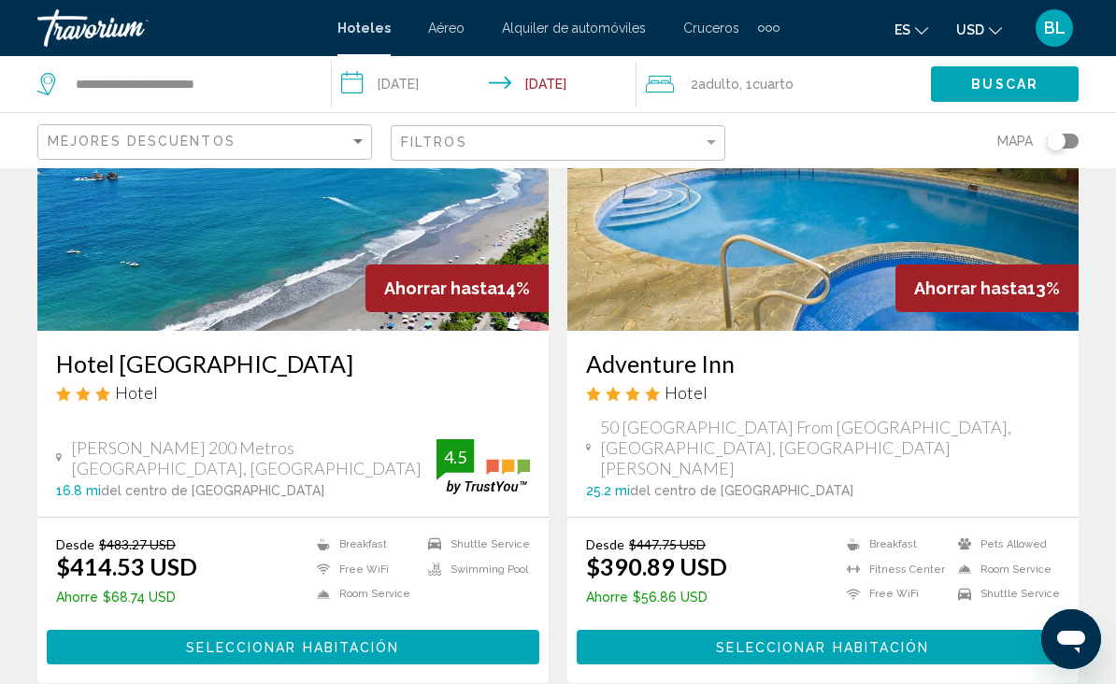
click at [309, 251] on img "Main content" at bounding box center [292, 181] width 511 height 299
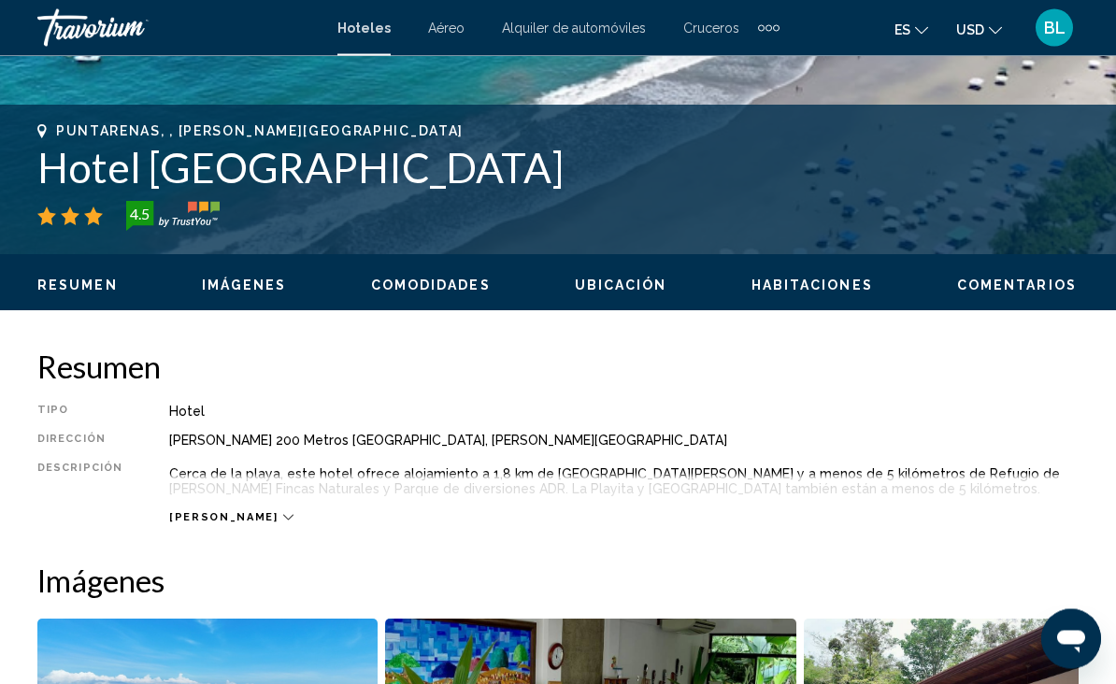
scroll to position [670, 0]
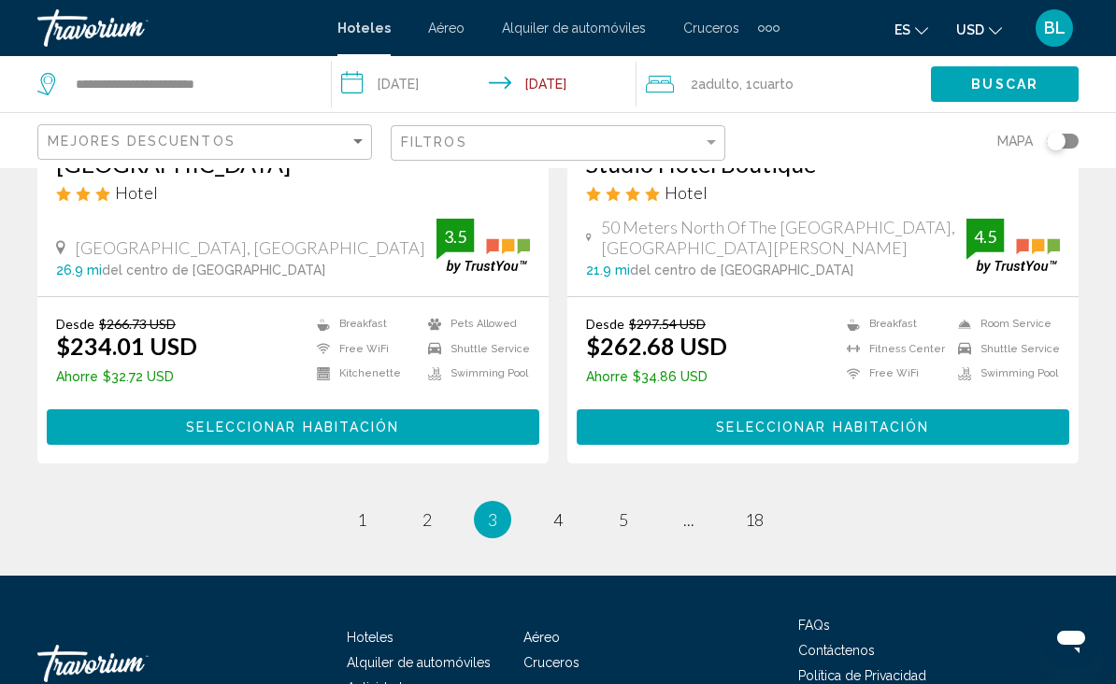
scroll to position [3832, 0]
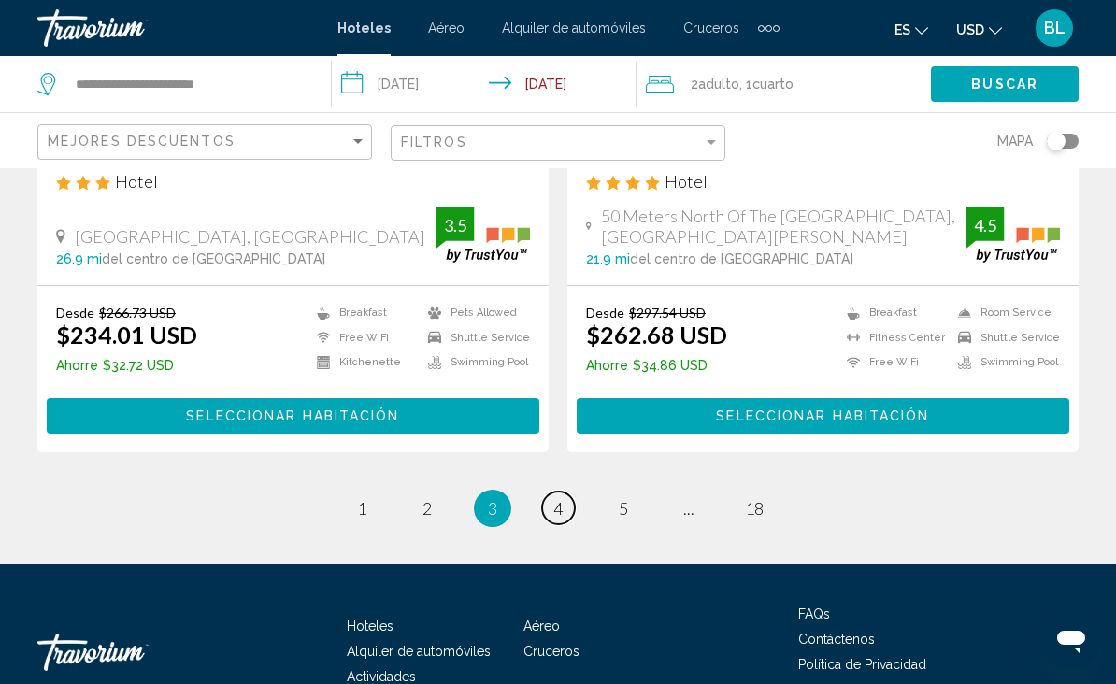
click at [547, 492] on link "page 4" at bounding box center [558, 508] width 33 height 33
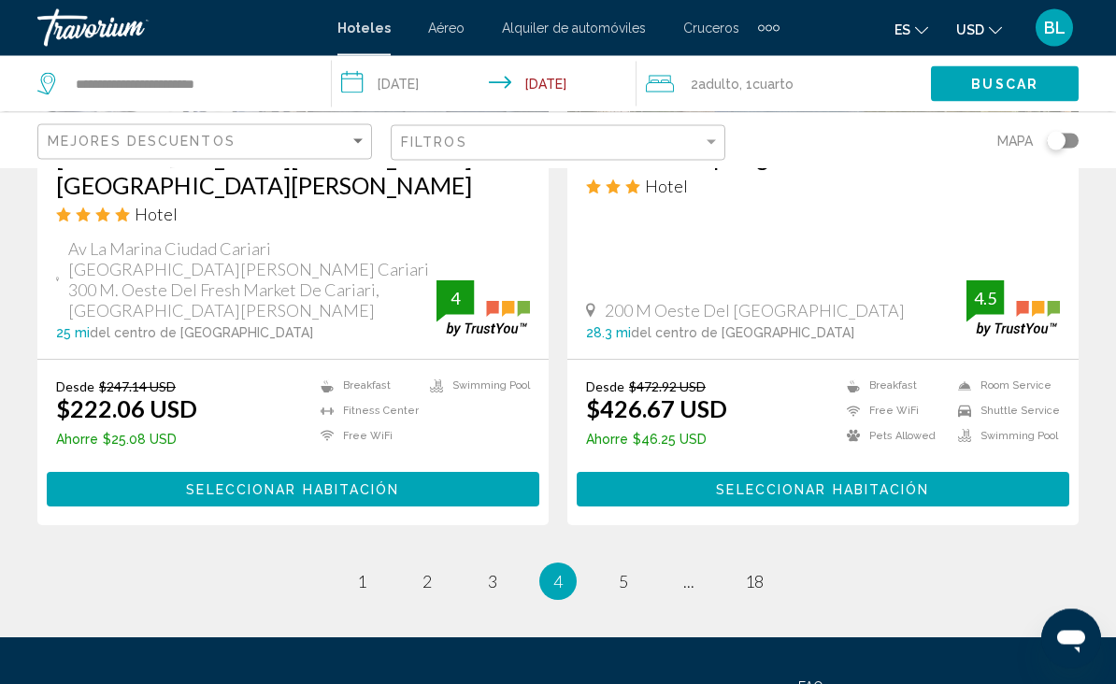
scroll to position [3855, 0]
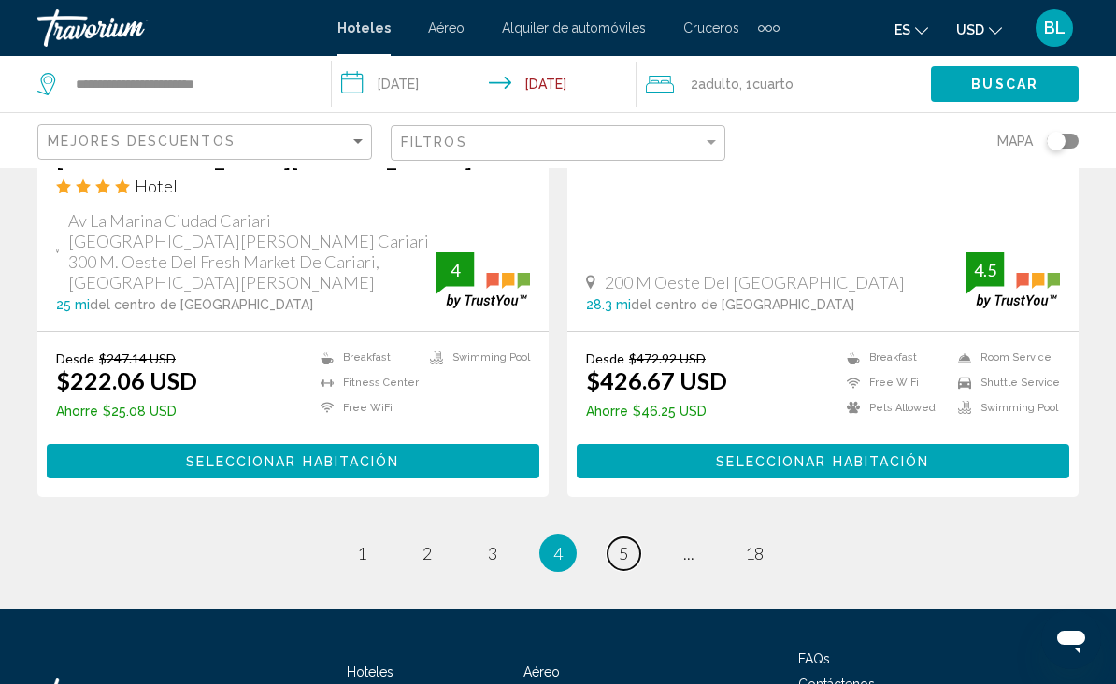
click at [612, 538] on link "page 5" at bounding box center [624, 554] width 33 height 33
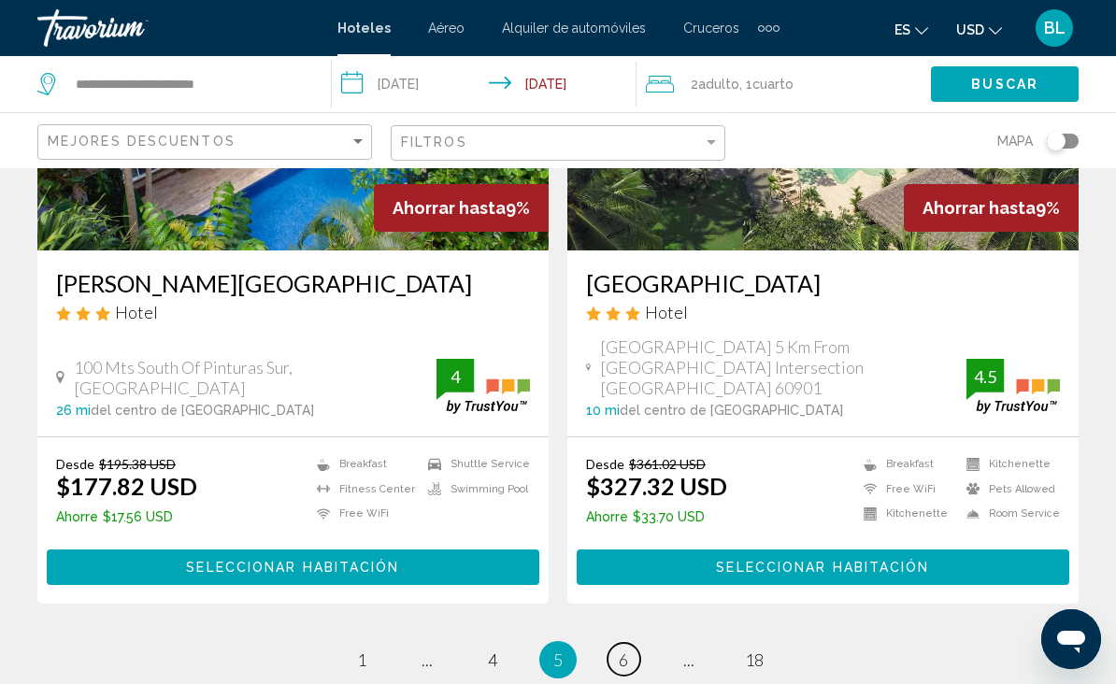
scroll to position [3815, 0]
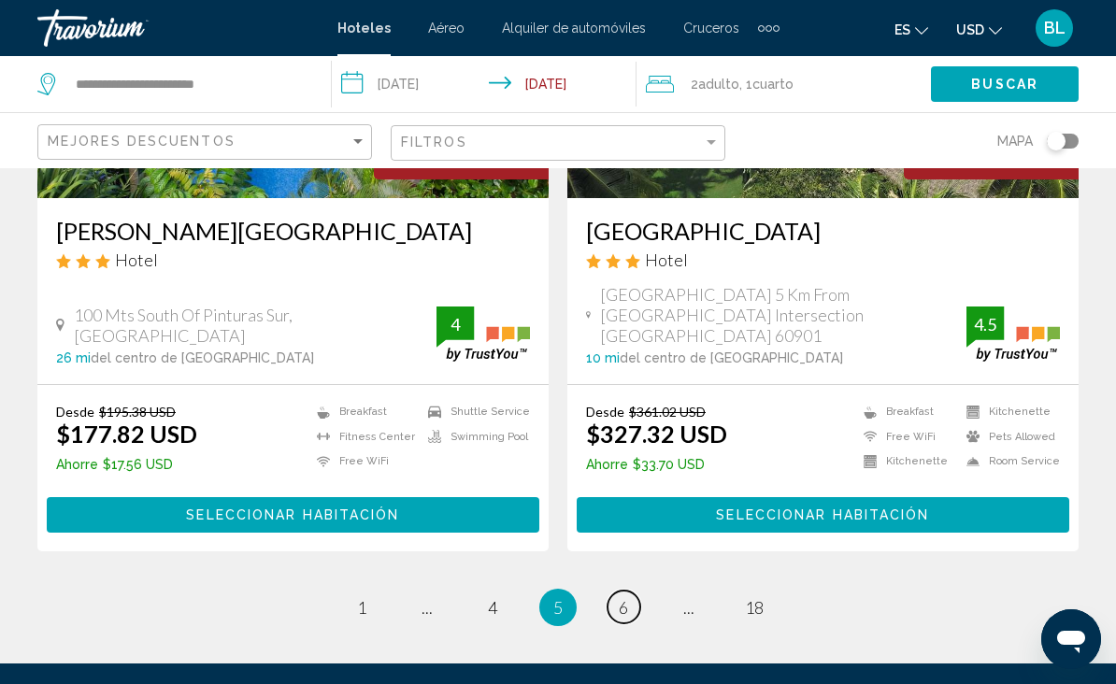
click at [622, 597] on span "6" at bounding box center [623, 607] width 9 height 21
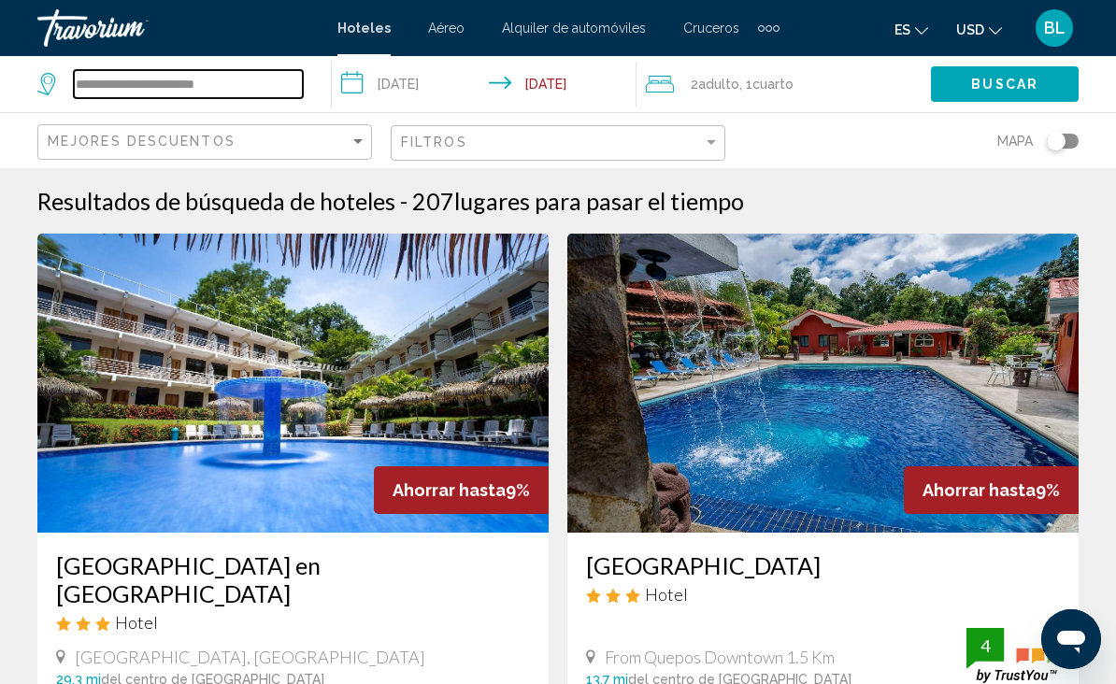
click at [233, 94] on input "**********" at bounding box center [188, 84] width 229 height 28
click at [153, 77] on input "**********" at bounding box center [188, 84] width 229 height 28
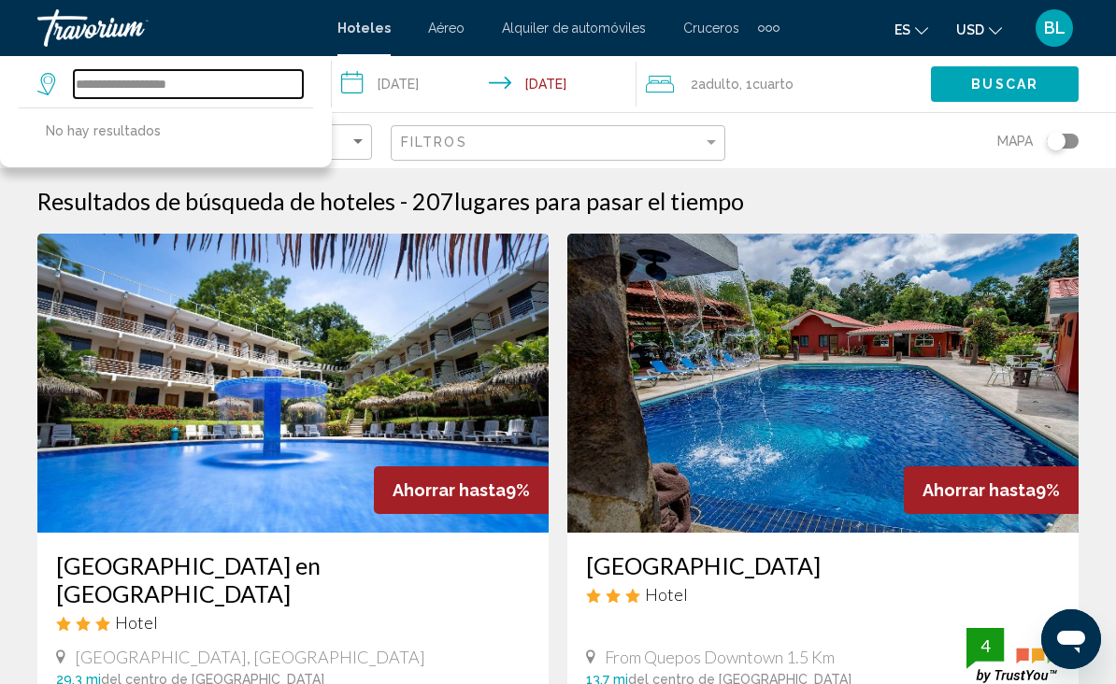
click at [225, 93] on input "**********" at bounding box center [188, 84] width 229 height 28
type input "*"
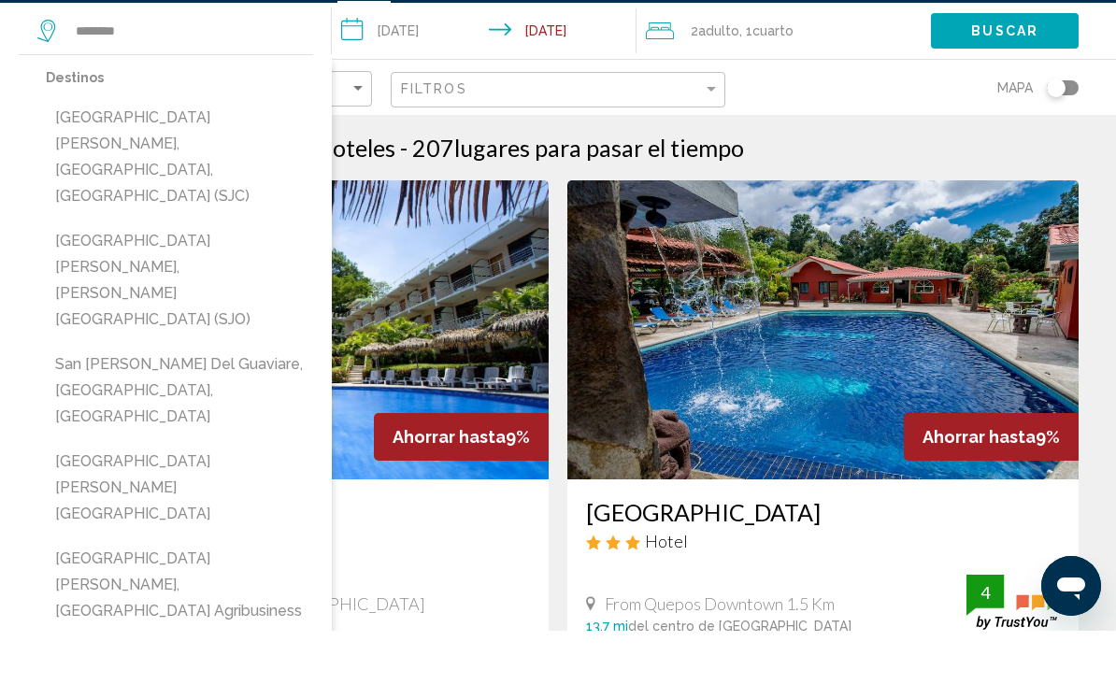
click at [212, 277] on button "[GEOGRAPHIC_DATA][PERSON_NAME], [PERSON_NAME][GEOGRAPHIC_DATA] (SJO)" at bounding box center [179, 334] width 267 height 114
type input "**********"
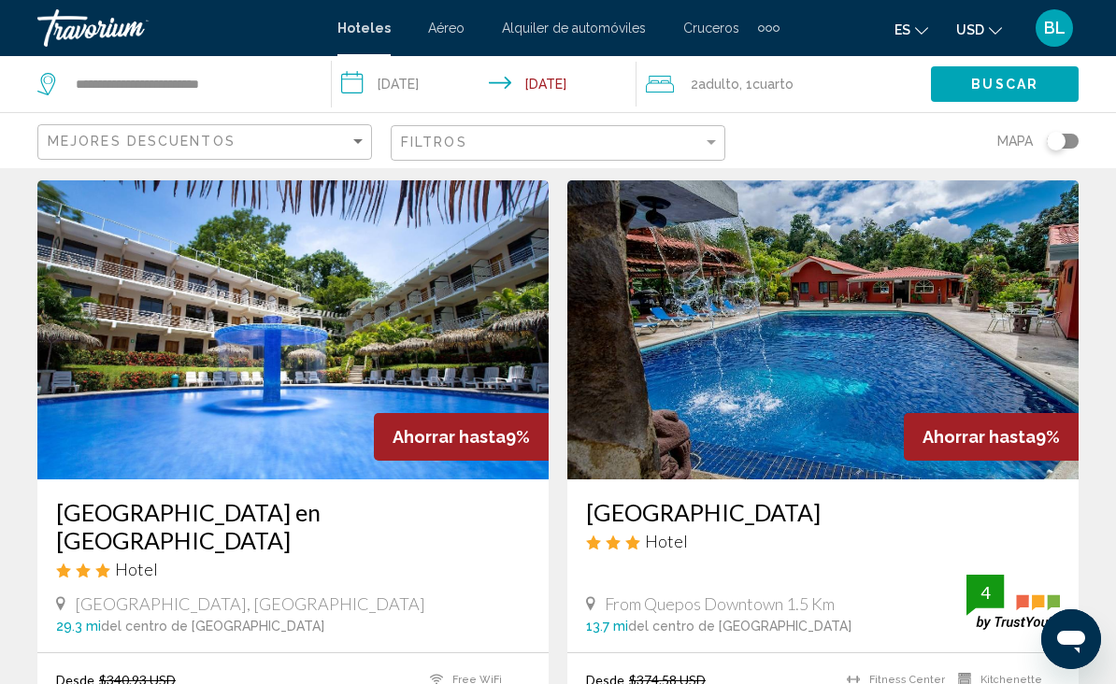
click at [1030, 67] on button "Buscar" at bounding box center [1005, 83] width 148 height 35
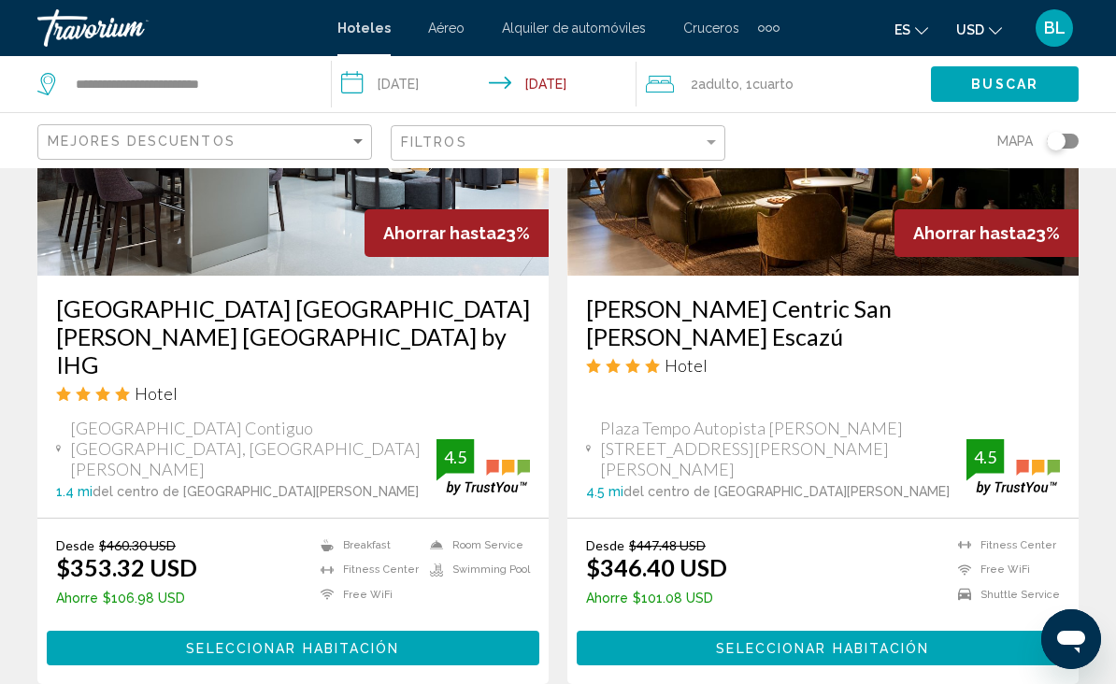
scroll to position [3834, 0]
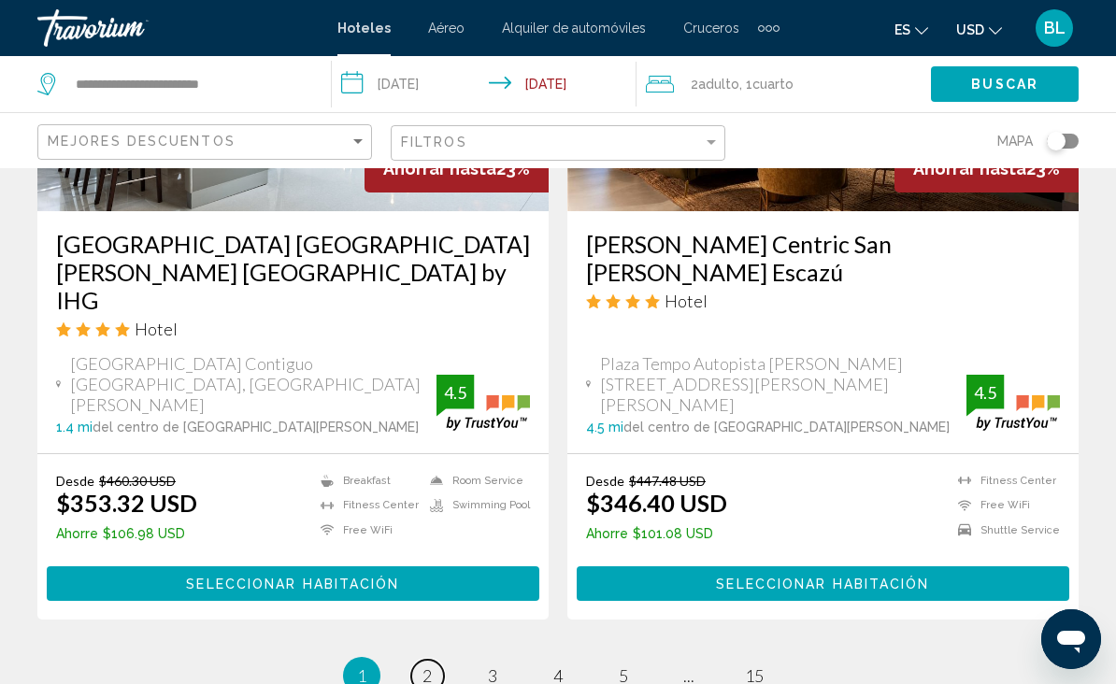
click at [438, 660] on link "page 2" at bounding box center [427, 676] width 33 height 33
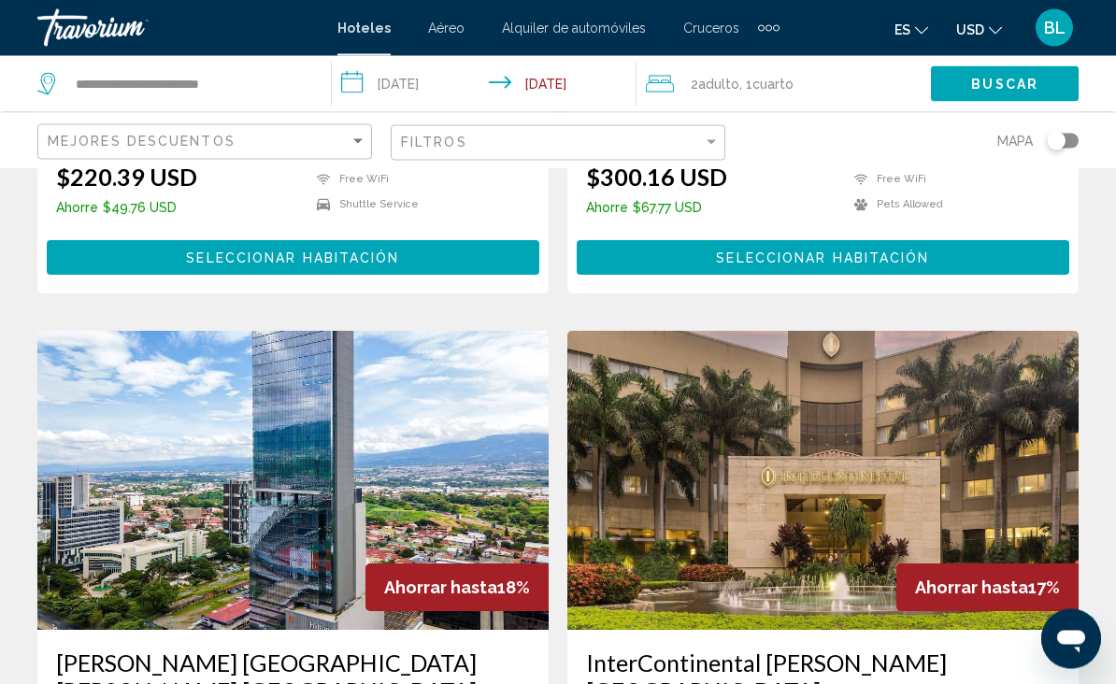
scroll to position [2689, 0]
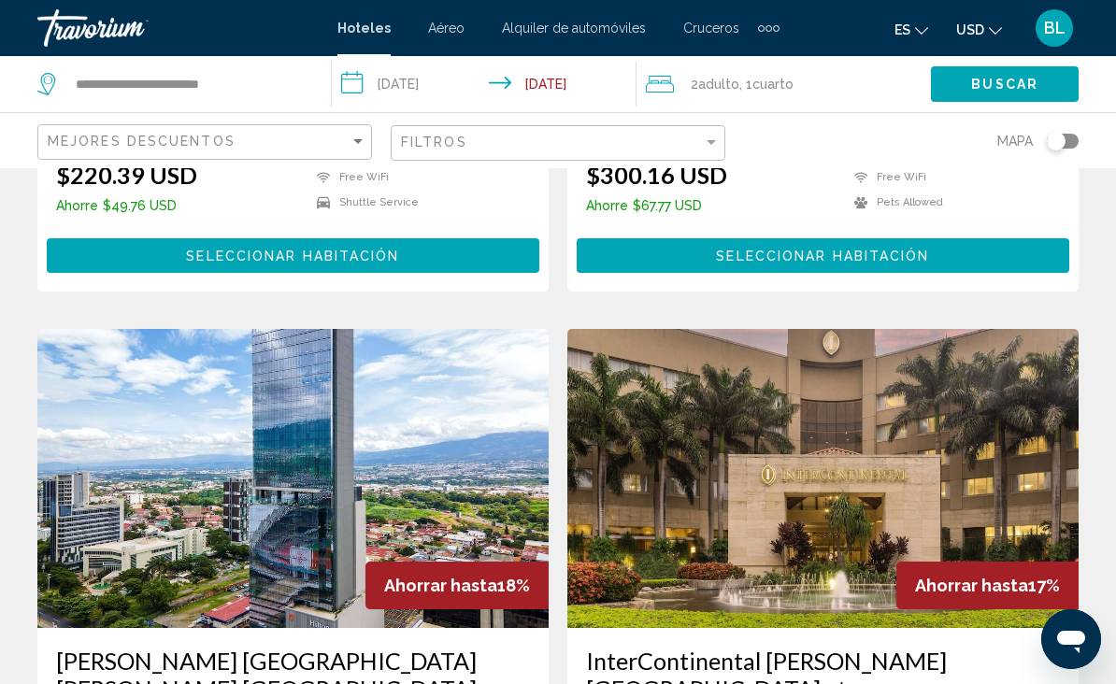
click at [842, 349] on img "Main content" at bounding box center [823, 478] width 511 height 299
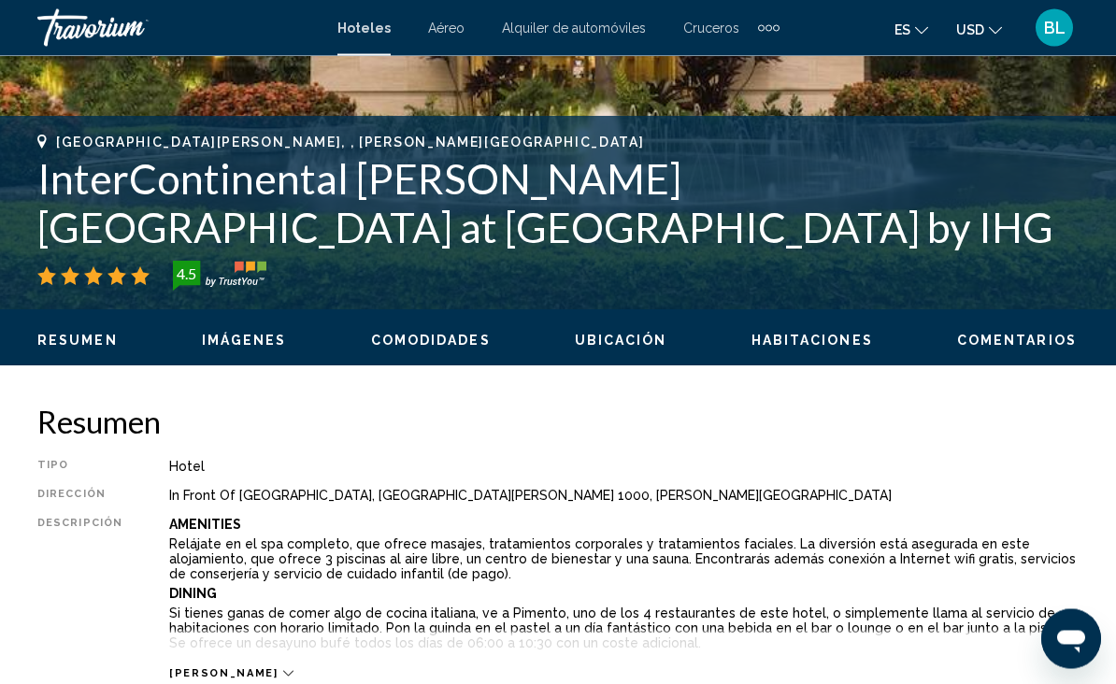
scroll to position [565, 0]
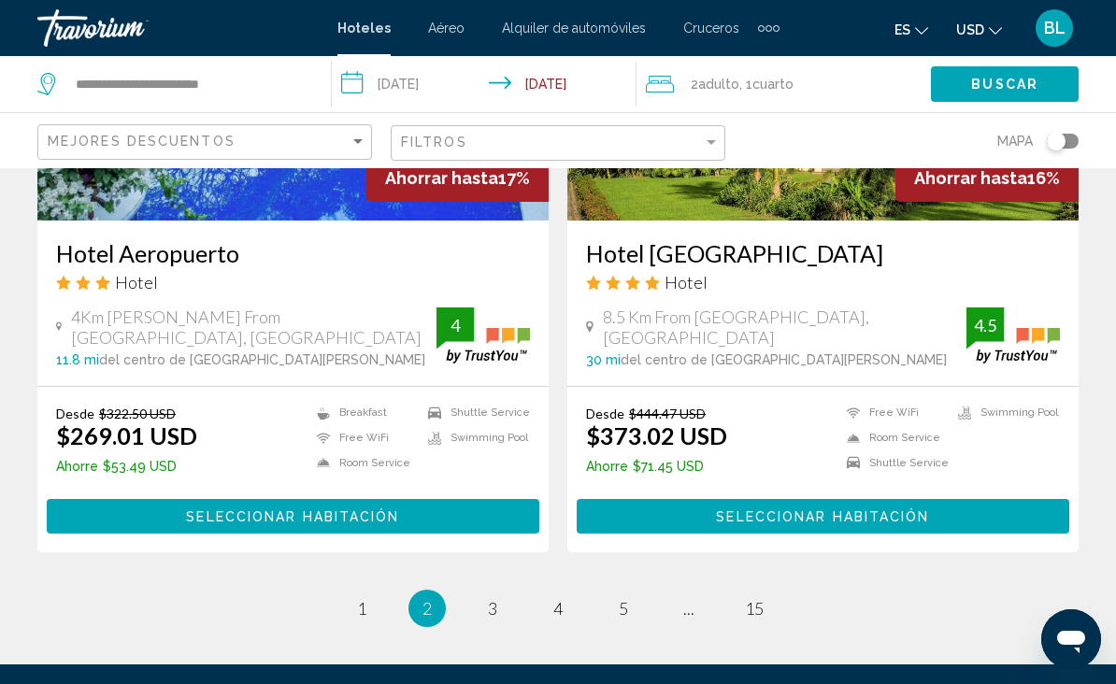
scroll to position [3832, 0]
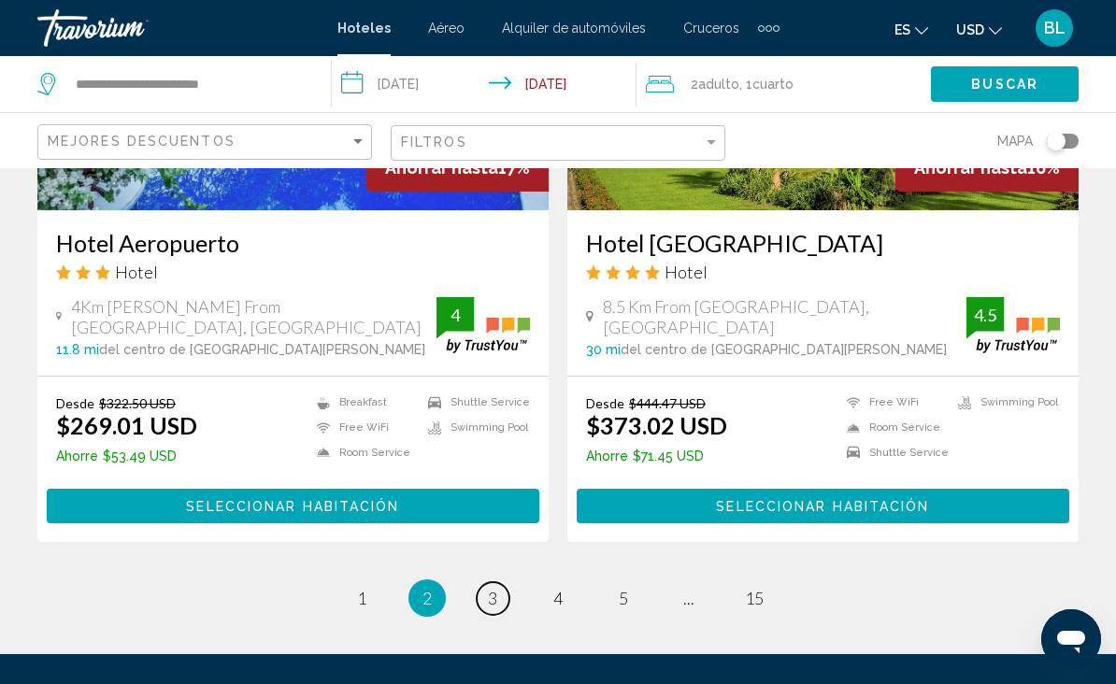
click at [500, 582] on link "page 3" at bounding box center [493, 598] width 33 height 33
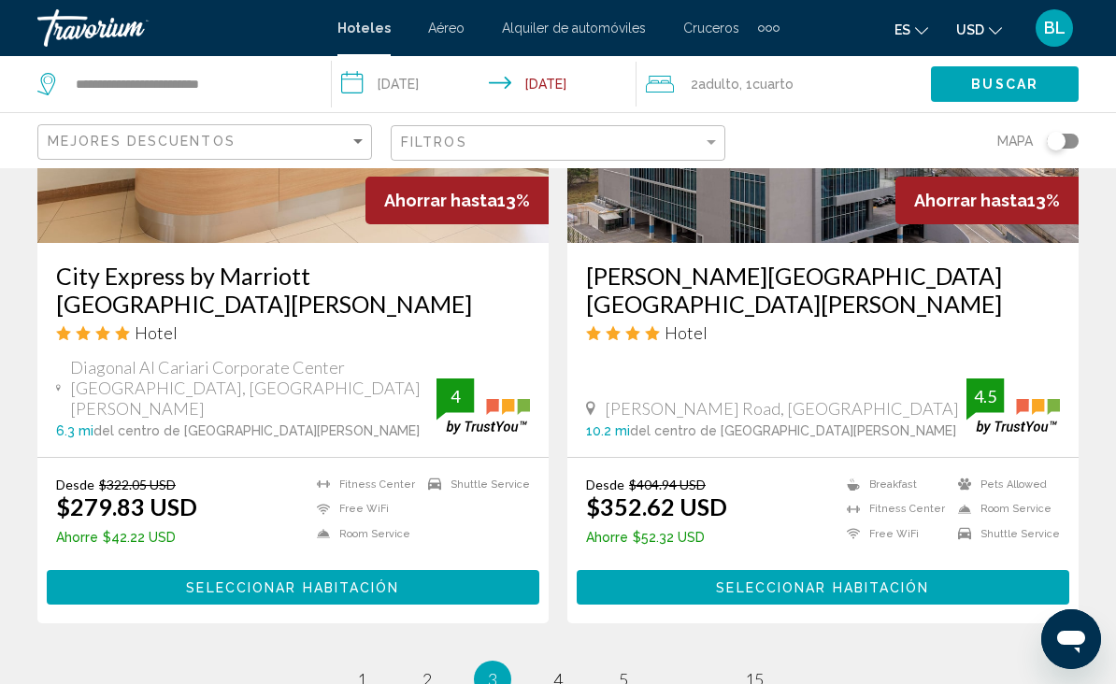
scroll to position [3860, 0]
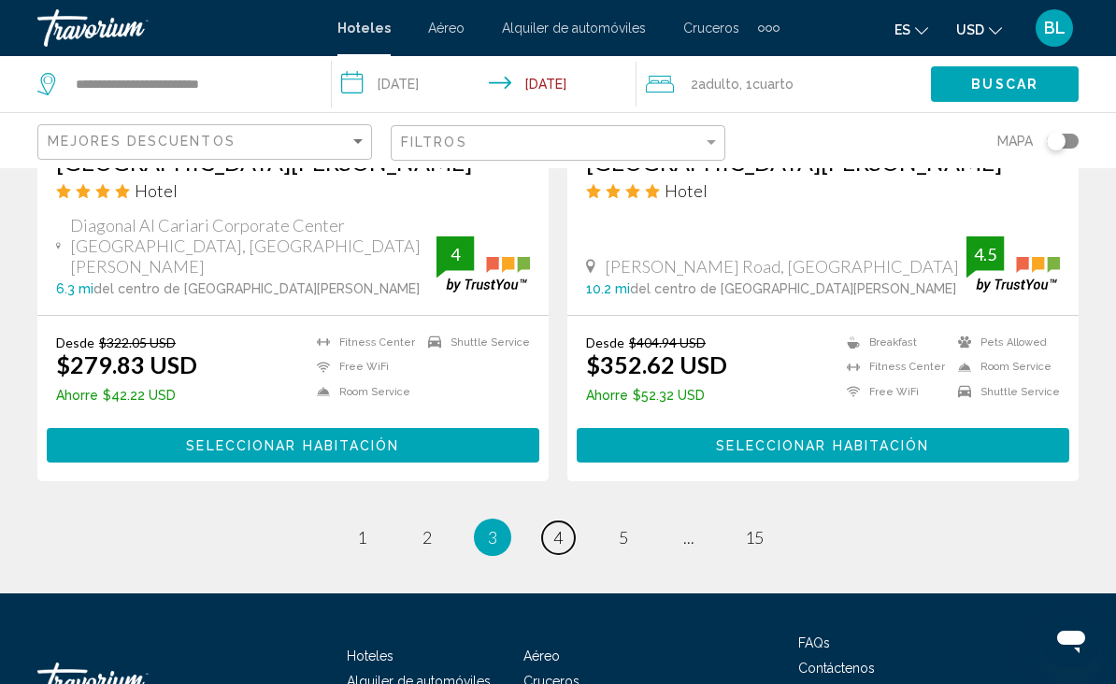
click at [556, 527] on span "4" at bounding box center [557, 537] width 9 height 21
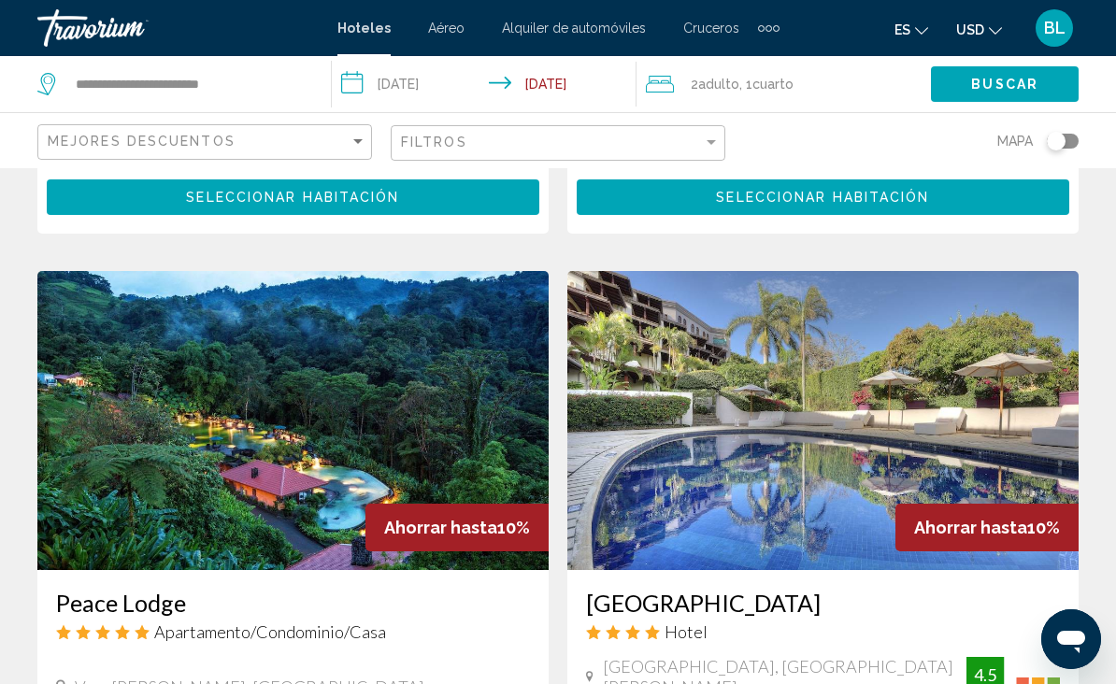
scroll to position [1374, 0]
